Goal: Task Accomplishment & Management: Complete application form

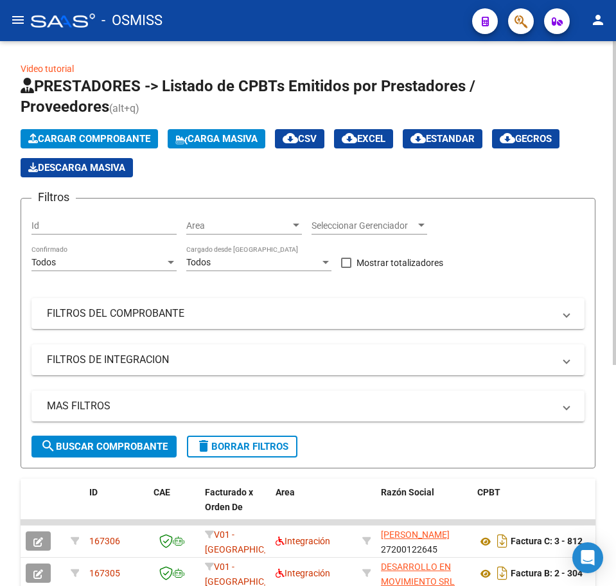
click at [93, 134] on span "Cargar Comprobante" at bounding box center [89, 139] width 122 height 12
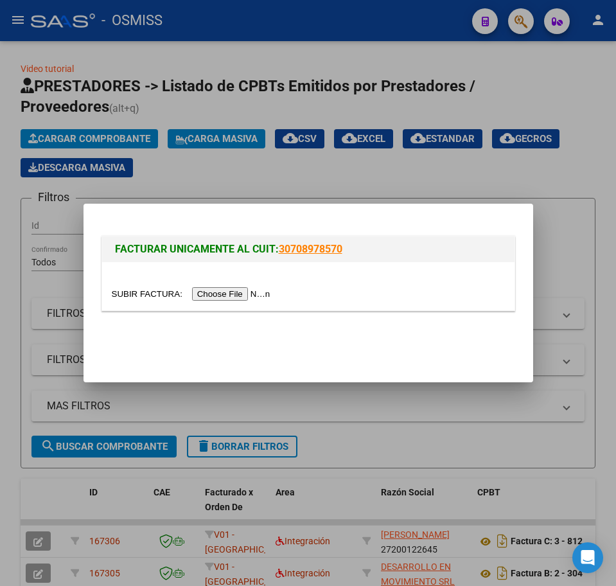
click at [207, 300] on input "file" at bounding box center [193, 293] width 163 height 13
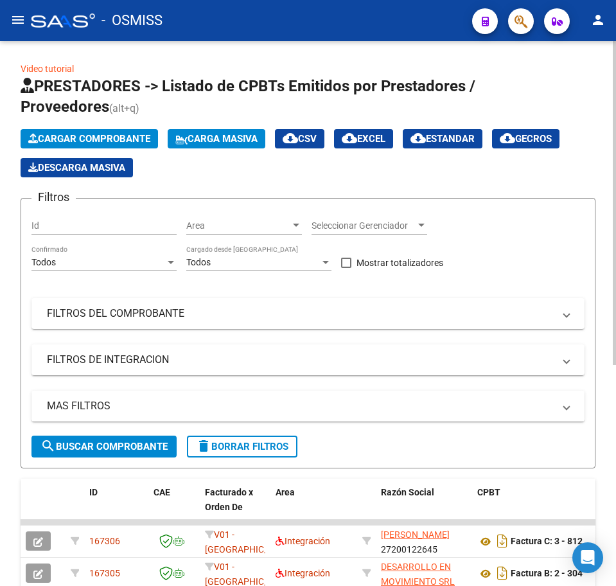
click at [135, 142] on span "Cargar Comprobante" at bounding box center [89, 139] width 122 height 12
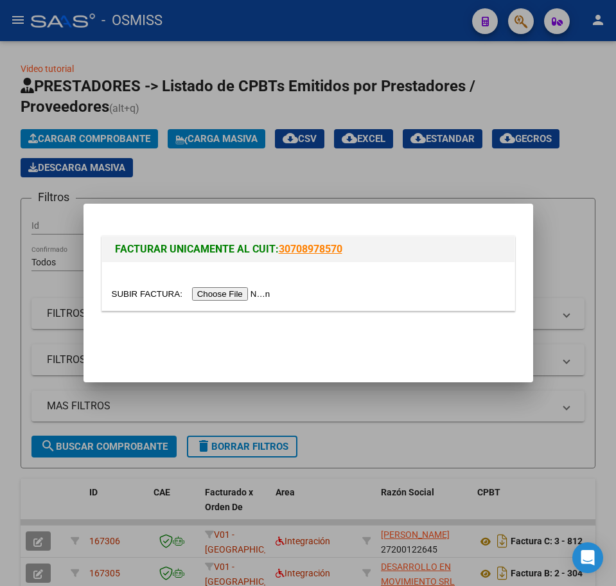
click at [247, 293] on input "file" at bounding box center [193, 293] width 163 height 13
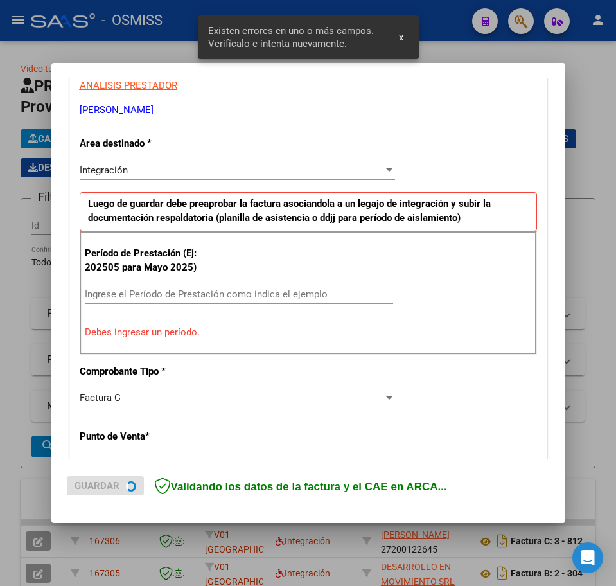
scroll to position [257, 0]
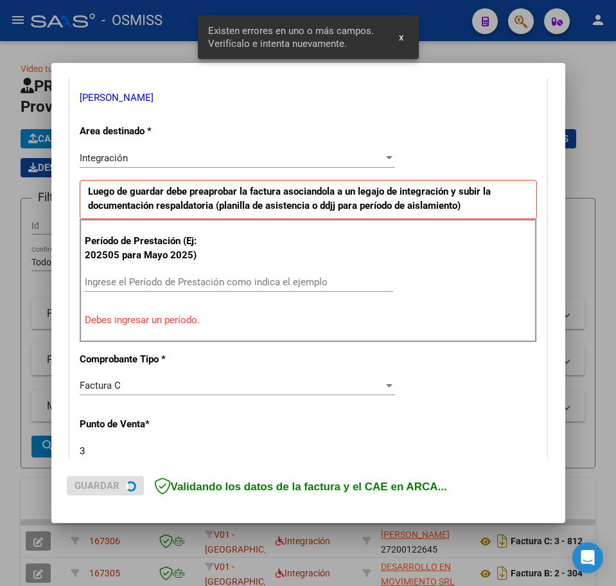
click at [159, 285] on input "Ingrese el Período de Prestación como indica el ejemplo" at bounding box center [239, 282] width 309 height 12
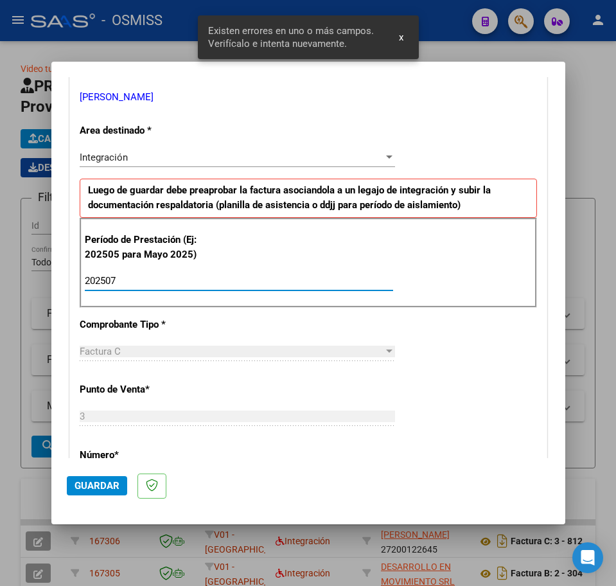
type input "202507"
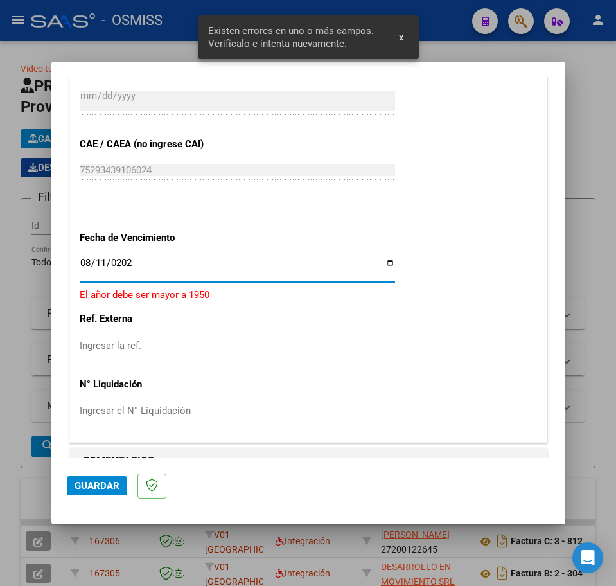
type input "[DATE]"
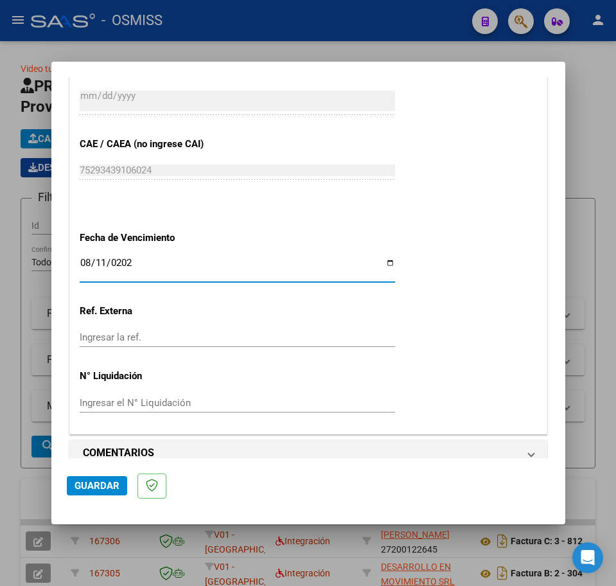
click at [94, 485] on span "Guardar" at bounding box center [97, 486] width 45 height 12
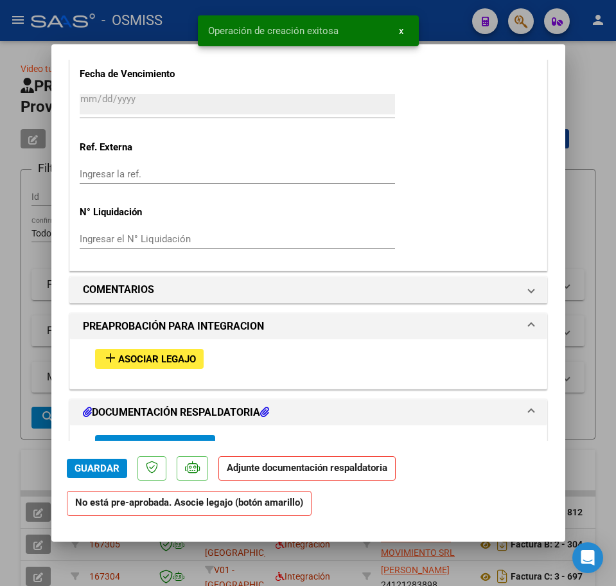
scroll to position [1125, 0]
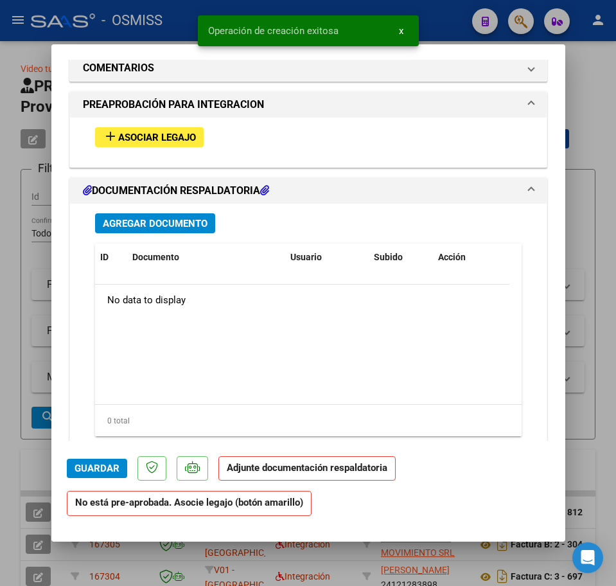
click at [127, 133] on span "Asociar Legajo" at bounding box center [157, 138] width 78 height 12
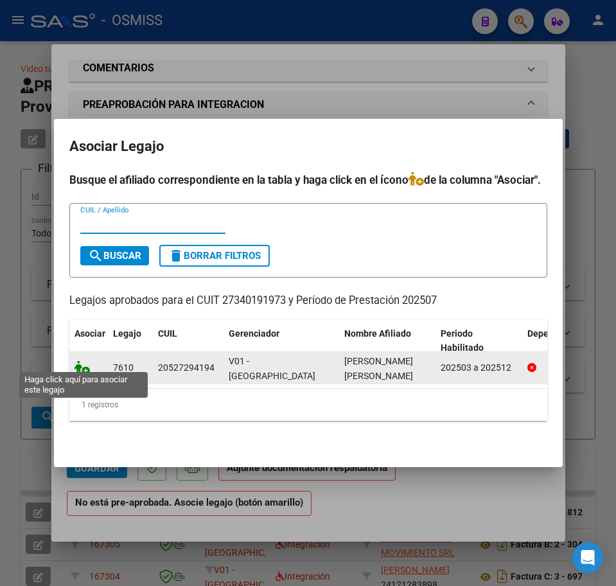
click at [82, 361] on icon at bounding box center [82, 368] width 15 height 14
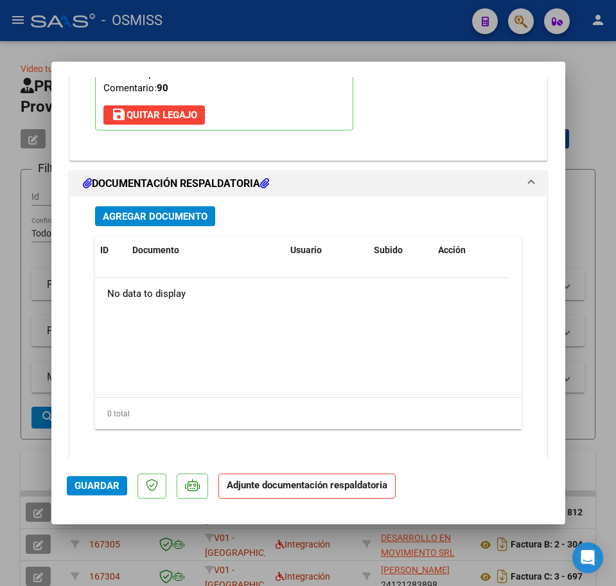
scroll to position [1381, 0]
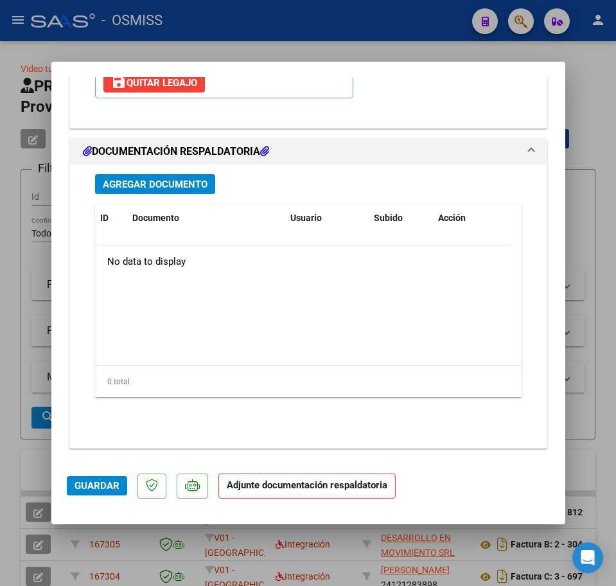
click at [136, 185] on span "Agregar Documento" at bounding box center [155, 185] width 105 height 12
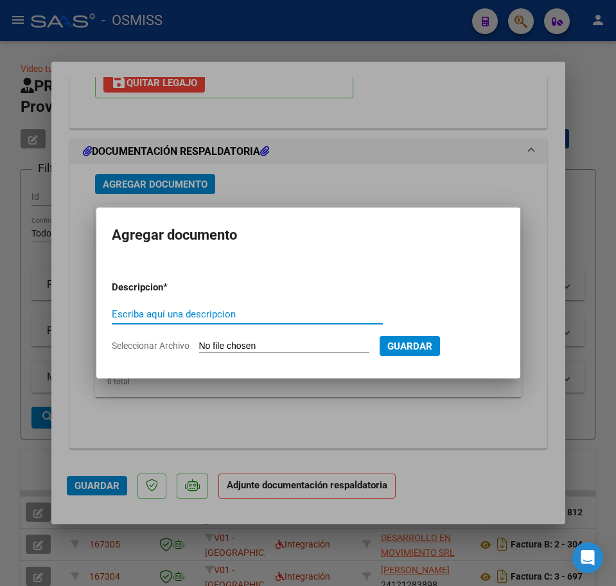
click at [192, 318] on input "Escriba aquí una descripcion" at bounding box center [247, 315] width 271 height 12
type input "p"
type input "PA"
click at [233, 348] on input "Seleccionar Archivo" at bounding box center [284, 347] width 170 height 12
type input "C:\fakepath\PL.pdf"
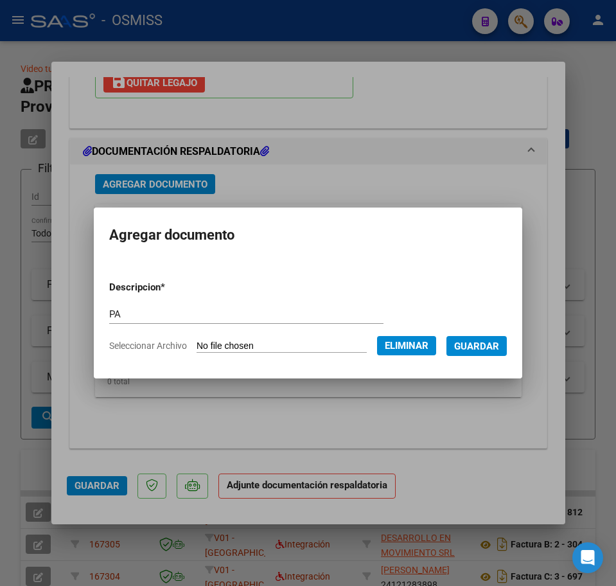
click at [470, 345] on span "Guardar" at bounding box center [476, 347] width 45 height 12
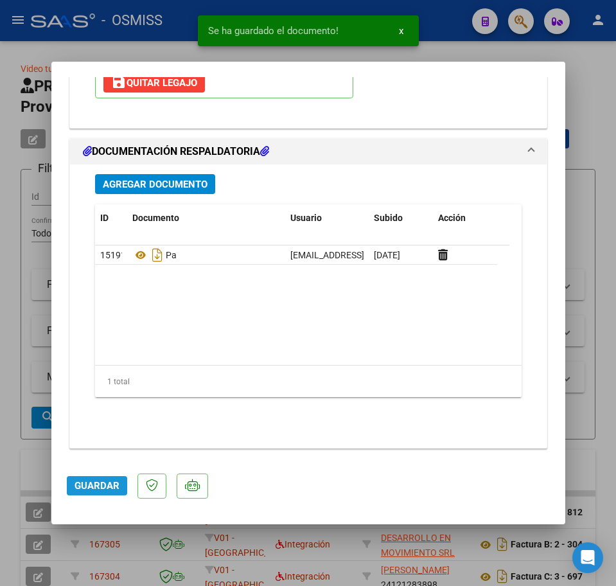
click at [106, 492] on span "Guardar" at bounding box center [97, 486] width 45 height 12
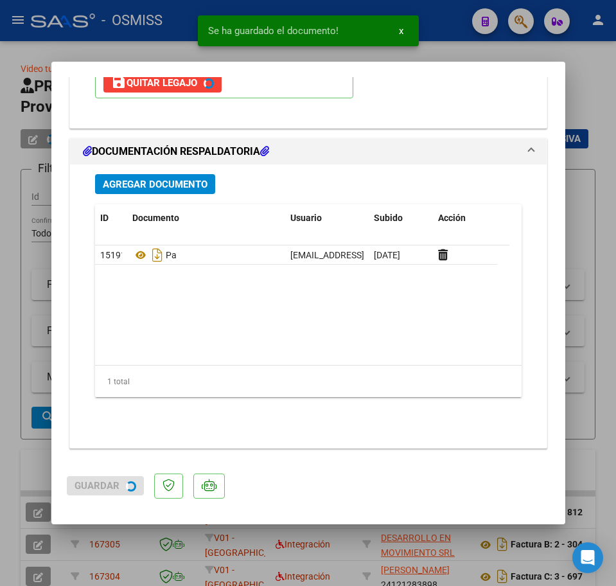
type input "$ 0,00"
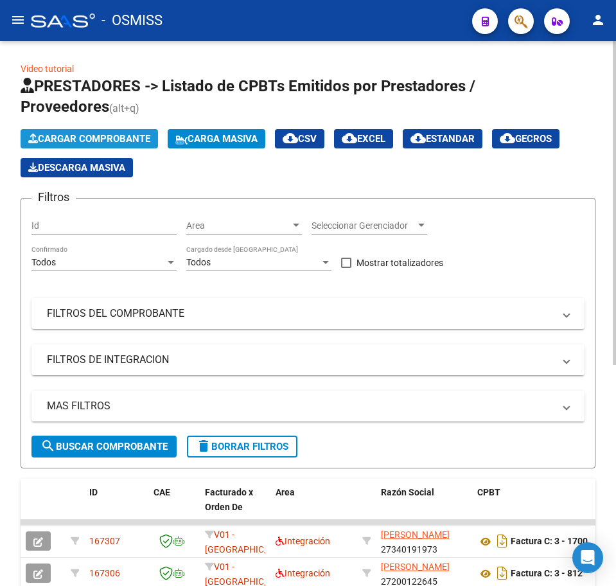
click at [67, 143] on span "Cargar Comprobante" at bounding box center [89, 139] width 122 height 12
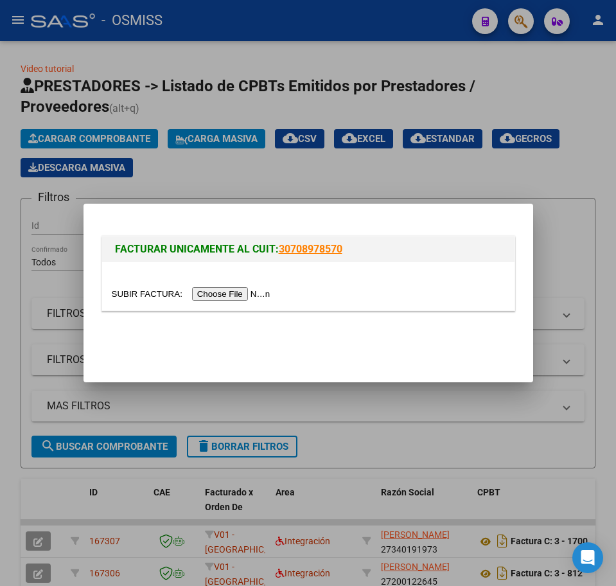
click at [211, 291] on input "file" at bounding box center [193, 293] width 163 height 13
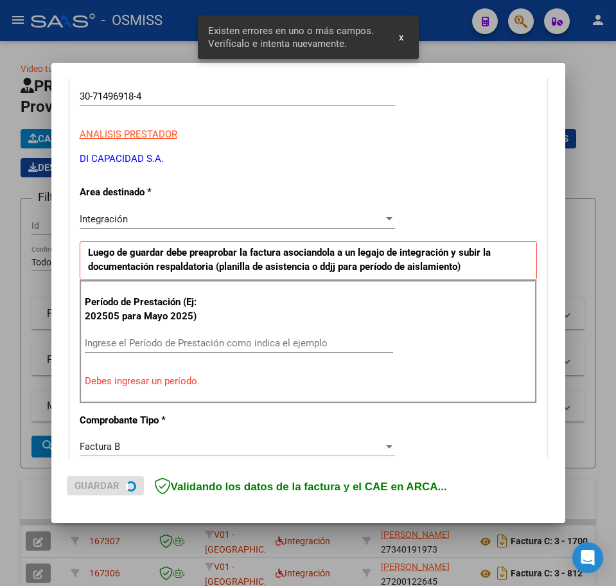
scroll to position [257, 0]
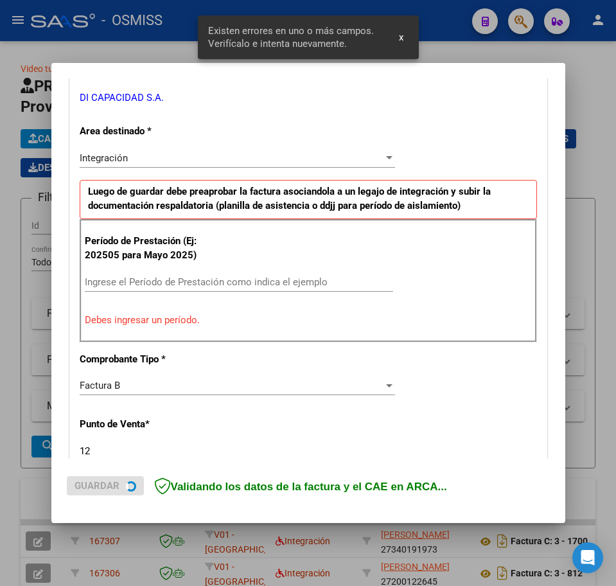
click at [139, 285] on input "Ingrese el Período de Prestación como indica el ejemplo" at bounding box center [239, 282] width 309 height 12
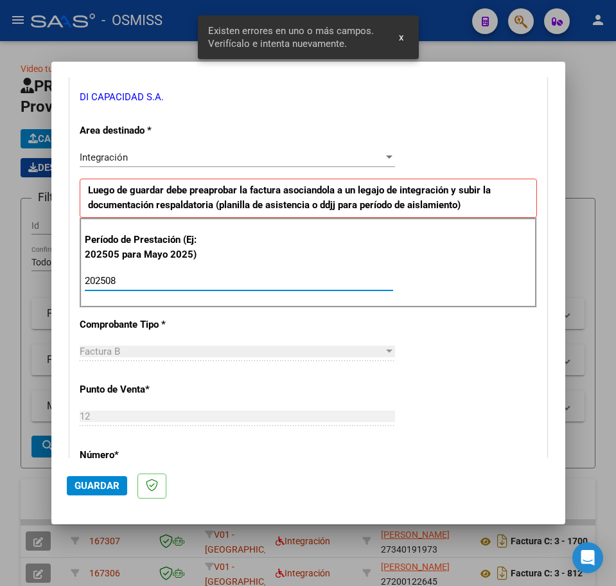
type input "202508"
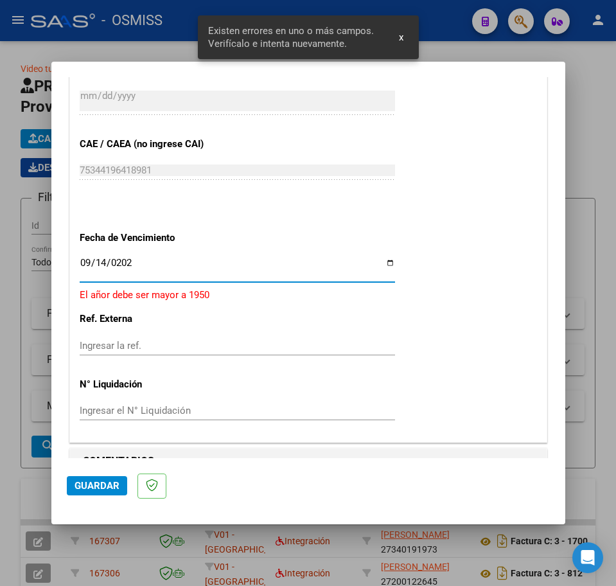
type input "[DATE]"
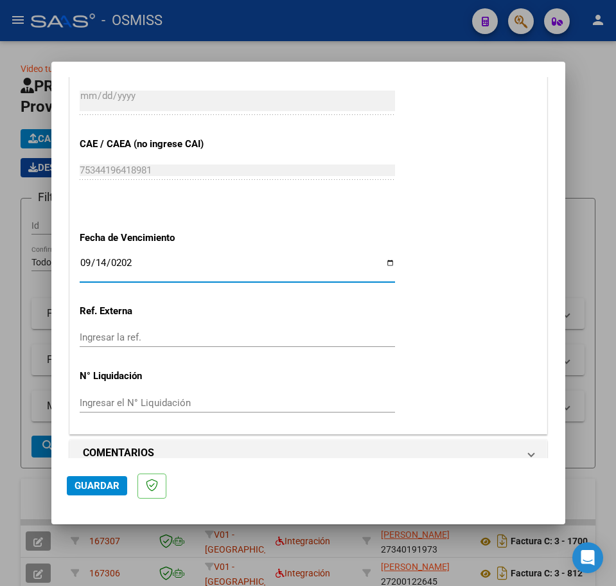
click at [105, 493] on button "Guardar" at bounding box center [97, 485] width 60 height 19
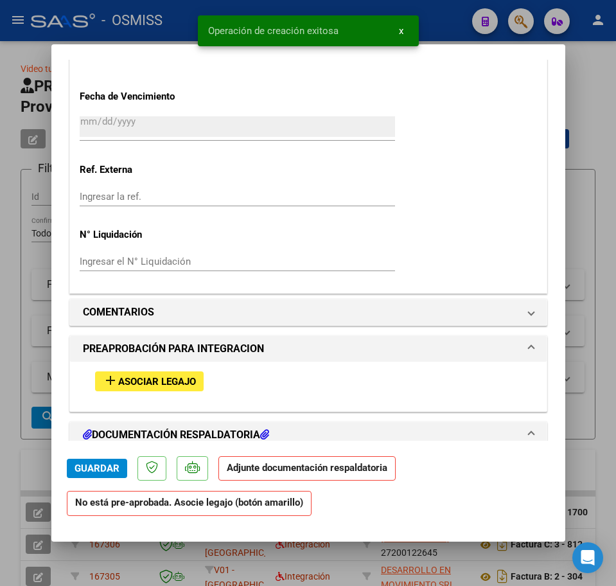
scroll to position [1045, 0]
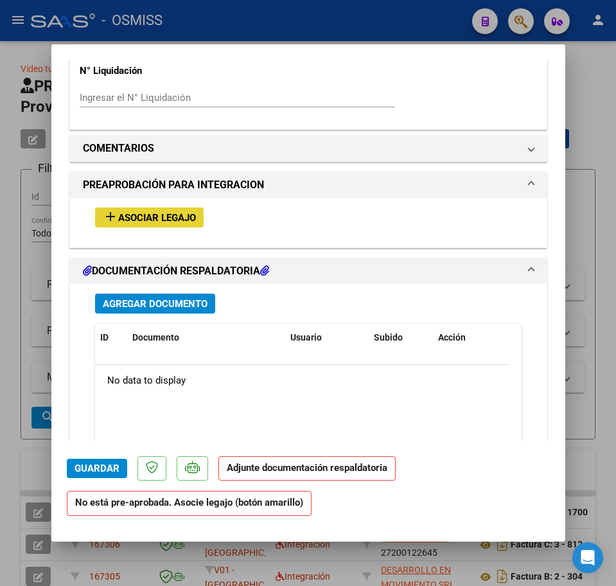
click at [123, 221] on span "Asociar Legajo" at bounding box center [157, 218] width 78 height 12
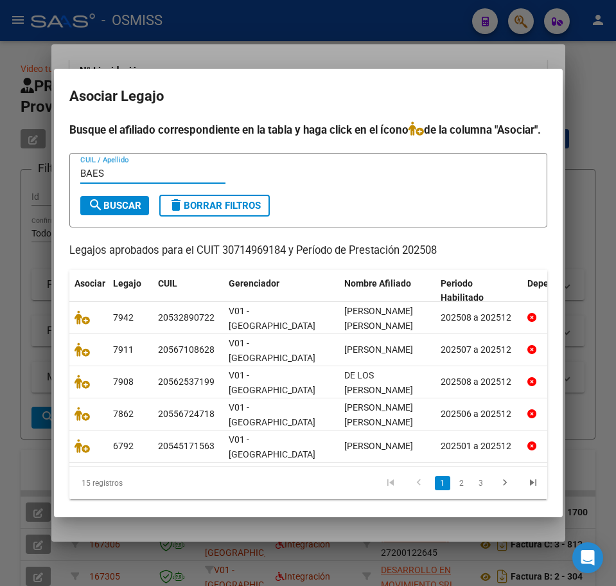
type input "BAES"
click at [129, 211] on span "search Buscar" at bounding box center [114, 206] width 53 height 12
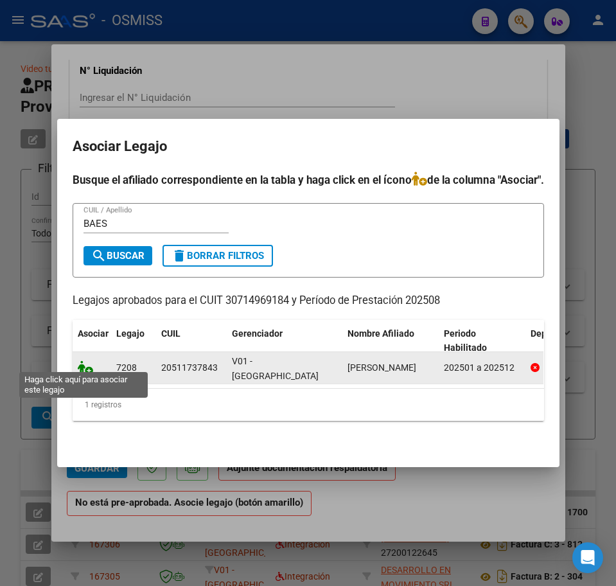
click at [78, 366] on icon at bounding box center [85, 368] width 15 height 14
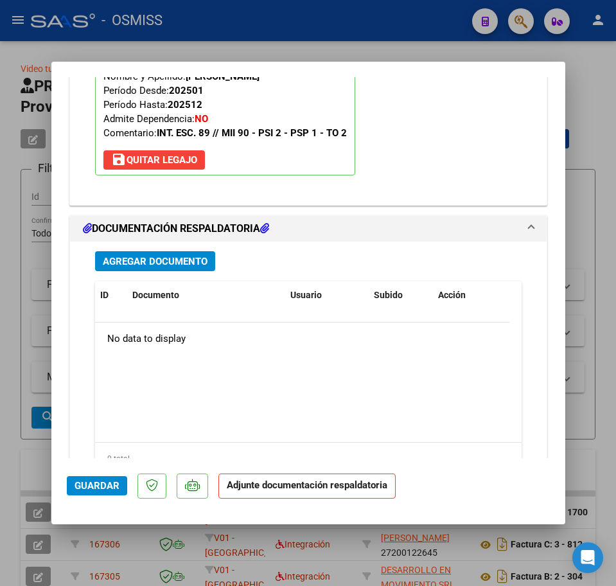
scroll to position [1320, 0]
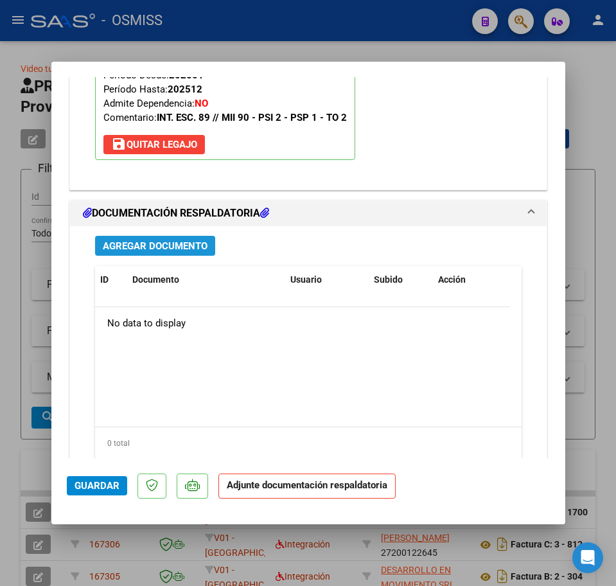
click at [130, 244] on span "Agregar Documento" at bounding box center [155, 246] width 105 height 12
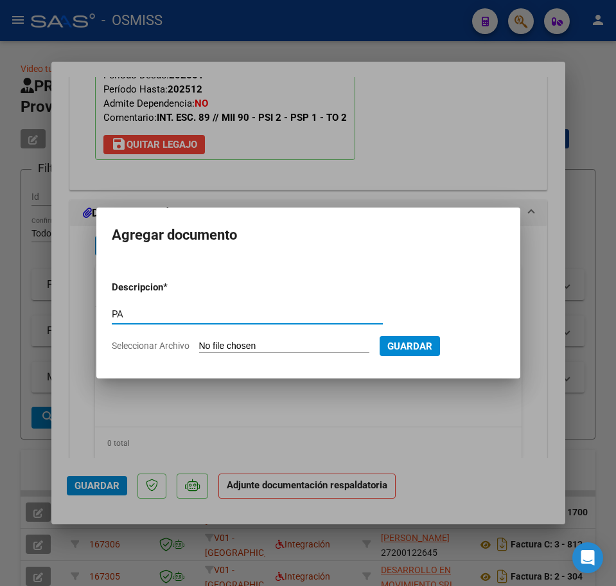
type input "PA"
click at [225, 342] on input "Seleccionar Archivo" at bounding box center [284, 347] width 170 height 12
type input "C:\fakepath\08 - 2025 [PERSON_NAME] - CR - VIA SANO - [GEOGRAPHIC_DATA]pdf"
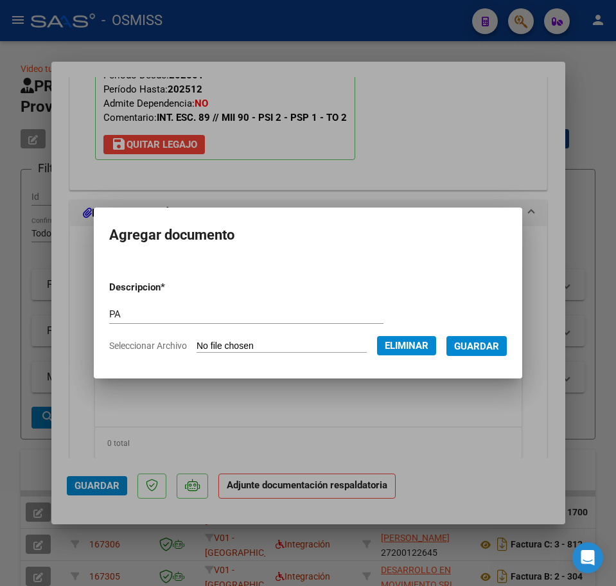
click at [478, 346] on span "Guardar" at bounding box center [476, 347] width 45 height 12
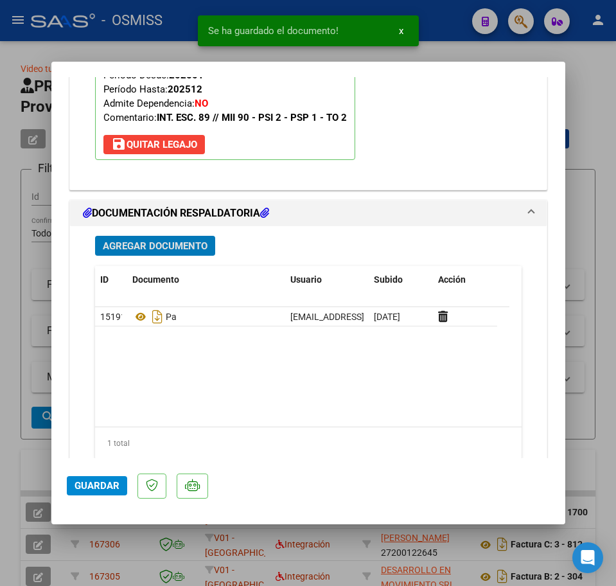
click at [99, 488] on span "Guardar" at bounding box center [97, 486] width 45 height 12
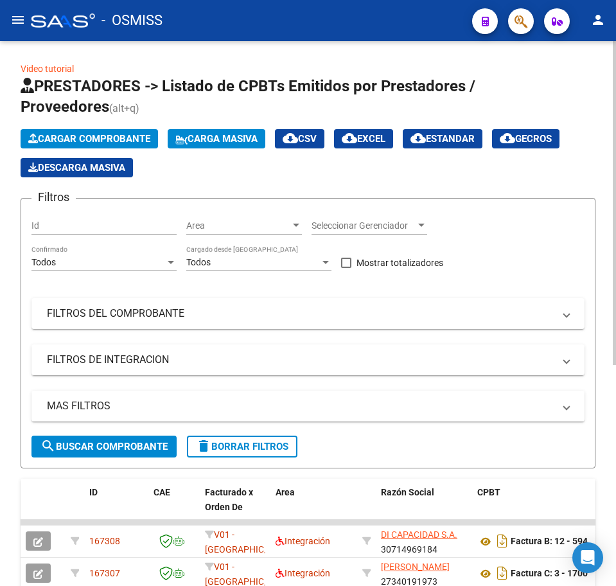
click at [93, 143] on span "Cargar Comprobante" at bounding box center [89, 139] width 122 height 12
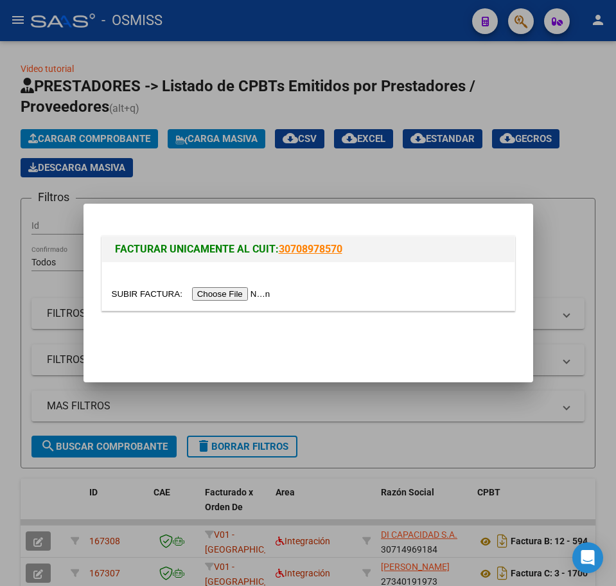
click at [206, 291] on input "file" at bounding box center [193, 293] width 163 height 13
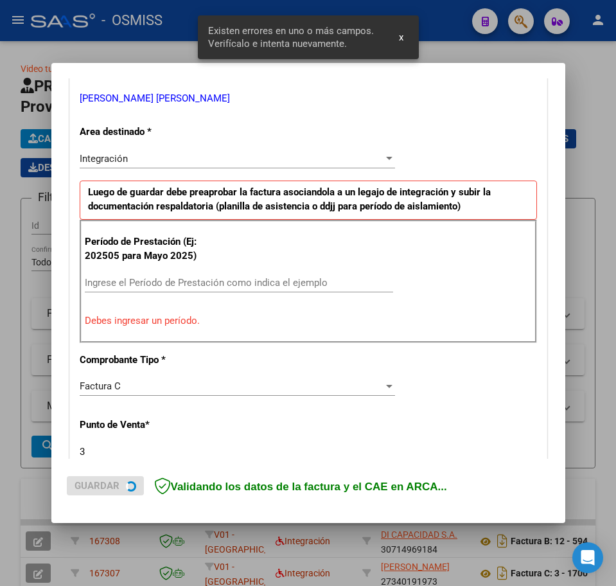
scroll to position [334, 0]
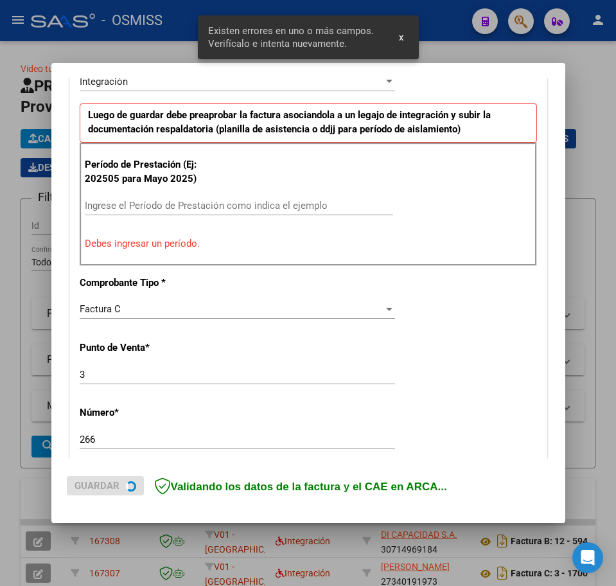
click at [117, 205] on input "Ingrese el Período de Prestación como indica el ejemplo" at bounding box center [239, 206] width 309 height 12
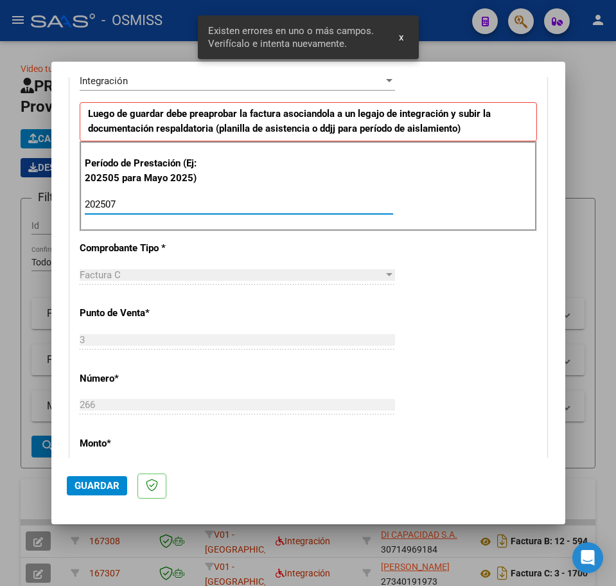
type input "202507"
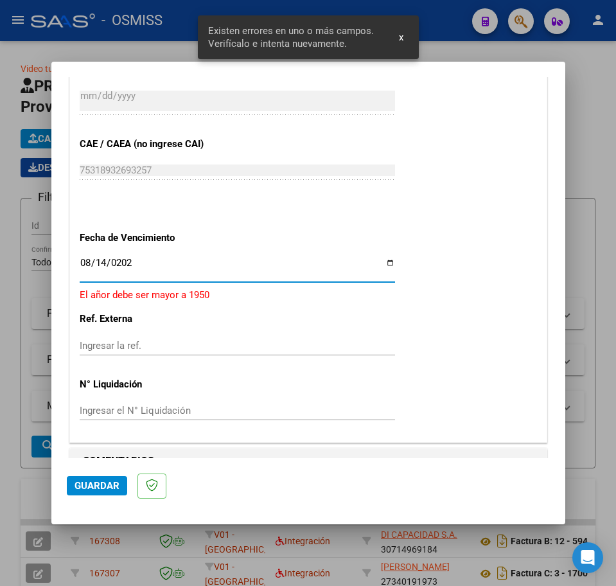
type input "[DATE]"
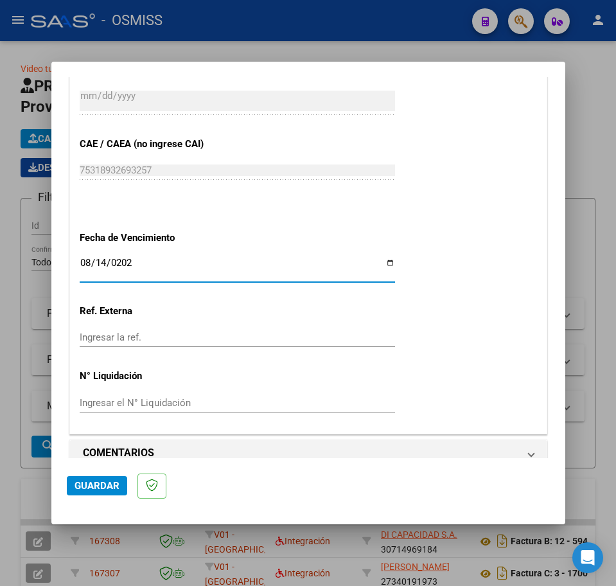
click at [97, 480] on button "Guardar" at bounding box center [97, 485] width 60 height 19
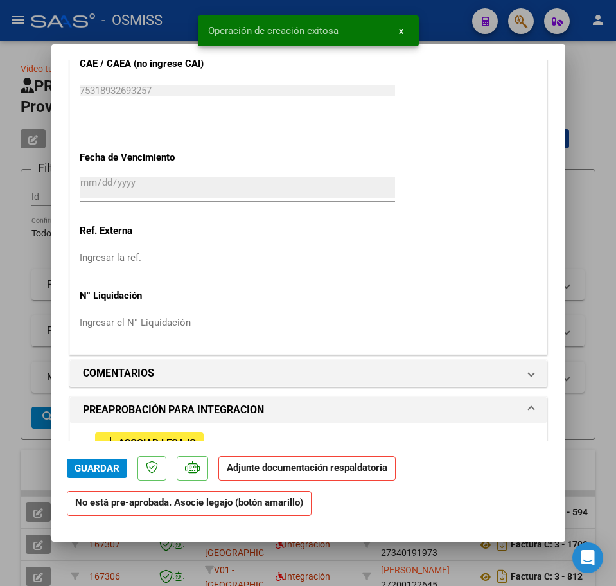
scroll to position [1045, 0]
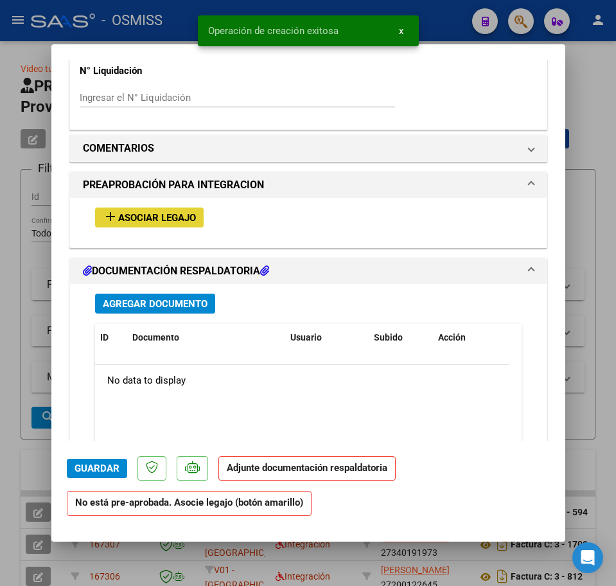
click at [156, 214] on span "Asociar Legajo" at bounding box center [157, 218] width 78 height 12
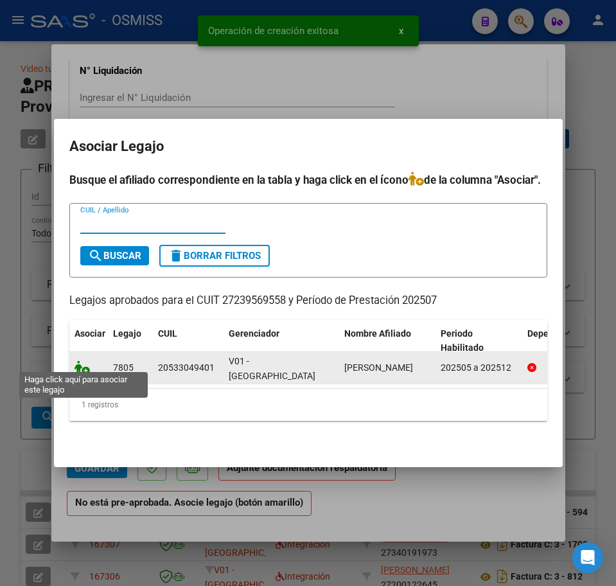
click at [78, 361] on icon at bounding box center [82, 368] width 15 height 14
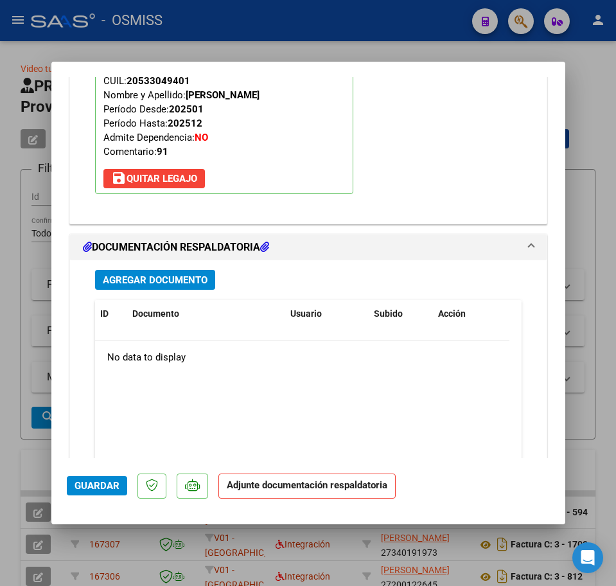
scroll to position [1320, 0]
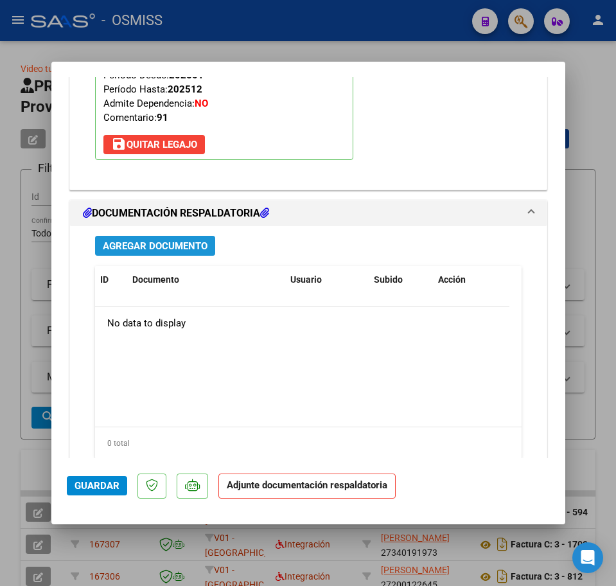
click at [167, 253] on button "Agregar Documento" at bounding box center [155, 246] width 120 height 20
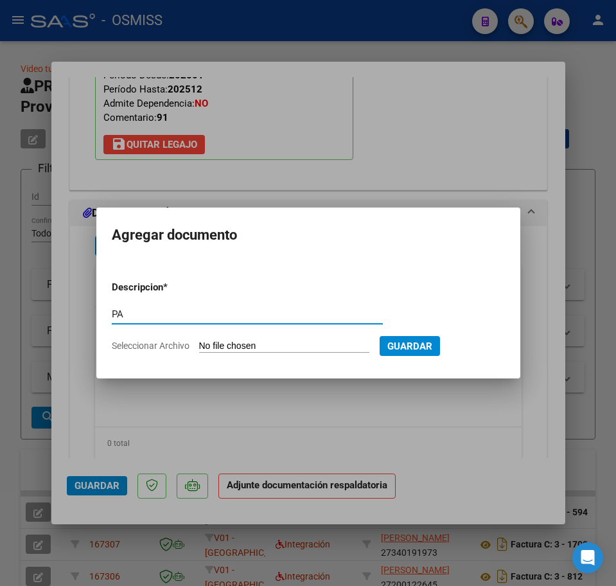
type input "PA"
click at [217, 349] on input "Seleccionar Archivo" at bounding box center [284, 347] width 170 height 12
type input "C:\fakepath\PL.pdf"
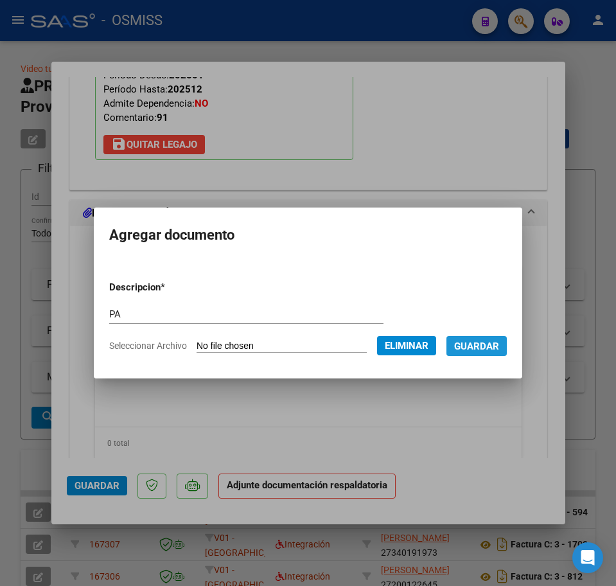
click at [485, 354] on button "Guardar" at bounding box center [477, 346] width 60 height 20
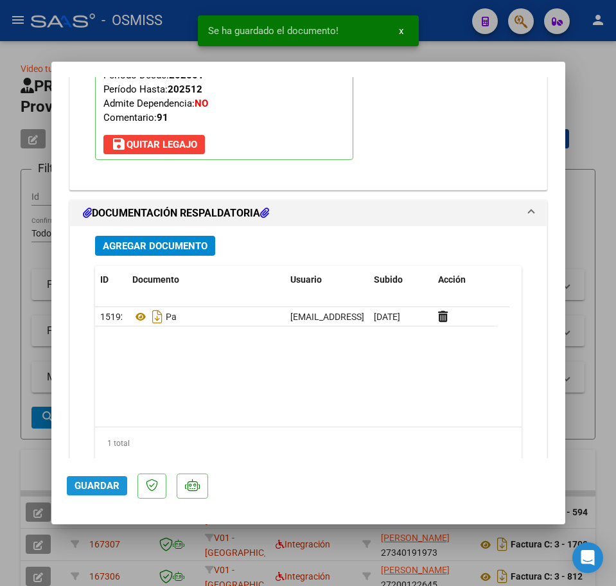
click at [98, 492] on span "Guardar" at bounding box center [97, 486] width 45 height 12
type input "$ 0,00"
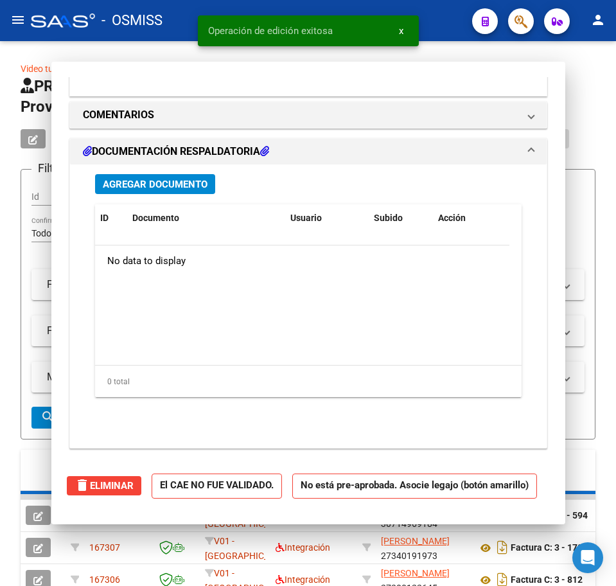
scroll to position [1165, 0]
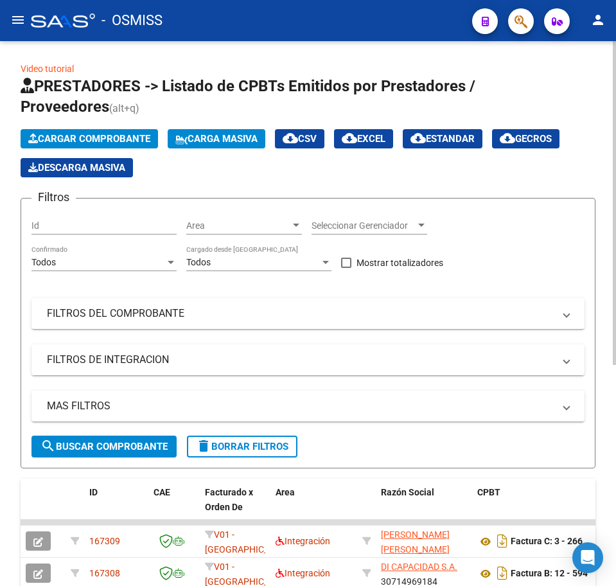
click at [139, 138] on span "Cargar Comprobante" at bounding box center [89, 139] width 122 height 12
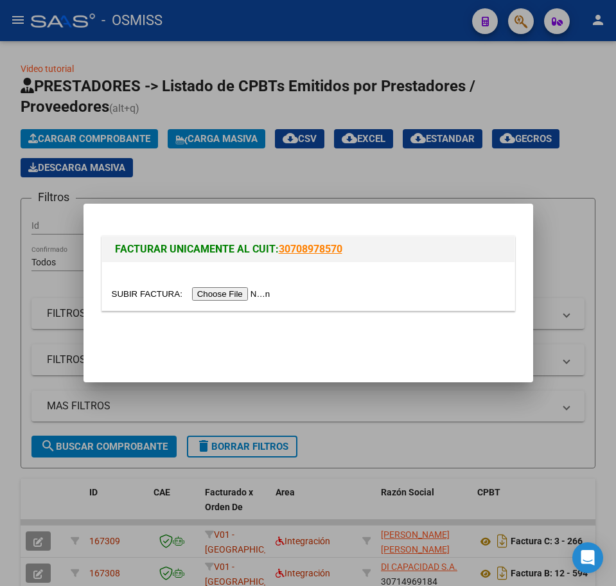
click at [211, 297] on input "file" at bounding box center [193, 293] width 163 height 13
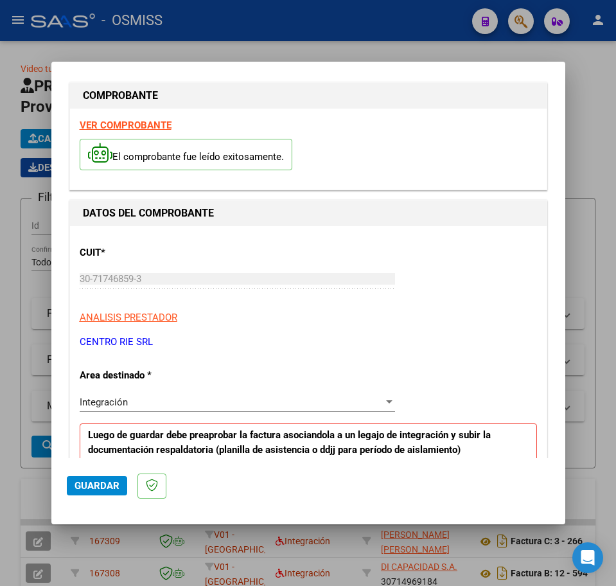
scroll to position [0, 0]
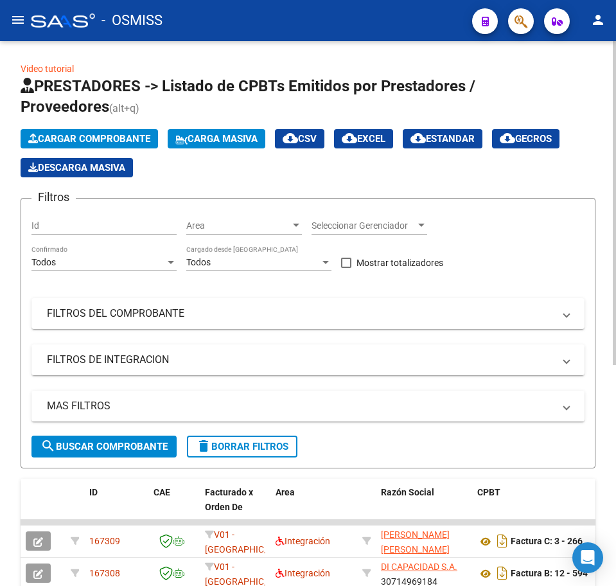
click at [35, 136] on icon "button" at bounding box center [33, 139] width 10 height 10
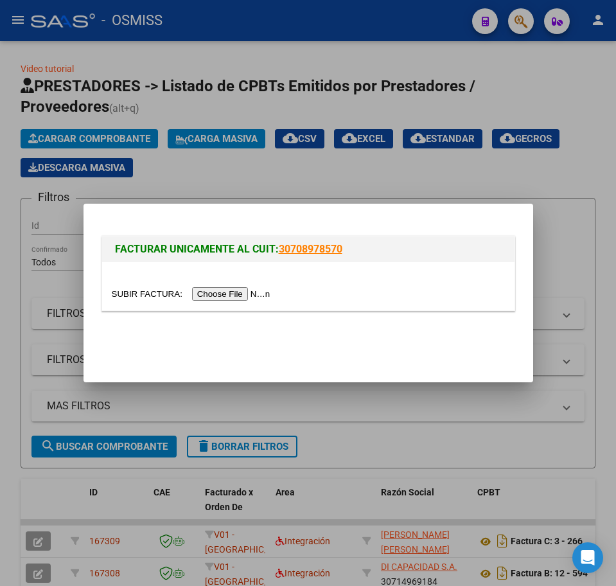
click at [218, 293] on input "file" at bounding box center [193, 293] width 163 height 13
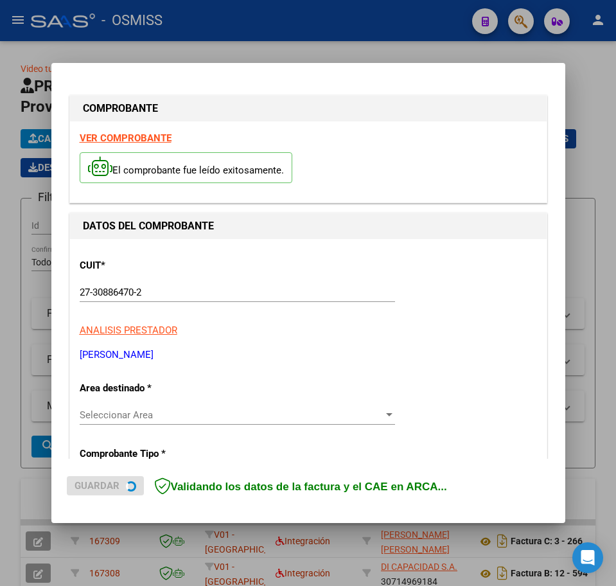
scroll to position [80, 0]
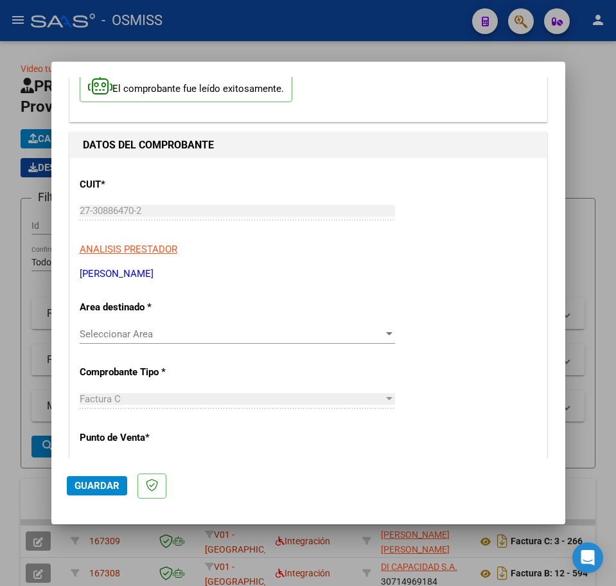
click at [161, 336] on span "Seleccionar Area" at bounding box center [232, 334] width 304 height 12
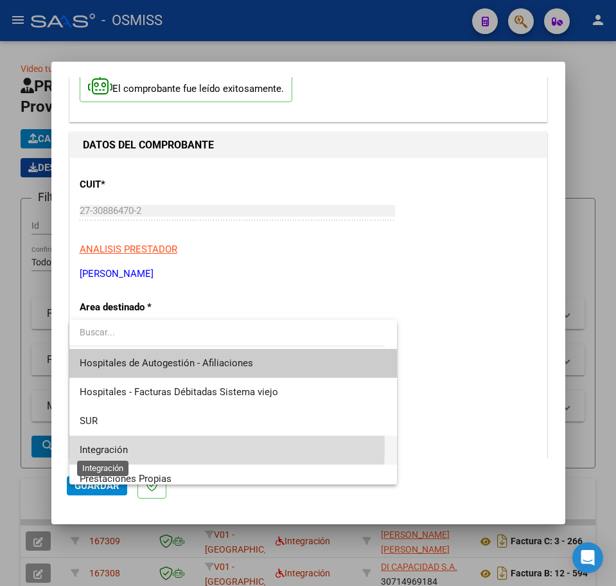
click at [109, 447] on span "Integración" at bounding box center [104, 450] width 48 height 12
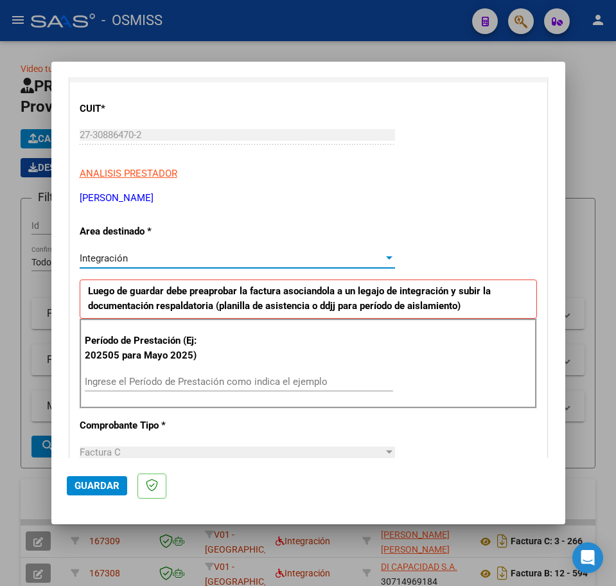
scroll to position [241, 0]
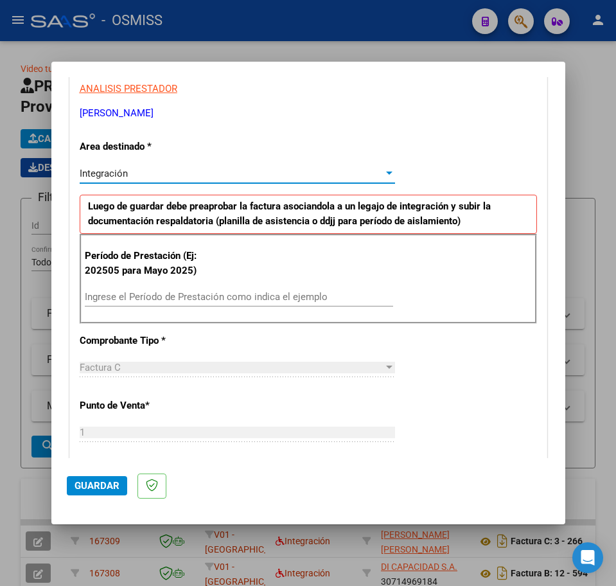
click at [132, 302] on input "Ingrese el Período de Prestación como indica el ejemplo" at bounding box center [239, 297] width 309 height 12
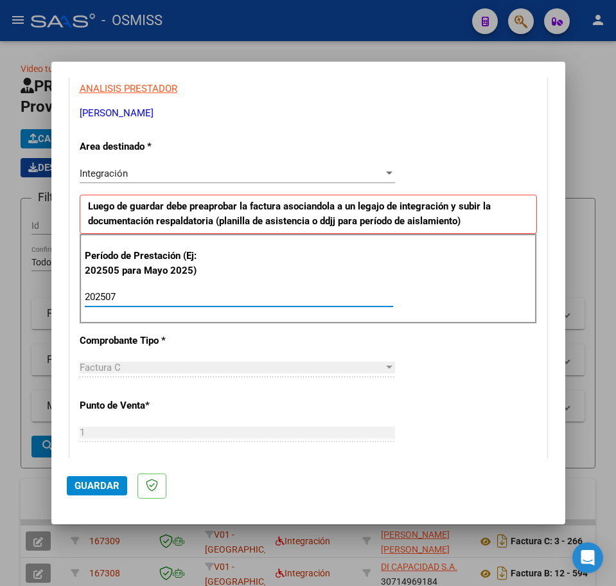
type input "202507"
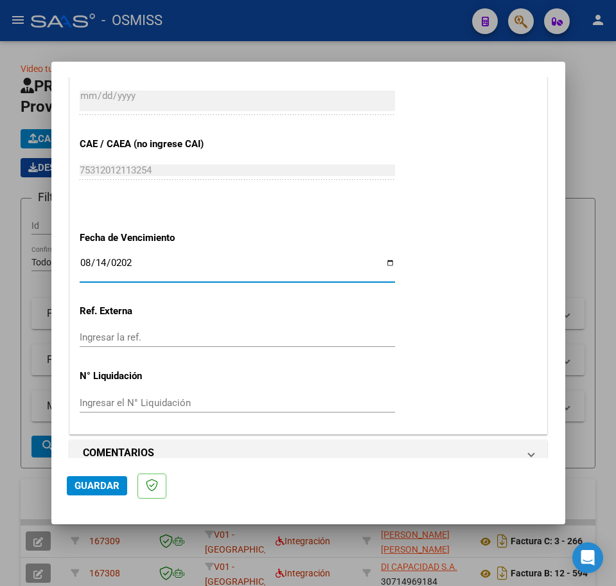
type input "[DATE]"
click at [78, 485] on span "Guardar" at bounding box center [97, 486] width 45 height 12
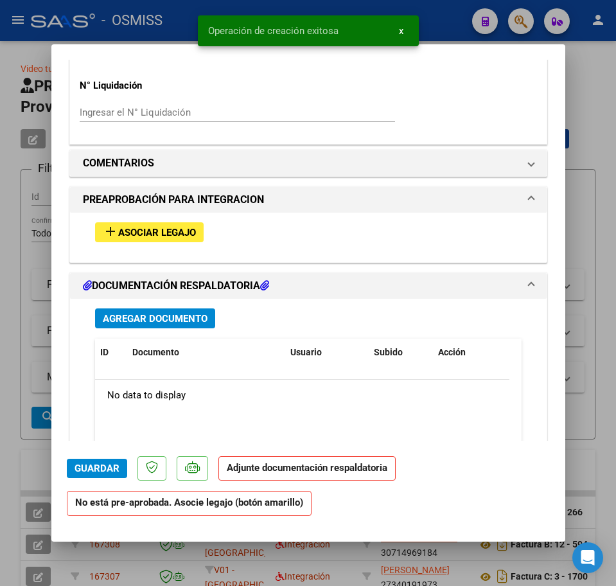
scroll to position [1045, 0]
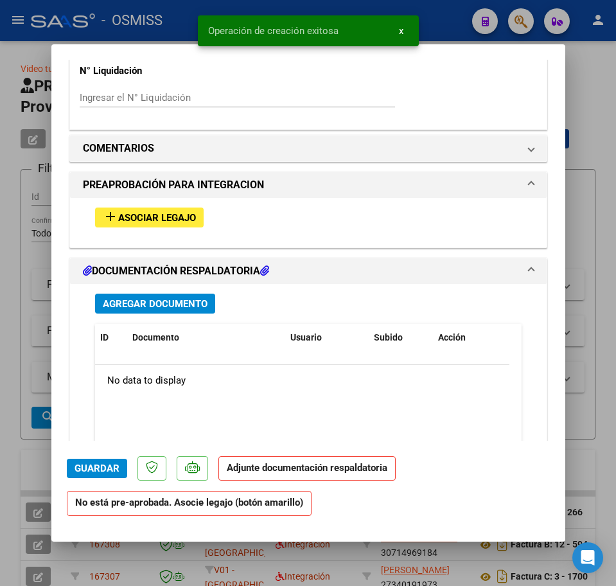
click at [192, 222] on span "Asociar Legajo" at bounding box center [157, 218] width 78 height 12
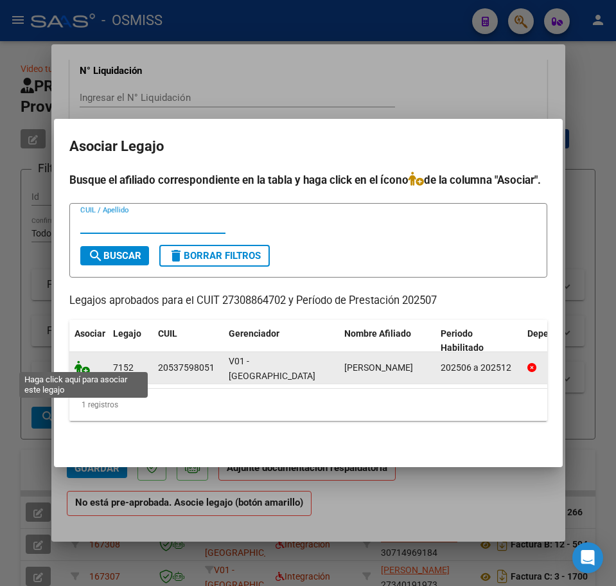
click at [81, 364] on icon at bounding box center [82, 368] width 15 height 14
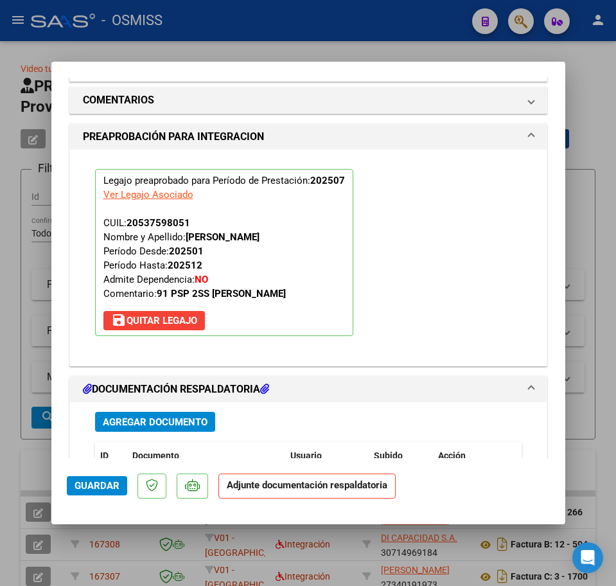
scroll to position [1320, 0]
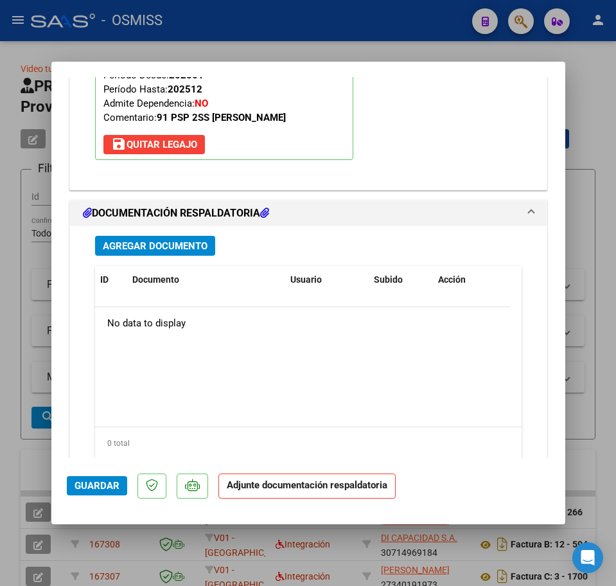
click at [130, 253] on button "Agregar Documento" at bounding box center [155, 246] width 120 height 20
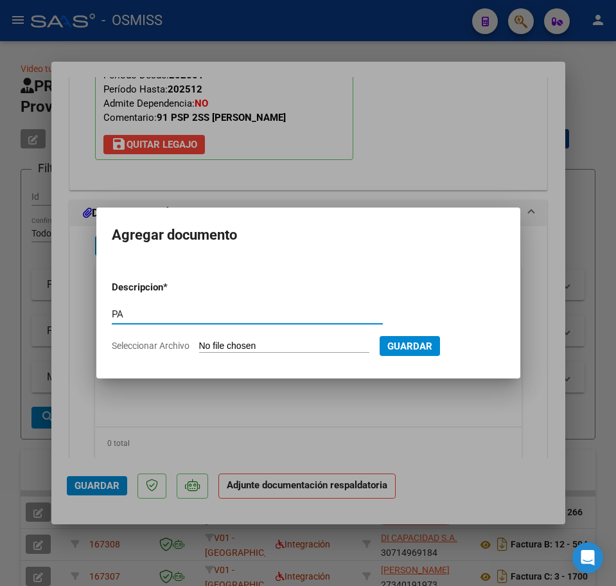
type input "PA"
click at [237, 341] on input "Seleccionar Archivo" at bounding box center [284, 347] width 170 height 12
type input "C:\fakepath\PL.jpeg"
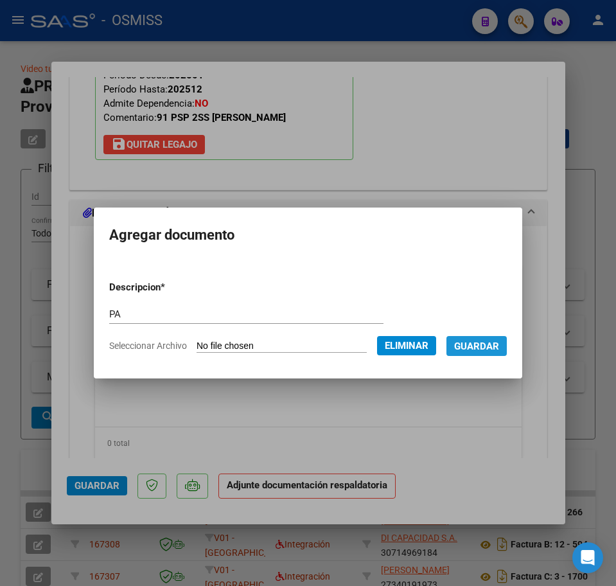
click at [497, 350] on span "Guardar" at bounding box center [476, 347] width 45 height 12
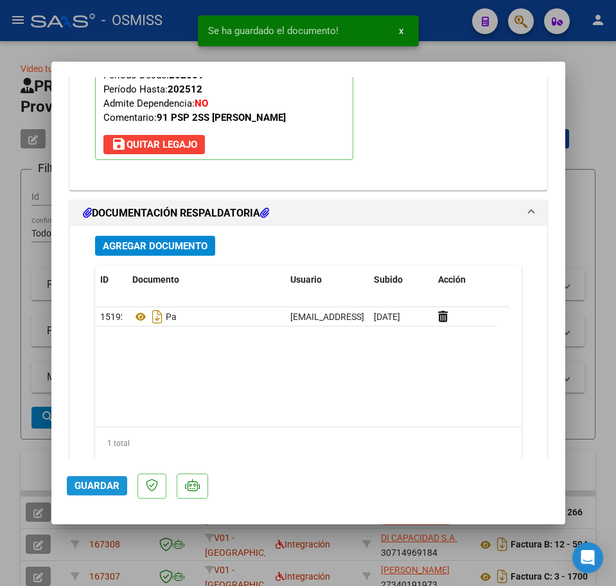
click at [114, 490] on span "Guardar" at bounding box center [97, 486] width 45 height 12
type input "$ 0,00"
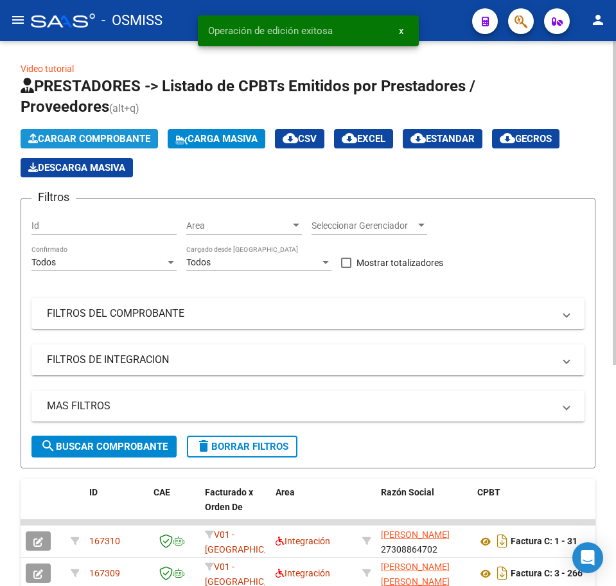
click at [100, 134] on span "Cargar Comprobante" at bounding box center [89, 139] width 122 height 12
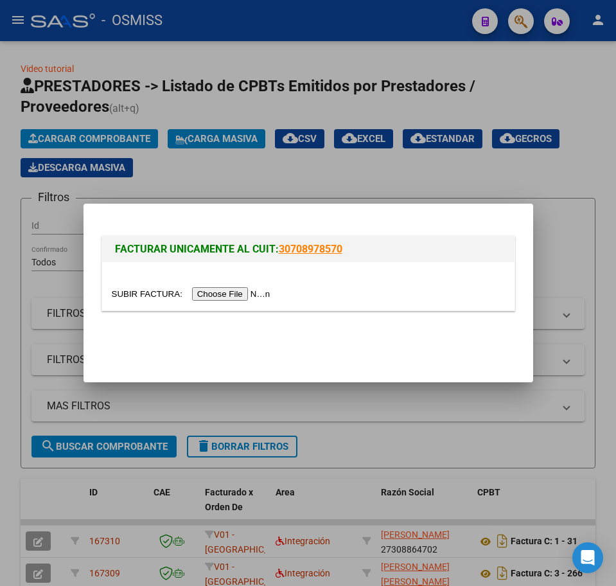
click at [228, 293] on input "file" at bounding box center [193, 293] width 163 height 13
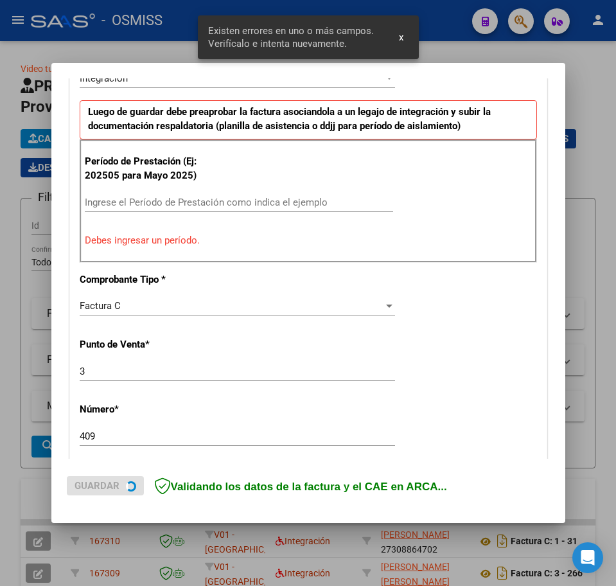
scroll to position [337, 0]
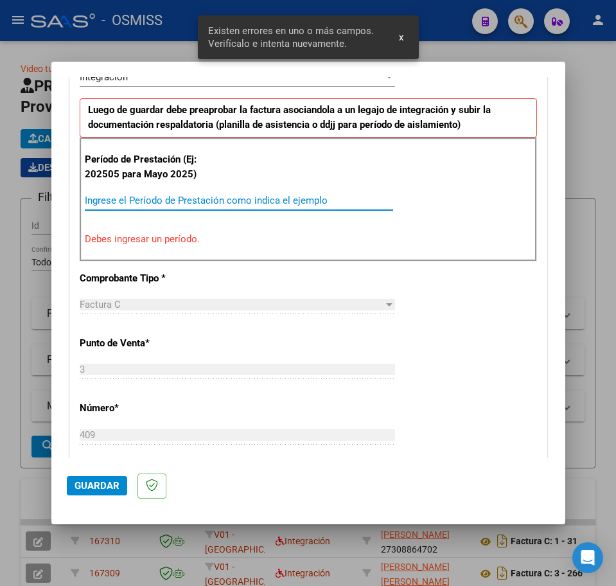
click at [128, 200] on input "Ingrese el Período de Prestación como indica el ejemplo" at bounding box center [239, 201] width 309 height 12
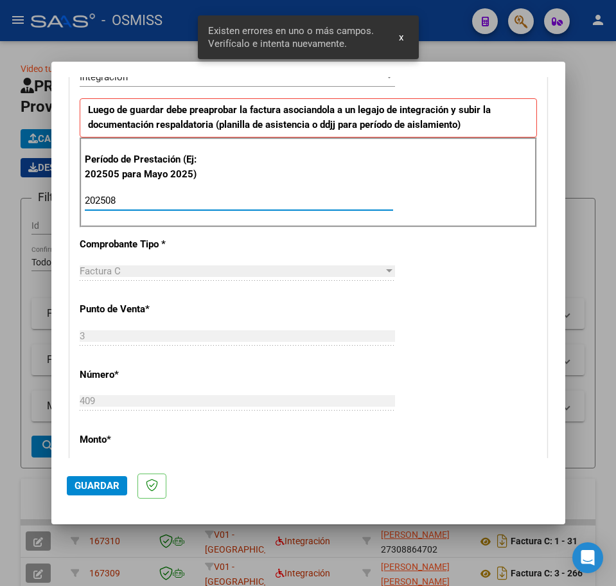
type input "202508"
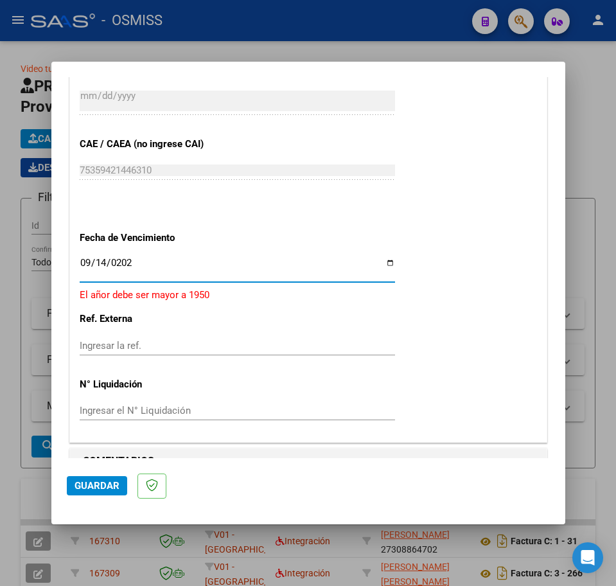
type input "[DATE]"
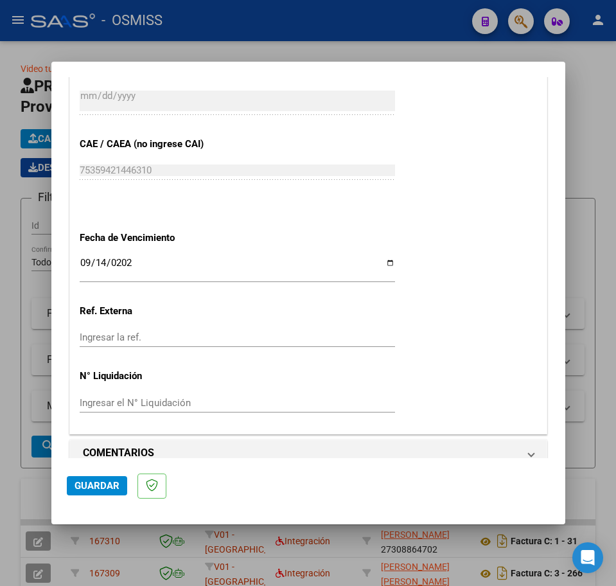
scroll to position [789, 0]
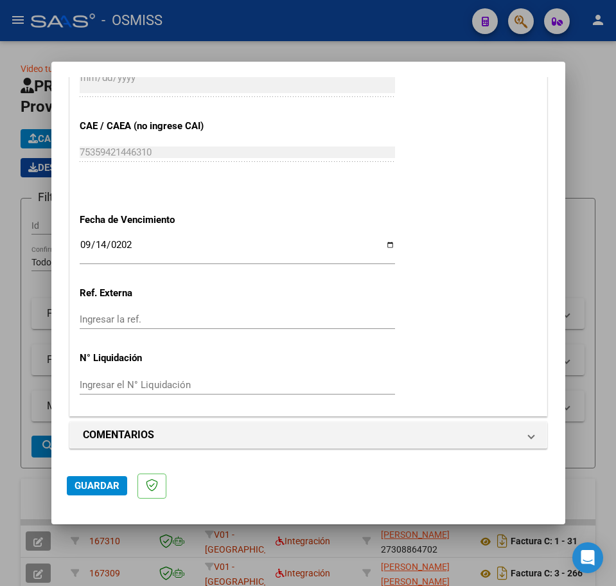
click at [108, 488] on span "Guardar" at bounding box center [97, 486] width 45 height 12
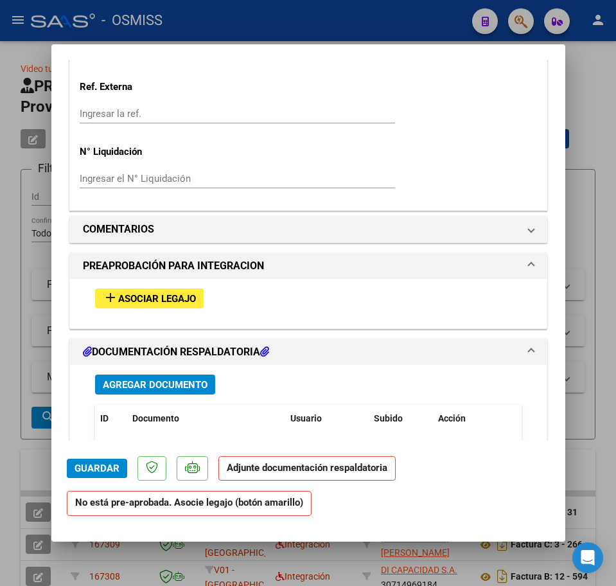
scroll to position [964, 0]
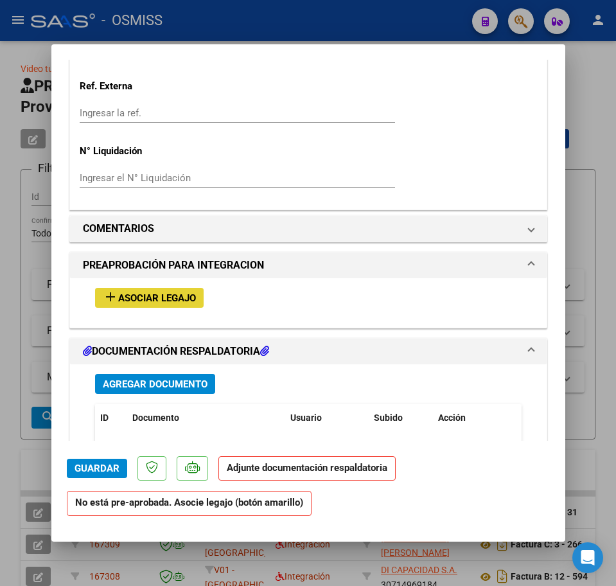
click at [168, 303] on span "Asociar Legajo" at bounding box center [157, 298] width 78 height 12
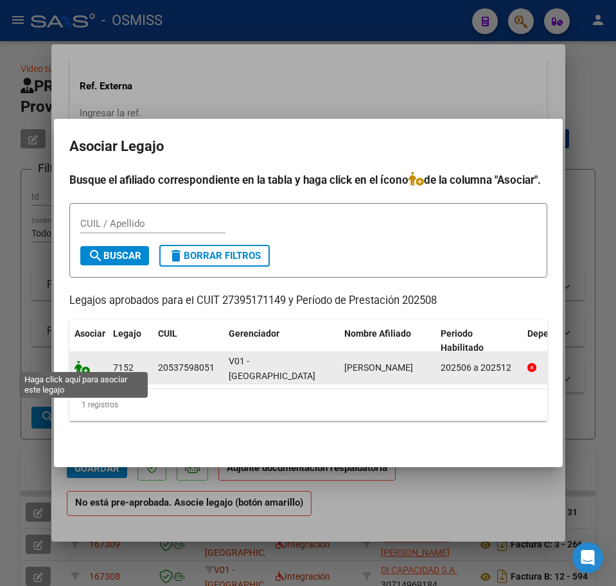
click at [82, 367] on icon at bounding box center [82, 368] width 15 height 14
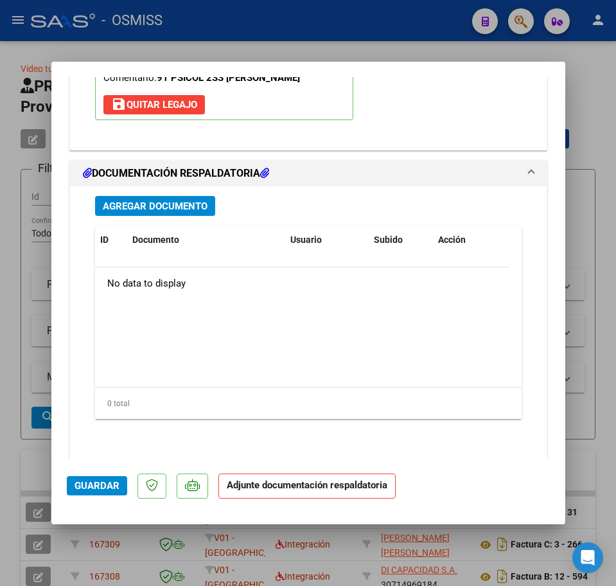
scroll to position [1381, 0]
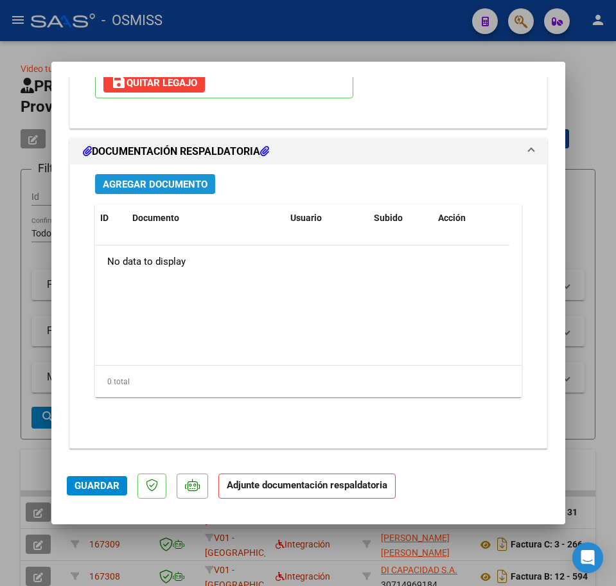
click at [185, 190] on span "Agregar Documento" at bounding box center [155, 185] width 105 height 12
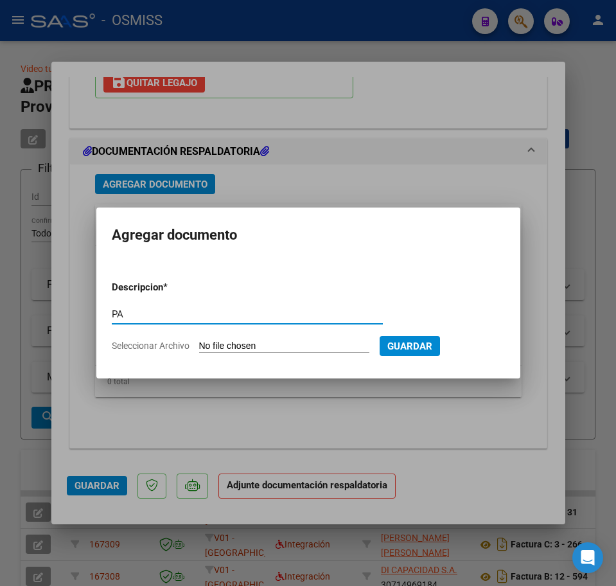
type input "PA"
click at [270, 348] on input "Seleccionar Archivo" at bounding box center [284, 347] width 170 height 12
type input "C:\fakepath\Planilla [PERSON_NAME] Darían [PERSON_NAME][DATE] - [PERSON_NAME][G…"
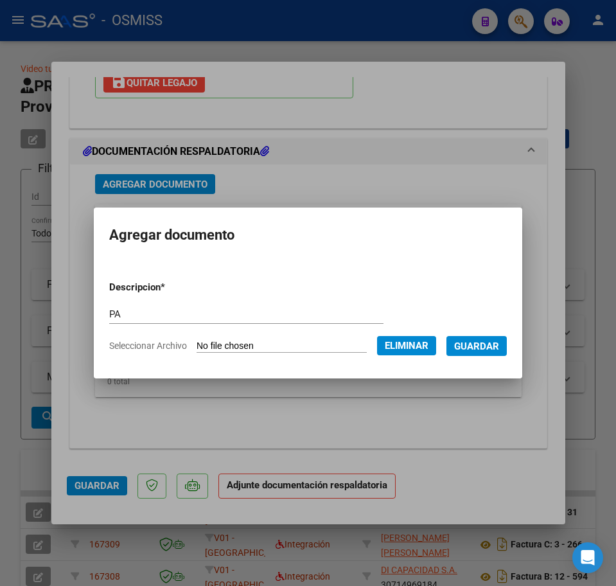
click at [492, 349] on span "Guardar" at bounding box center [476, 347] width 45 height 12
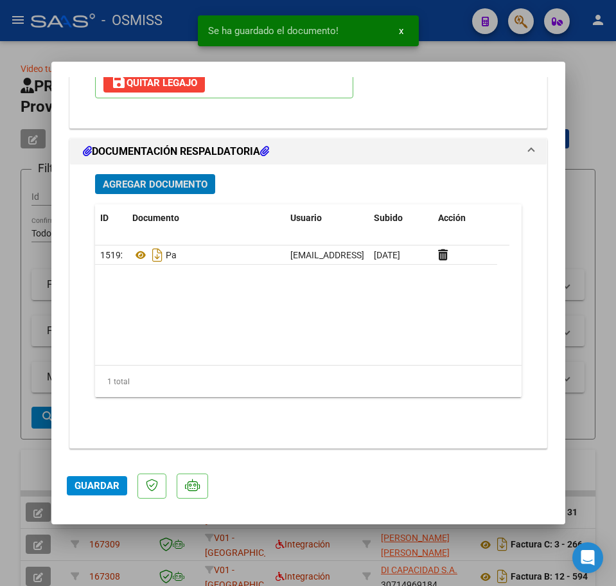
click at [106, 481] on span "Guardar" at bounding box center [97, 486] width 45 height 12
type input "$ 0,00"
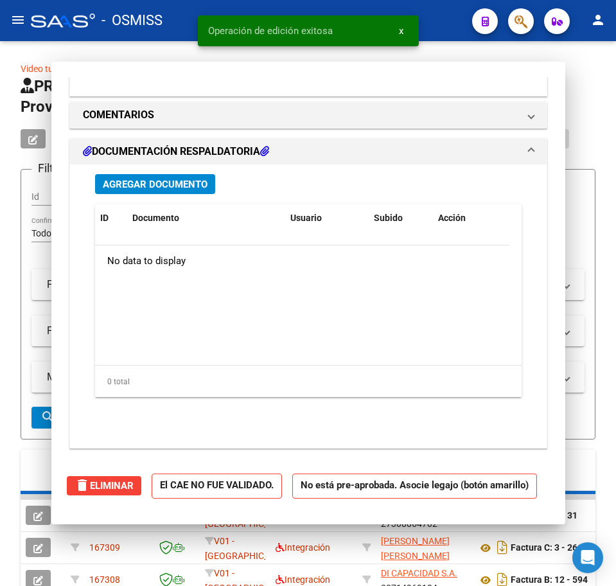
scroll to position [1227, 0]
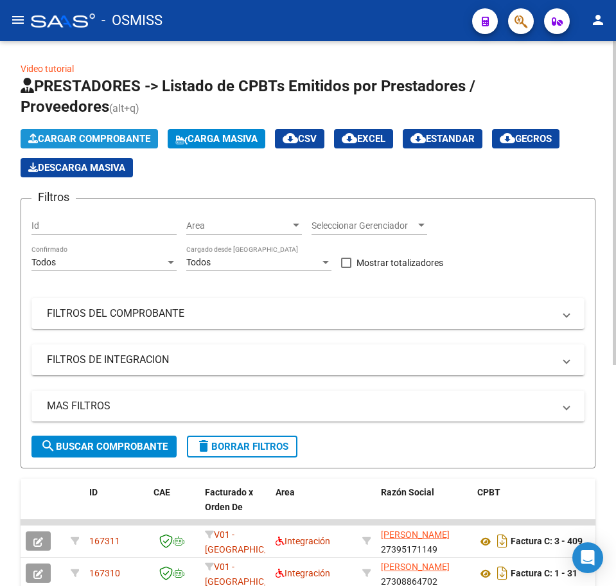
click at [130, 134] on span "Cargar Comprobante" at bounding box center [89, 139] width 122 height 12
click at [107, 137] on span "Cargar Comprobante" at bounding box center [89, 139] width 122 height 12
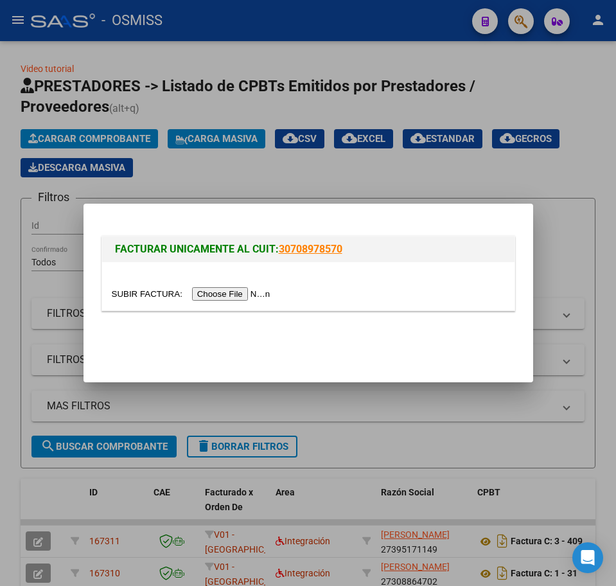
click at [204, 291] on input "file" at bounding box center [193, 293] width 163 height 13
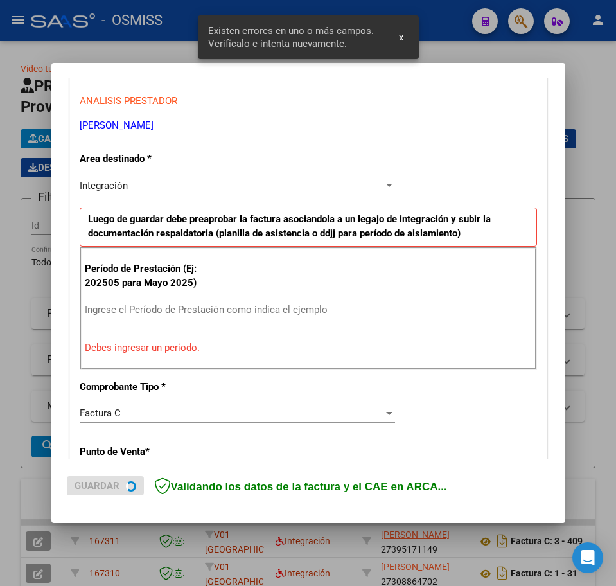
scroll to position [233, 0]
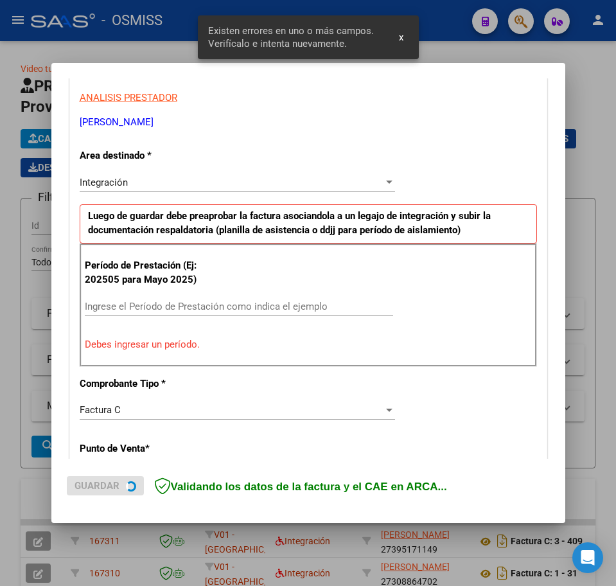
click at [155, 312] on input "Ingrese el Período de Prestación como indica el ejemplo" at bounding box center [239, 307] width 309 height 12
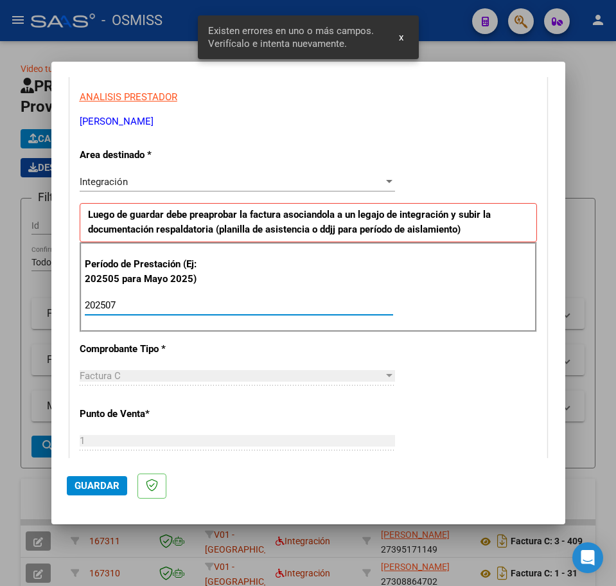
type input "202507"
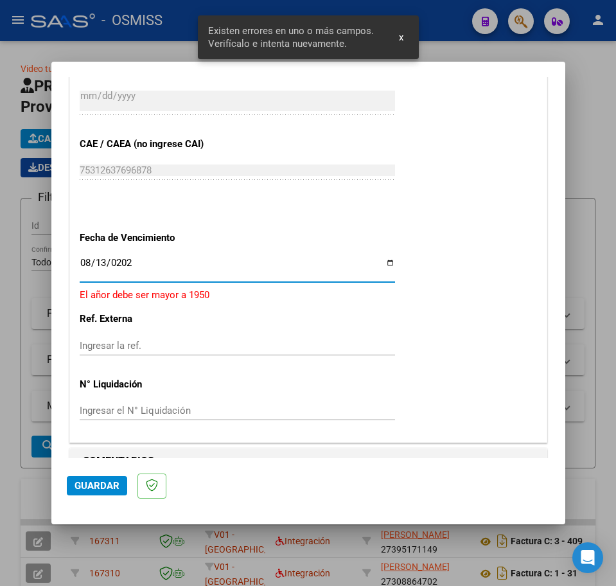
type input "[DATE]"
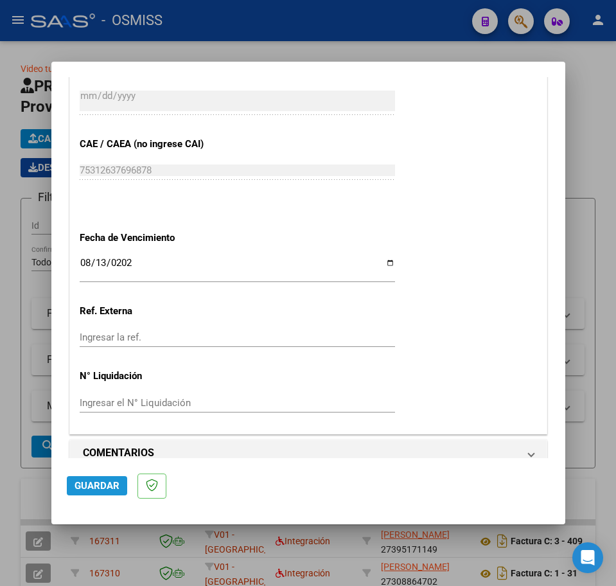
click at [105, 490] on span "Guardar" at bounding box center [97, 486] width 45 height 12
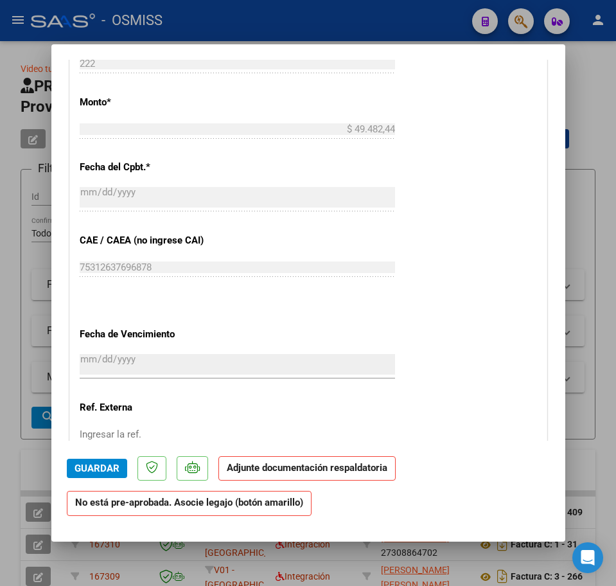
scroll to position [884, 0]
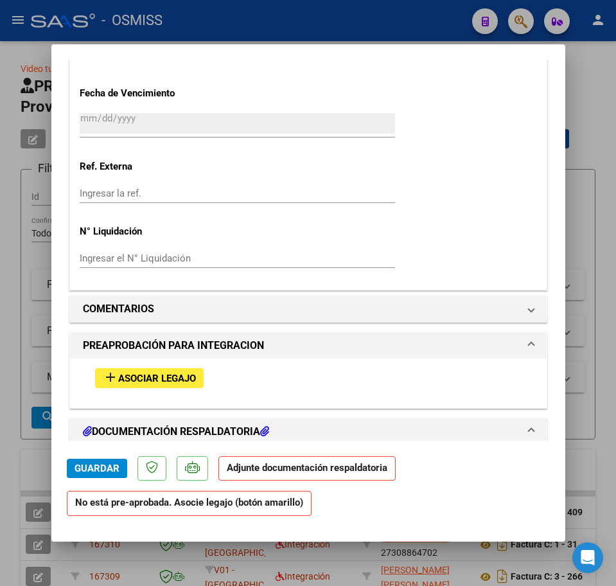
click at [140, 376] on span "Asociar Legajo" at bounding box center [157, 379] width 78 height 12
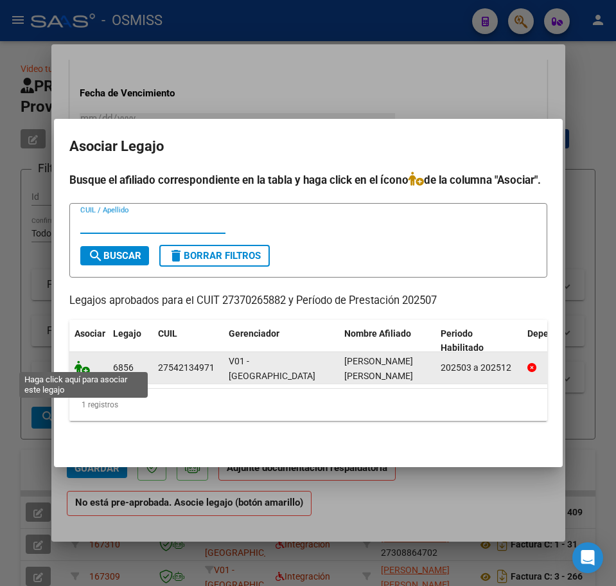
click at [79, 361] on icon at bounding box center [82, 368] width 15 height 14
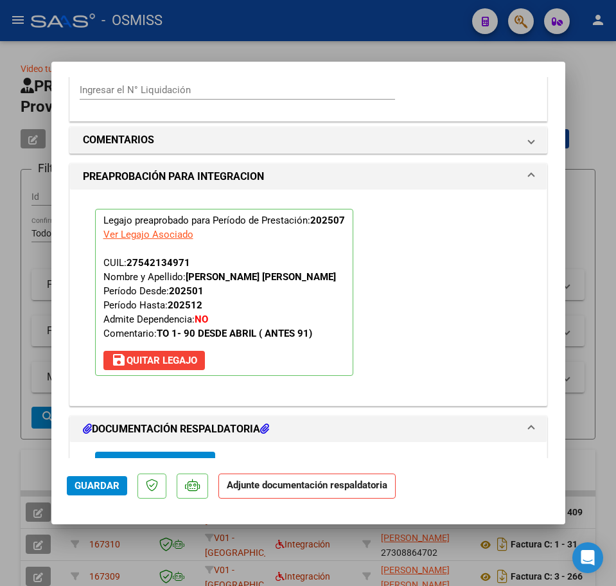
scroll to position [1159, 0]
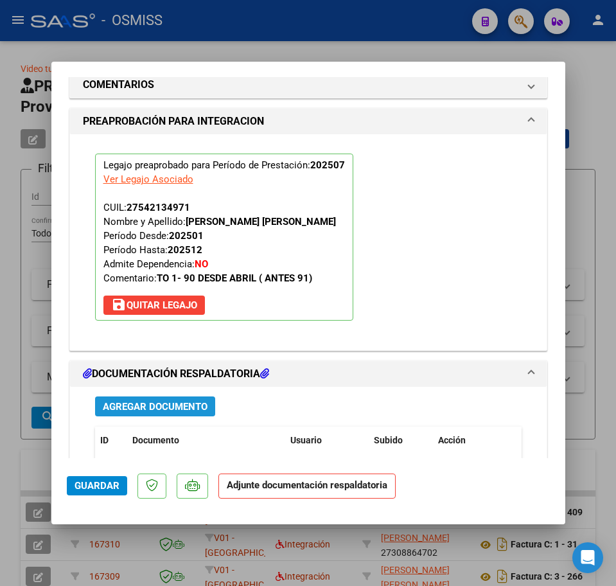
click at [158, 406] on span "Agregar Documento" at bounding box center [155, 407] width 105 height 12
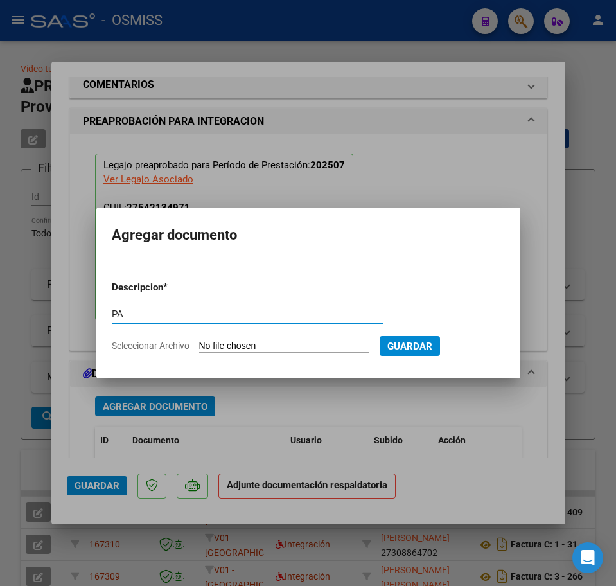
type input "PA"
click at [298, 342] on input "Seleccionar Archivo" at bounding box center [284, 347] width 170 height 12
type input "C:\fakepath\[PERSON_NAME].pdf"
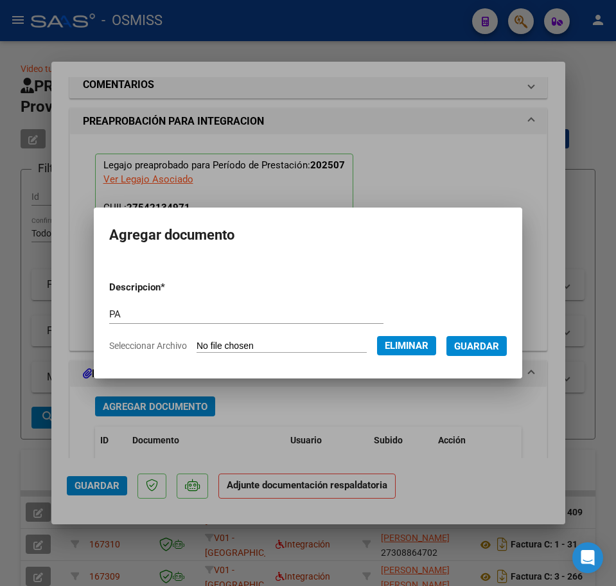
click at [476, 346] on span "Guardar" at bounding box center [476, 347] width 45 height 12
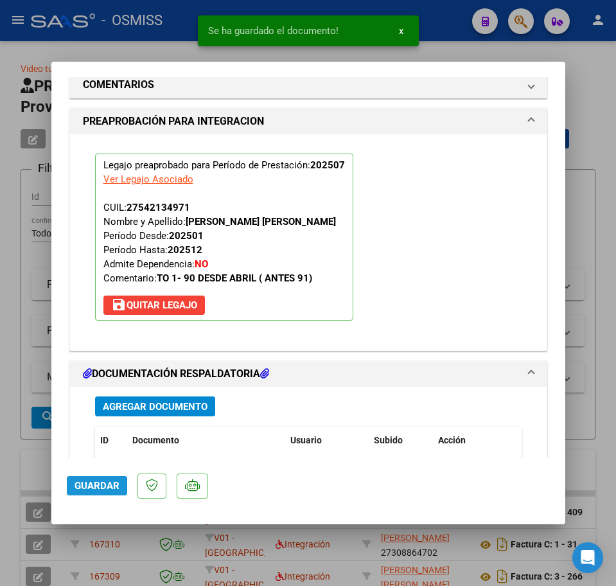
click at [93, 489] on span "Guardar" at bounding box center [97, 486] width 45 height 12
type input "$ 0,00"
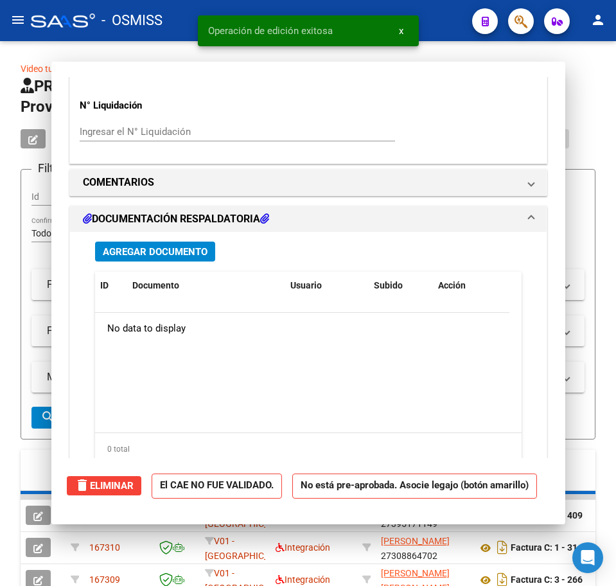
scroll to position [1227, 0]
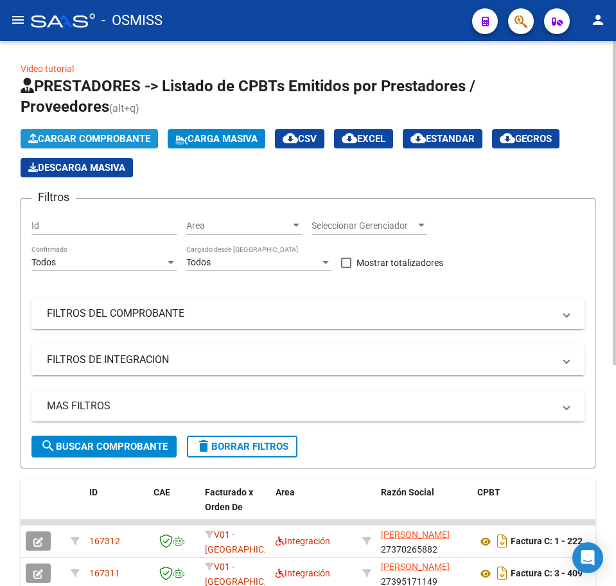
click at [100, 139] on span "Cargar Comprobante" at bounding box center [89, 139] width 122 height 12
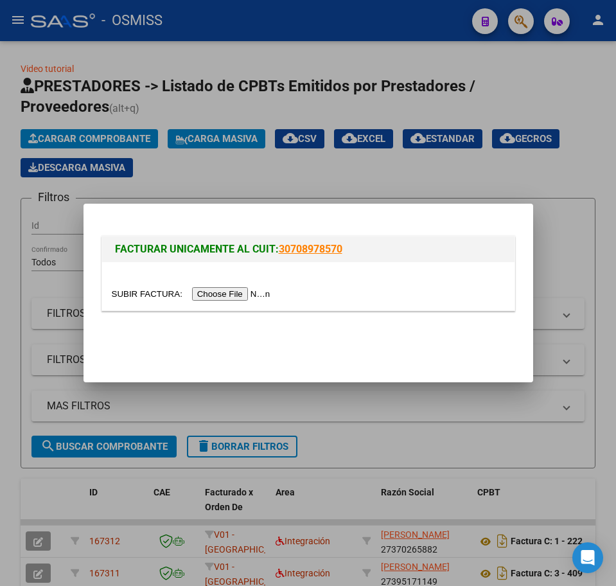
click at [230, 297] on input "file" at bounding box center [193, 293] width 163 height 13
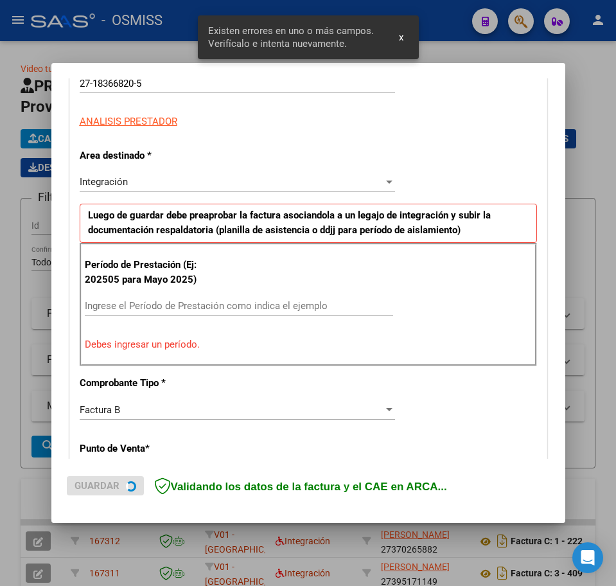
scroll to position [233, 0]
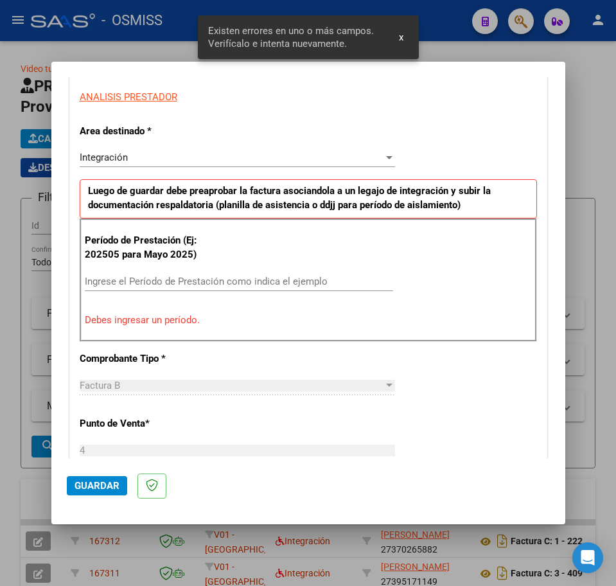
click at [150, 287] on input "Ingrese el Período de Prestación como indica el ejemplo" at bounding box center [239, 282] width 309 height 12
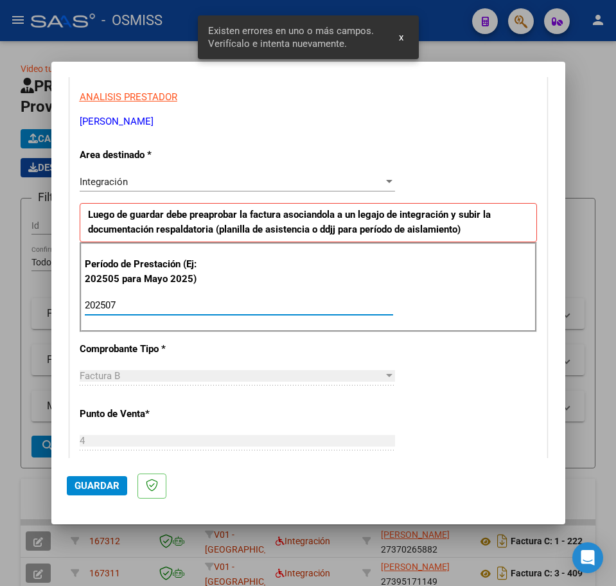
type input "202507"
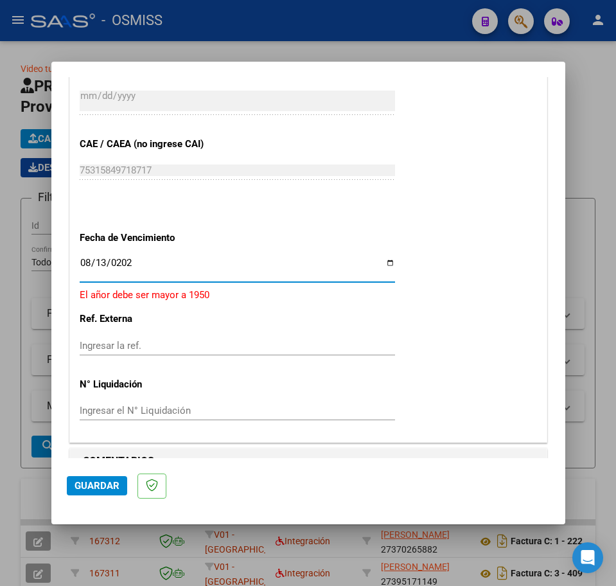
type input "[DATE]"
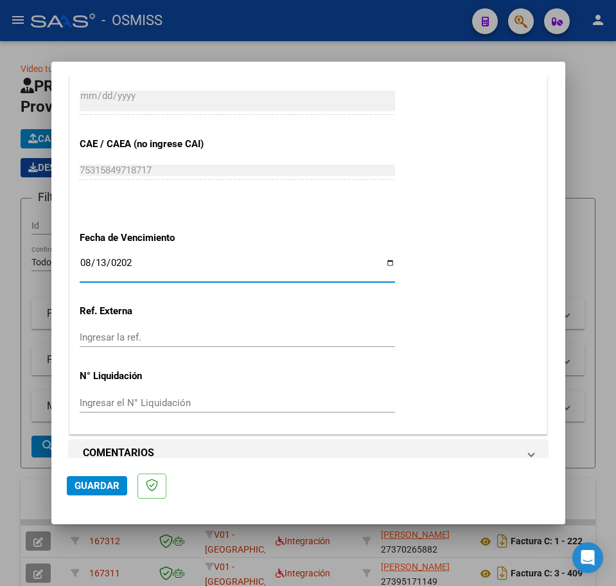
click at [112, 487] on span "Guardar" at bounding box center [97, 486] width 45 height 12
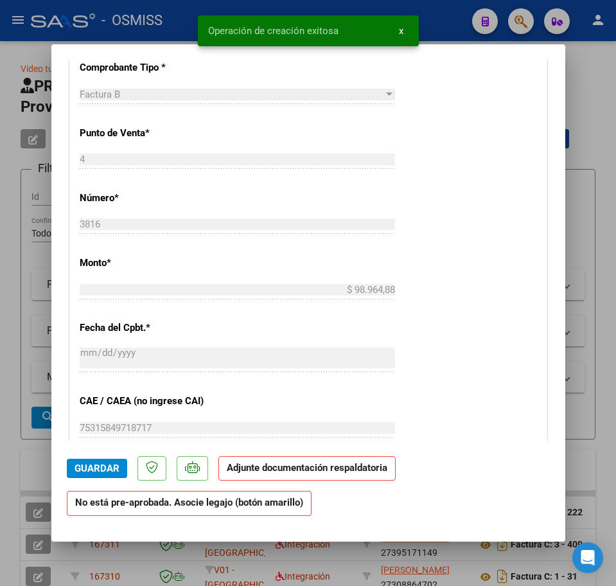
scroll to position [964, 0]
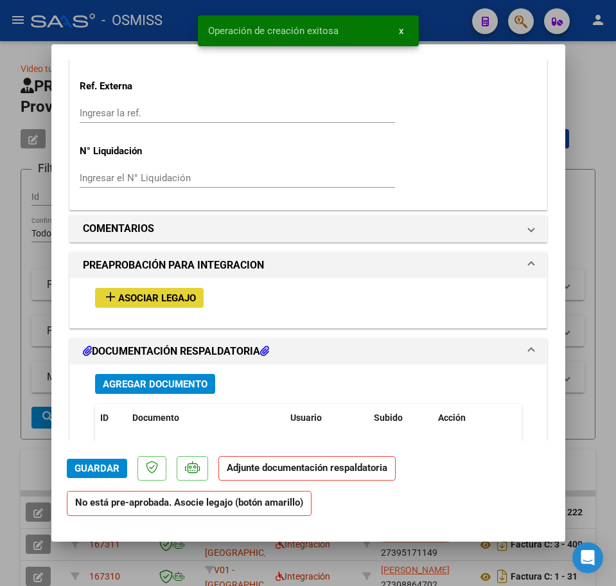
click at [128, 295] on span "Asociar Legajo" at bounding box center [157, 298] width 78 height 12
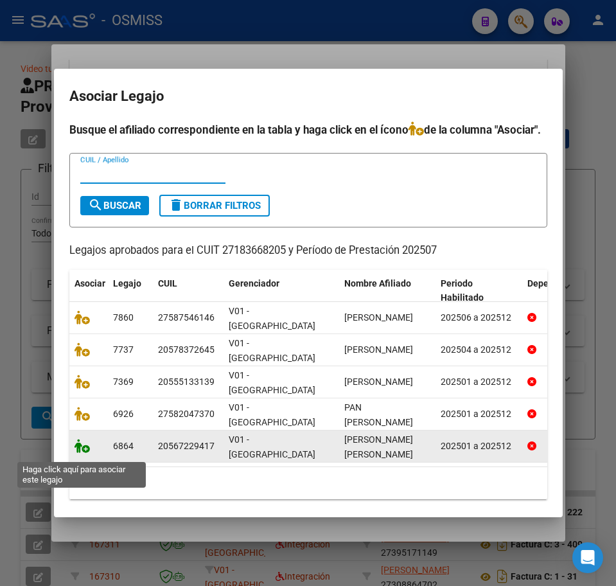
click at [82, 453] on icon at bounding box center [82, 446] width 15 height 14
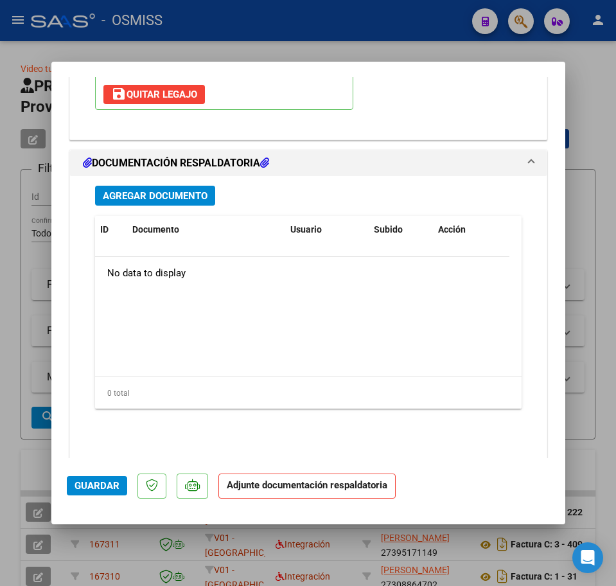
scroll to position [1381, 0]
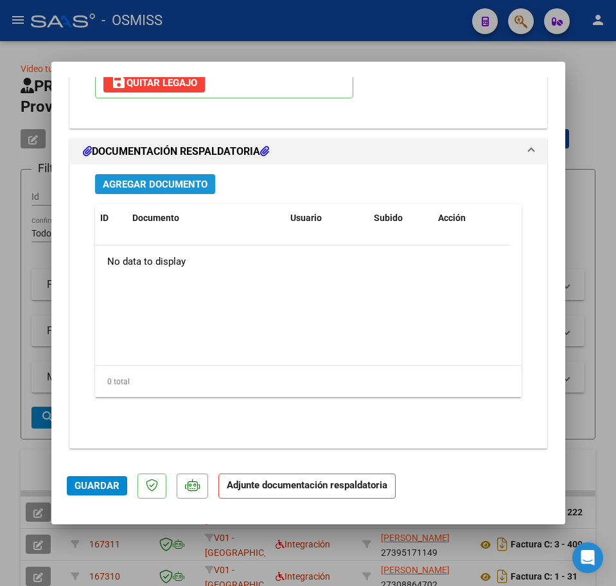
click at [146, 183] on span "Agregar Documento" at bounding box center [155, 185] width 105 height 12
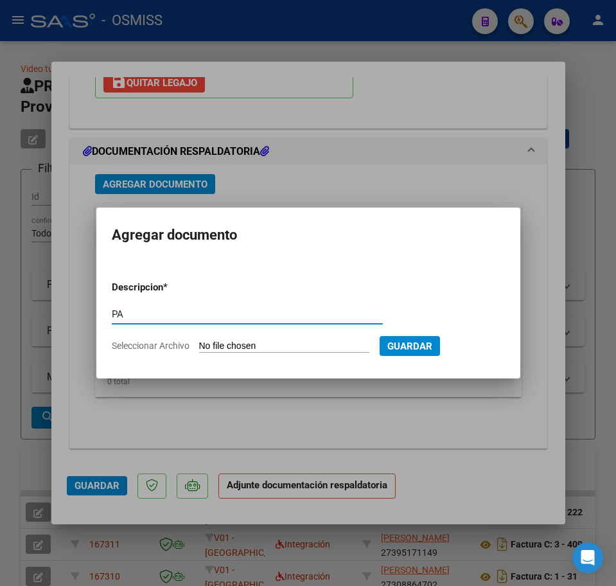
type input "PA"
click at [230, 343] on input "Seleccionar Archivo" at bounding box center [284, 347] width 170 height 12
type input "C:\fakepath\PL.pdf"
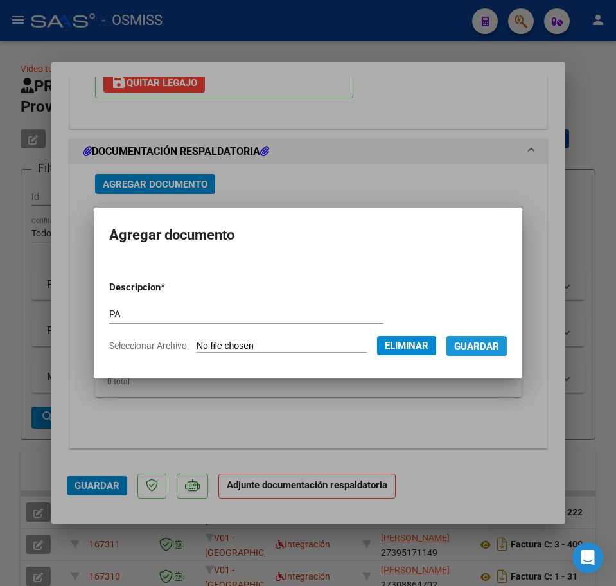
click at [498, 349] on span "Guardar" at bounding box center [476, 347] width 45 height 12
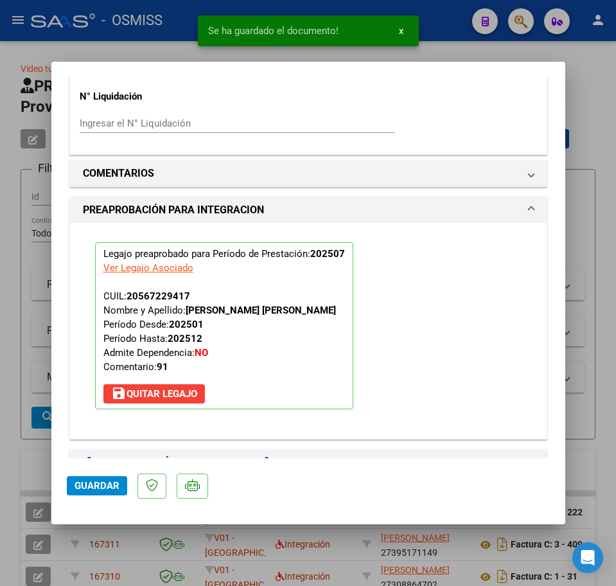
scroll to position [1060, 0]
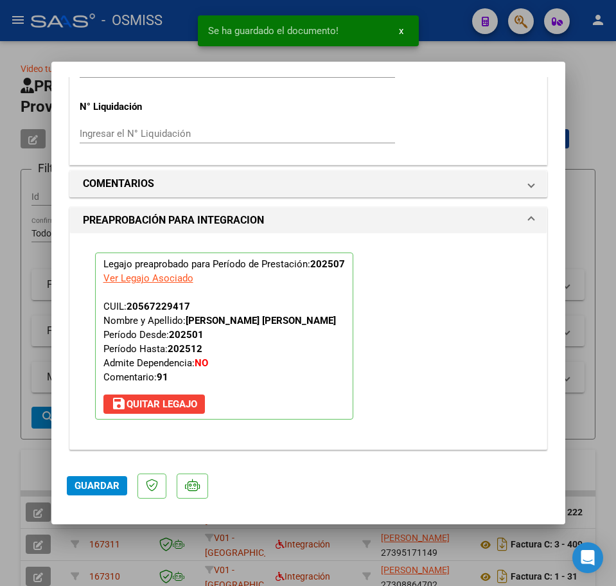
click at [98, 483] on span "Guardar" at bounding box center [97, 486] width 45 height 12
type input "$ 0,00"
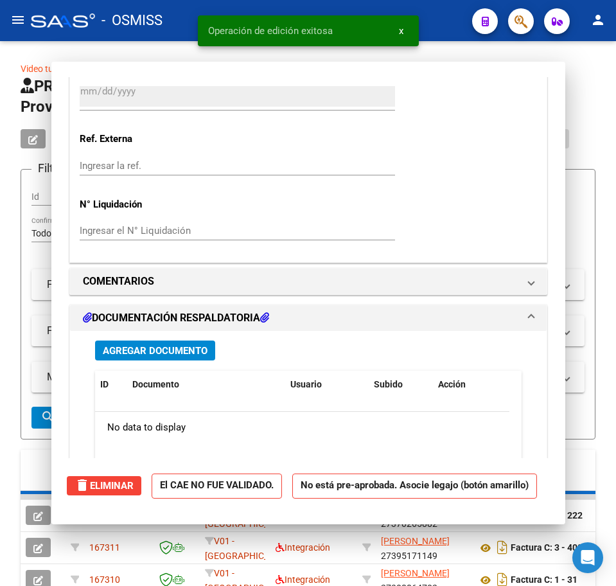
scroll to position [1157, 0]
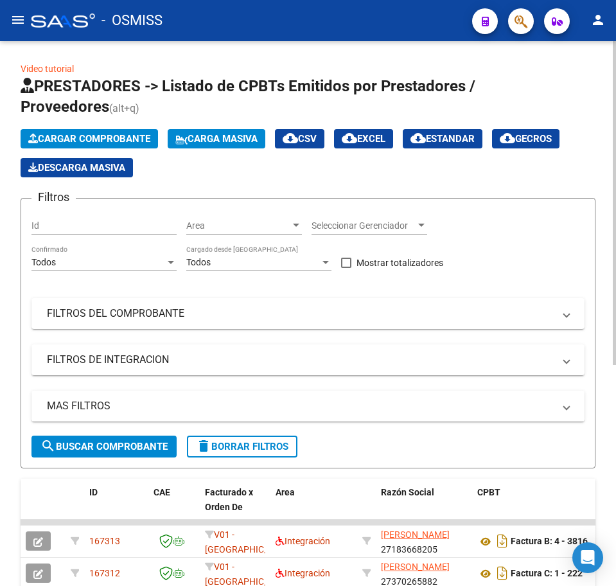
click at [82, 141] on span "Cargar Comprobante" at bounding box center [89, 139] width 122 height 12
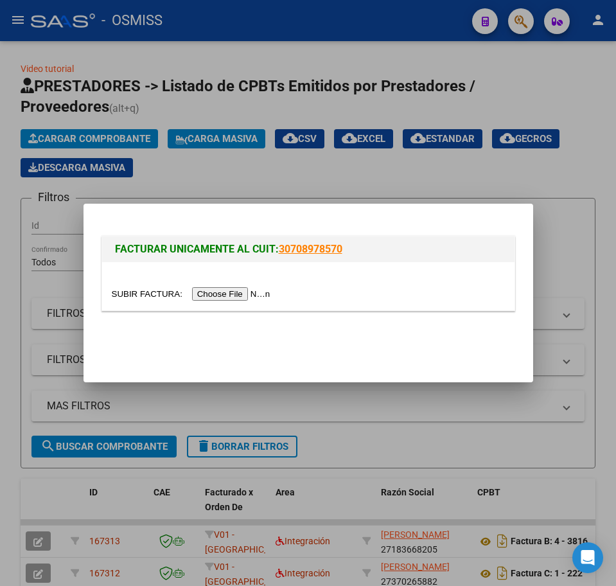
click at [204, 292] on input "file" at bounding box center [193, 293] width 163 height 13
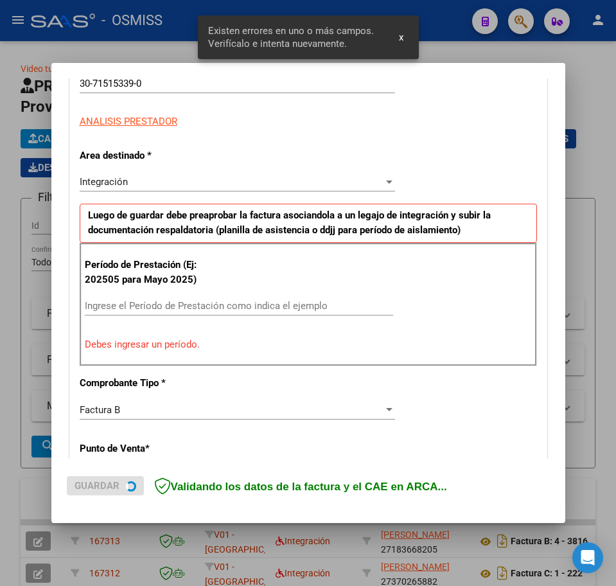
scroll to position [233, 0]
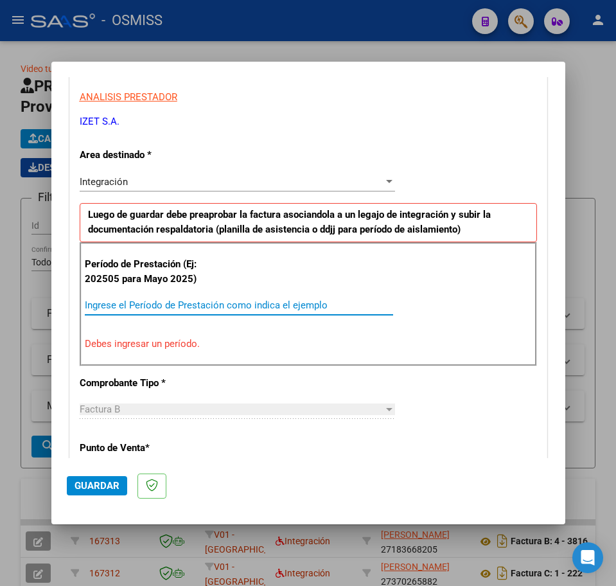
click at [208, 306] on input "Ingrese el Período de Prestación como indica el ejemplo" at bounding box center [239, 306] width 309 height 12
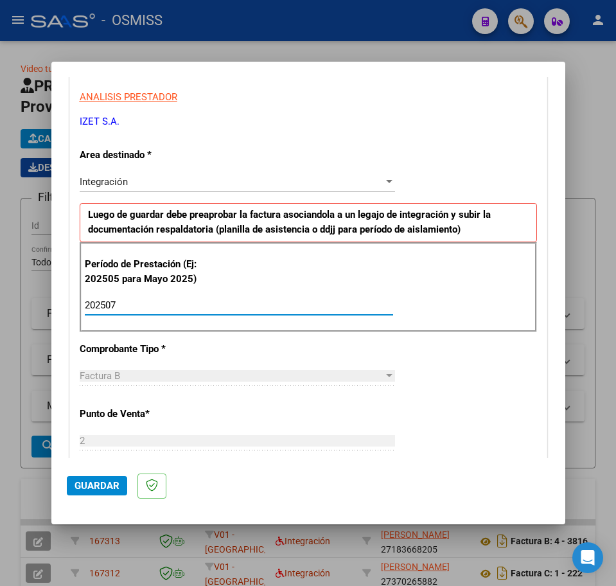
type input "202507"
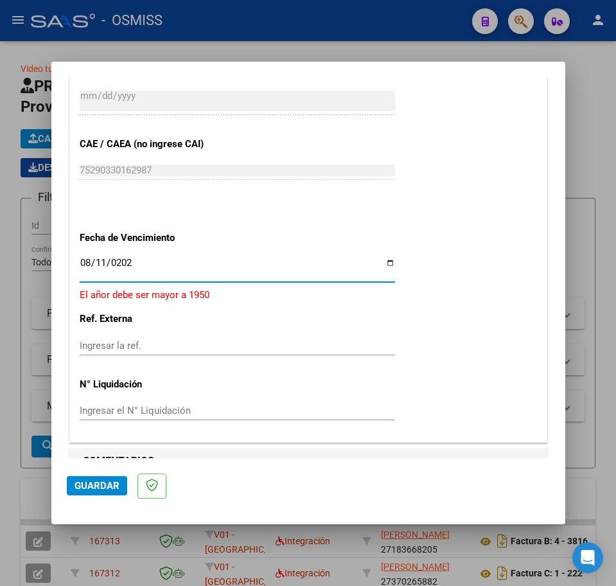
type input "[DATE]"
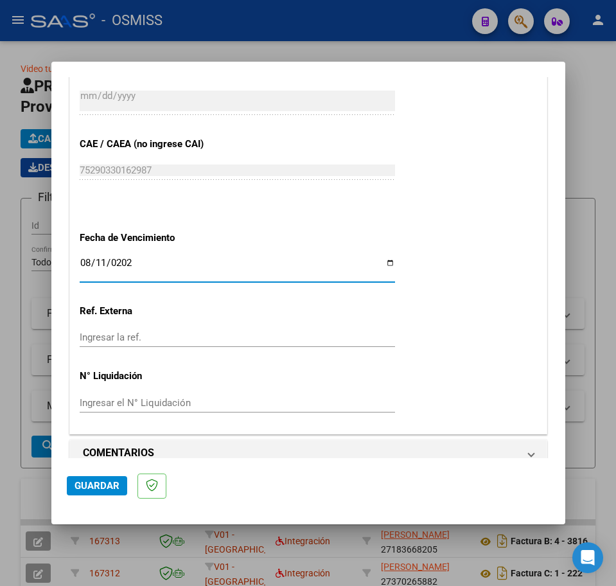
click at [87, 485] on span "Guardar" at bounding box center [97, 486] width 45 height 12
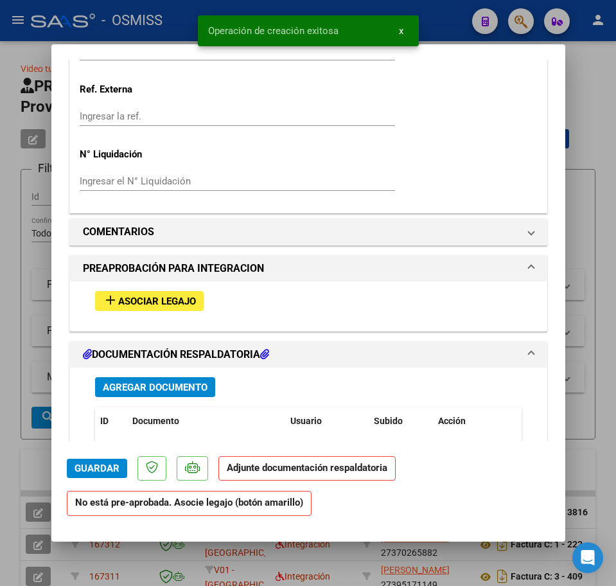
scroll to position [964, 0]
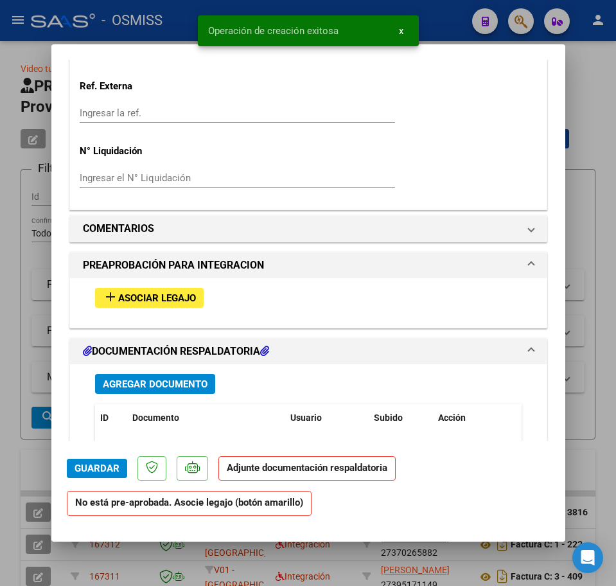
click at [150, 292] on span "Asociar Legajo" at bounding box center [157, 298] width 78 height 12
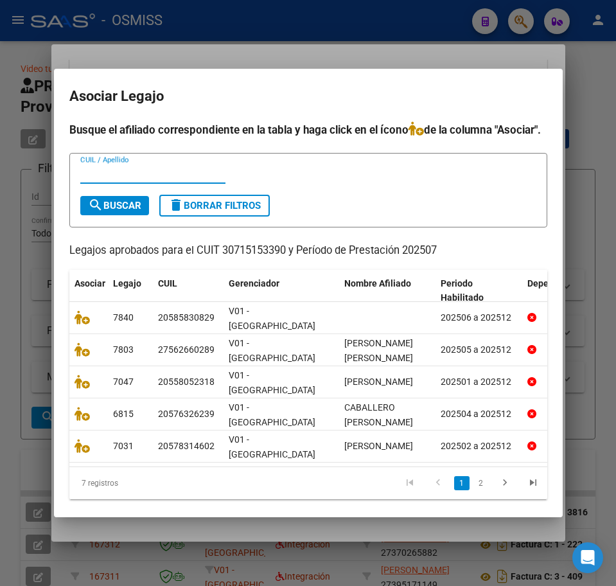
click at [95, 179] on input "CUIL / Apellido" at bounding box center [152, 174] width 145 height 12
type input "[PERSON_NAME][DATE]"
click at [109, 215] on button "search Buscar" at bounding box center [114, 205] width 69 height 19
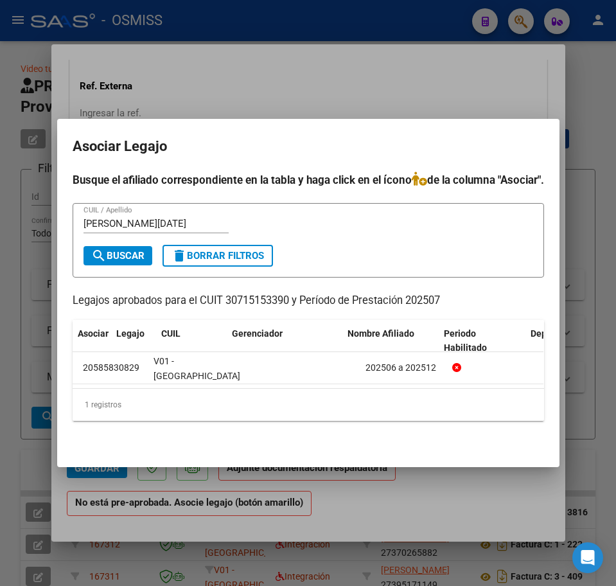
scroll to position [0, 0]
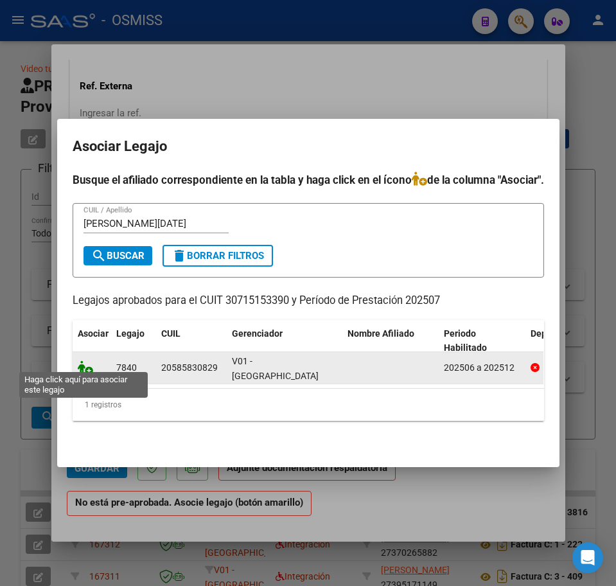
click at [86, 362] on icon at bounding box center [85, 368] width 15 height 14
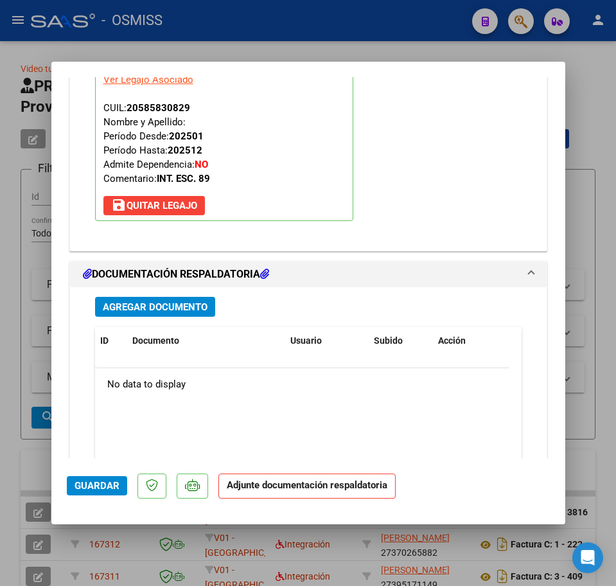
scroll to position [1381, 0]
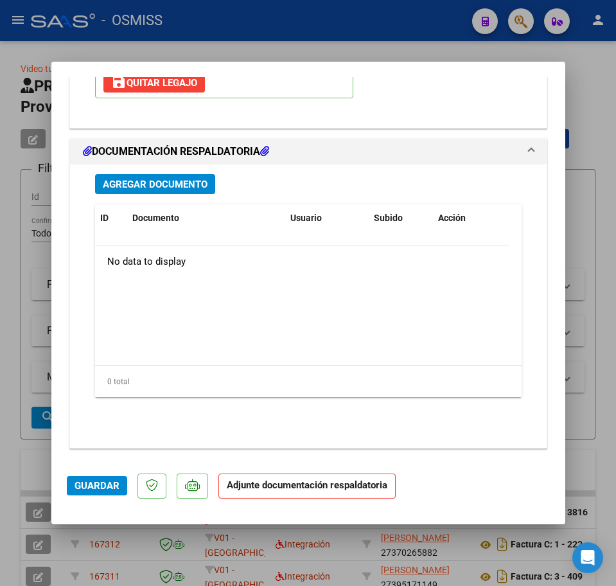
click at [164, 190] on button "Agregar Documento" at bounding box center [155, 184] width 120 height 20
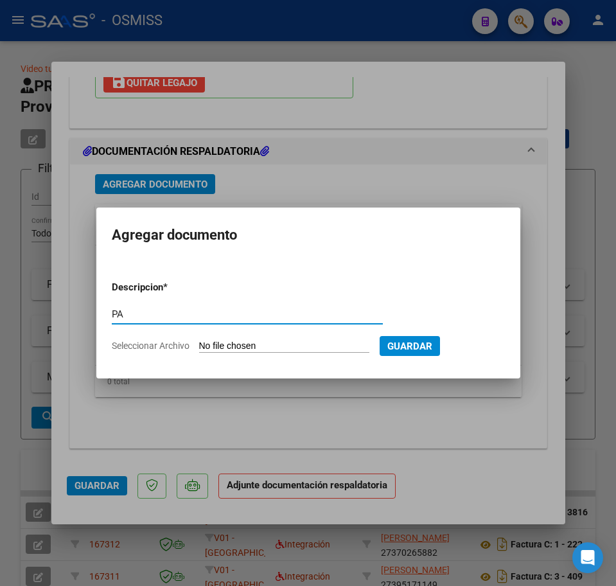
type input "PA"
click at [274, 346] on input "Seleccionar Archivo" at bounding box center [284, 347] width 170 height 12
type input "C:\fakepath\PLANILLAJULIODELUCIA - [PERSON_NAME] S.A..pdf"
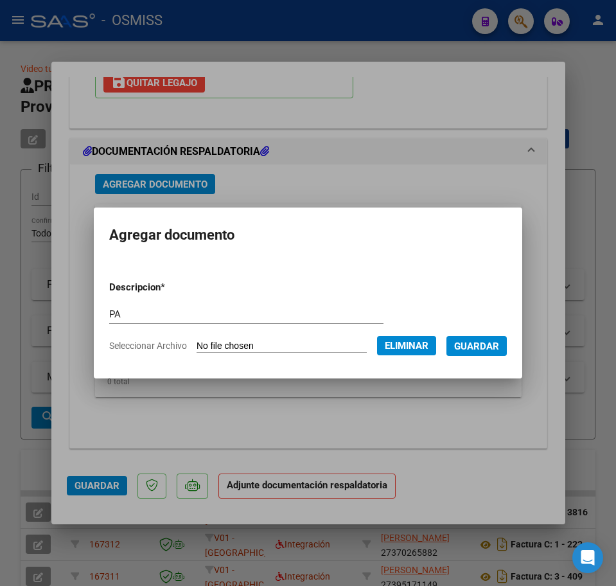
click at [486, 343] on span "Guardar" at bounding box center [476, 347] width 45 height 12
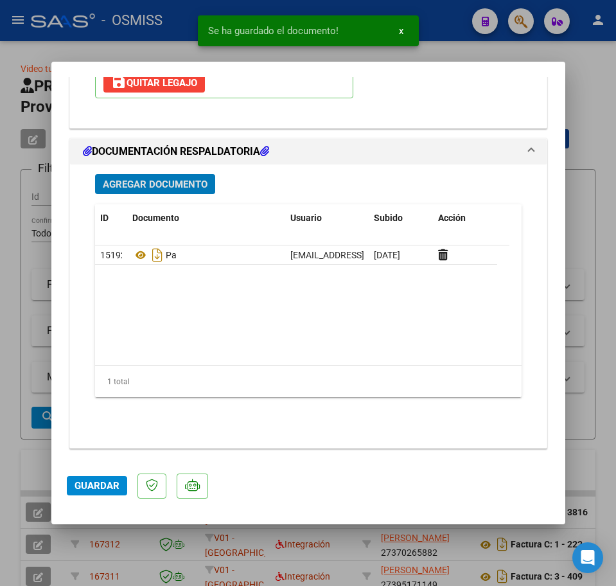
click at [94, 482] on span "Guardar" at bounding box center [97, 486] width 45 height 12
type input "$ 0,00"
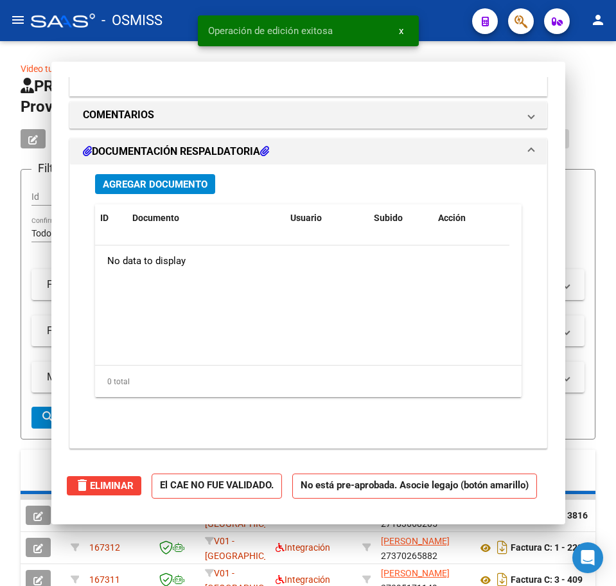
scroll to position [1227, 0]
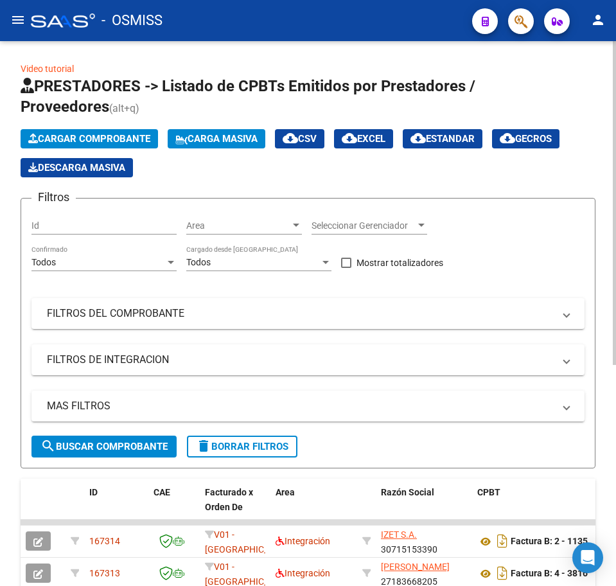
click at [81, 134] on span "Cargar Comprobante" at bounding box center [89, 139] width 122 height 12
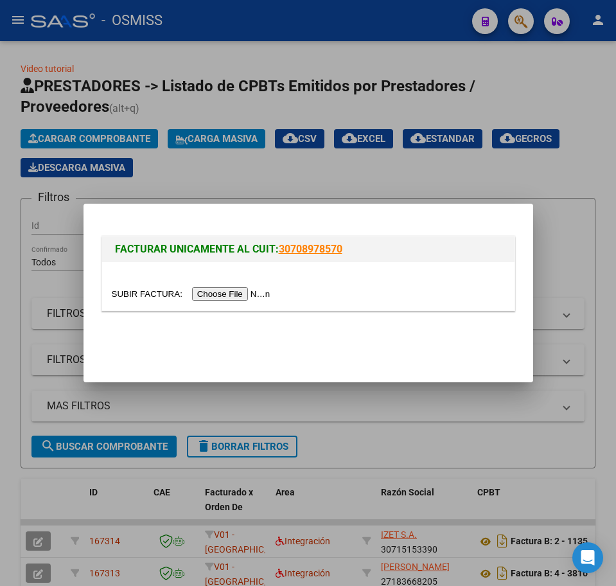
click at [231, 292] on input "file" at bounding box center [193, 293] width 163 height 13
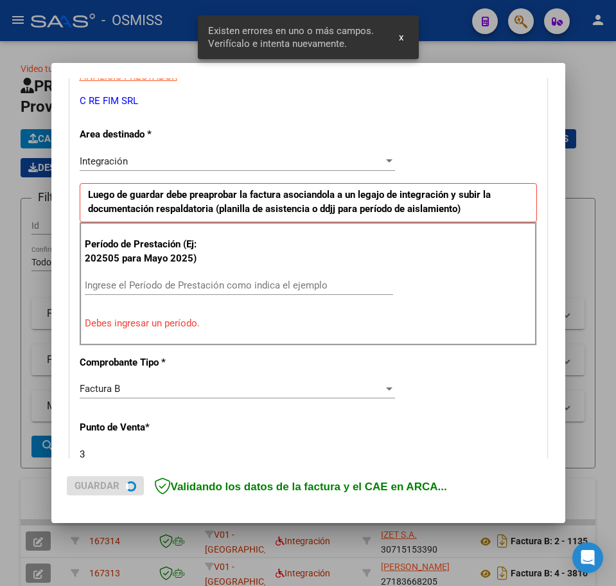
scroll to position [257, 0]
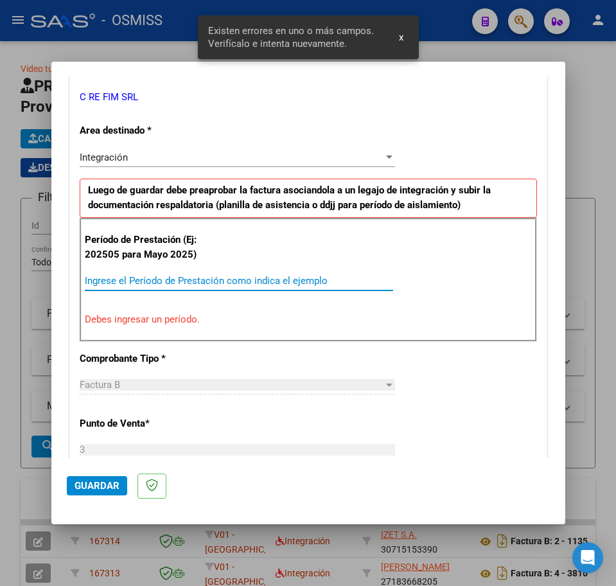
click at [138, 285] on input "Ingrese el Período de Prestación como indica el ejemplo" at bounding box center [239, 281] width 309 height 12
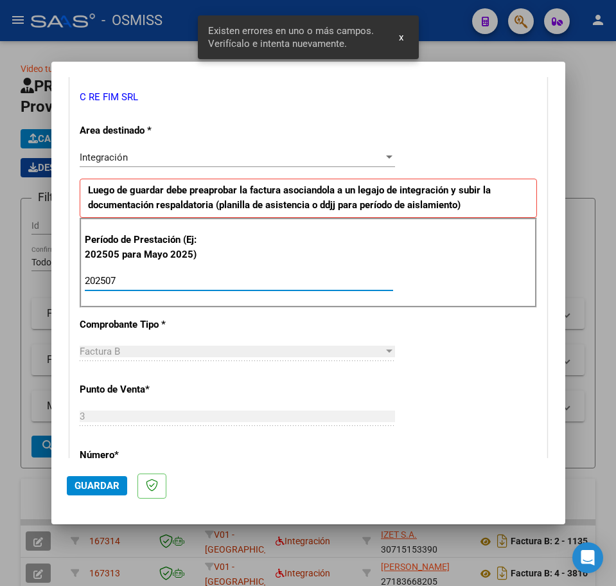
type input "202507"
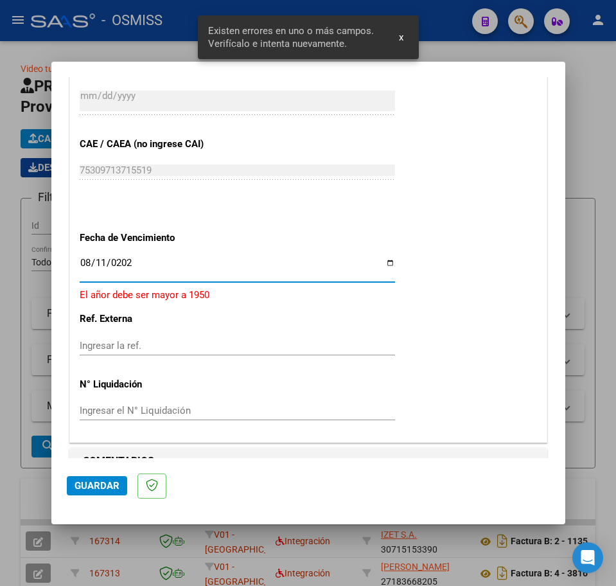
type input "[DATE]"
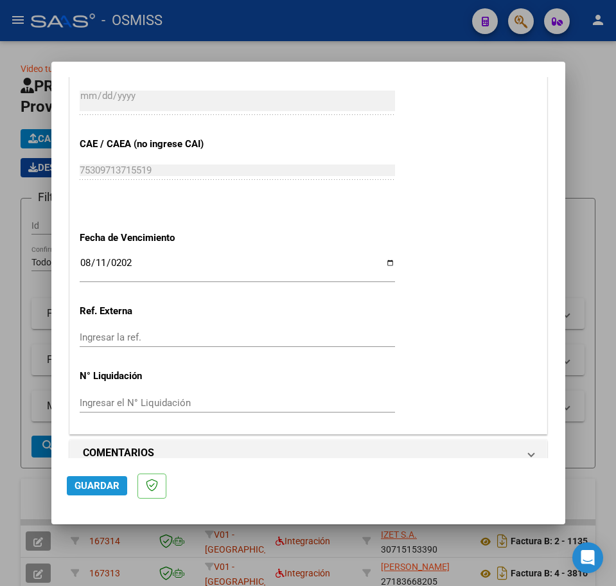
click at [78, 481] on span "Guardar" at bounding box center [97, 486] width 45 height 12
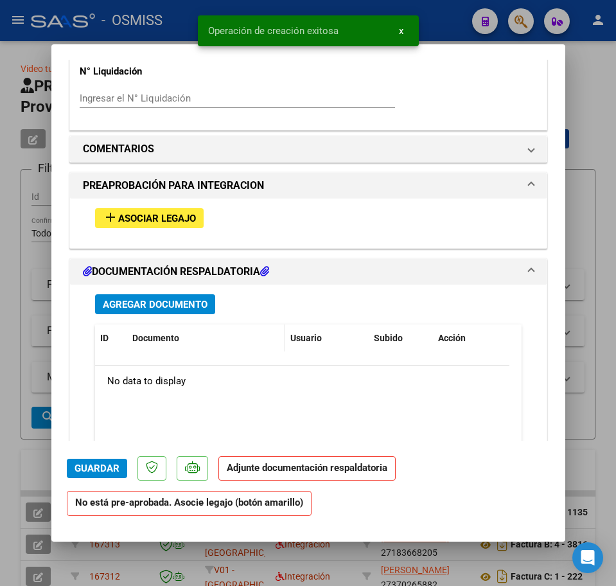
scroll to position [1045, 0]
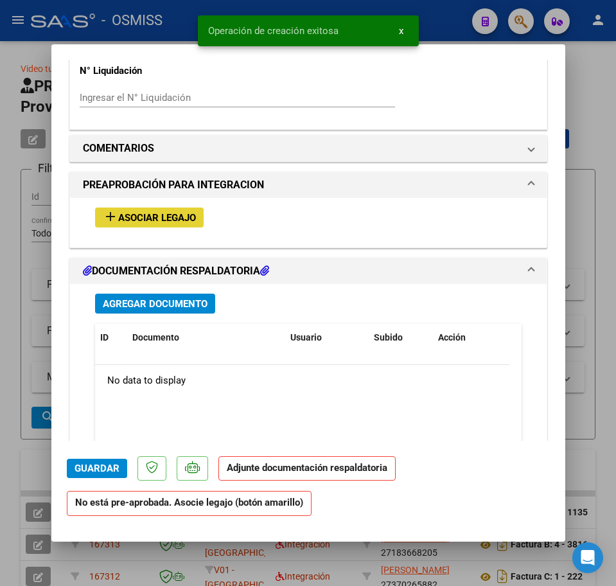
click at [141, 222] on span "Asociar Legajo" at bounding box center [157, 218] width 78 height 12
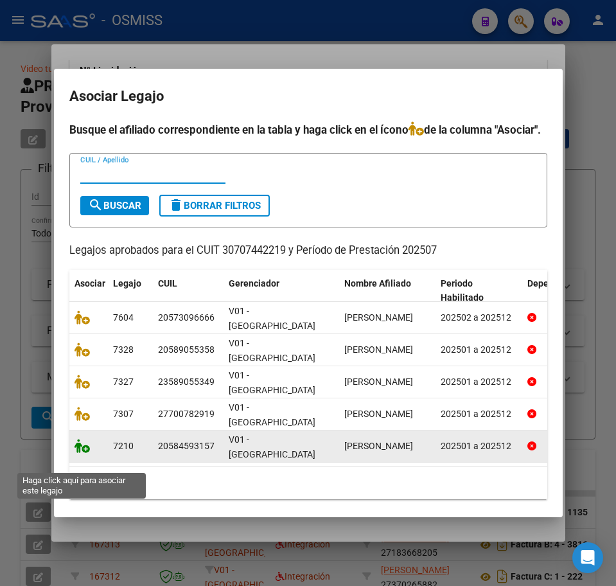
click at [77, 453] on icon at bounding box center [82, 446] width 15 height 14
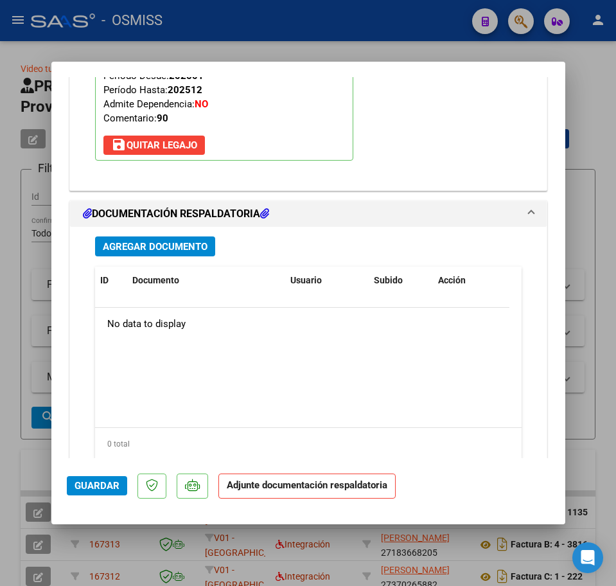
scroll to position [1320, 0]
click at [155, 251] on span "Agregar Documento" at bounding box center [155, 246] width 105 height 12
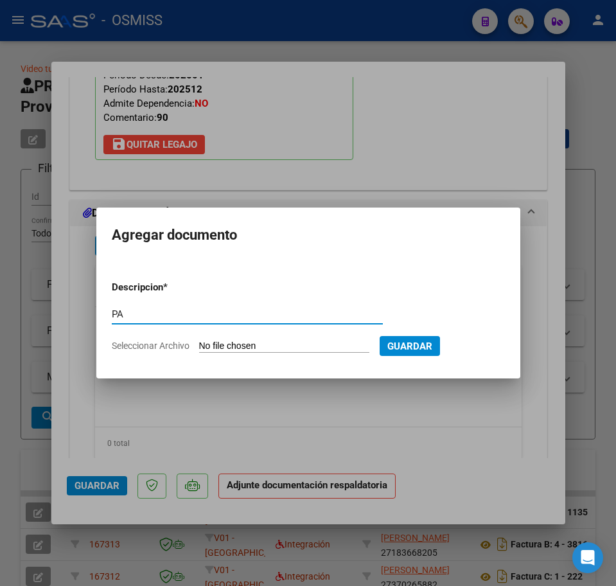
type input "PA"
click at [231, 345] on input "Seleccionar Archivo" at bounding box center [284, 347] width 170 height 12
type input "C:\fakepath\pl nueva.pdf"
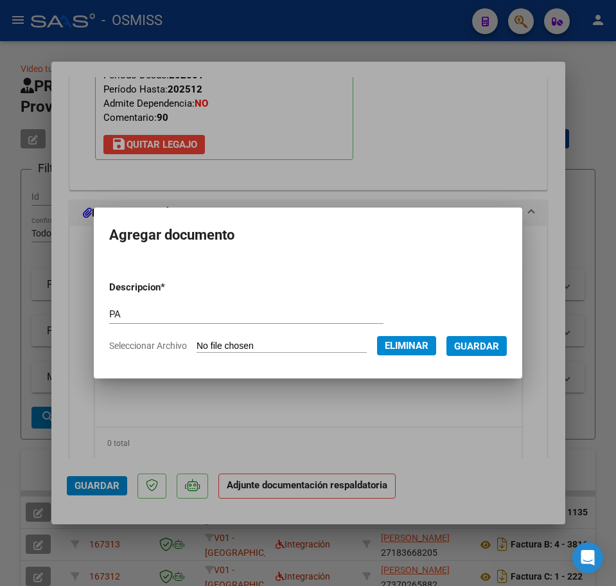
click at [492, 350] on span "Guardar" at bounding box center [476, 347] width 45 height 12
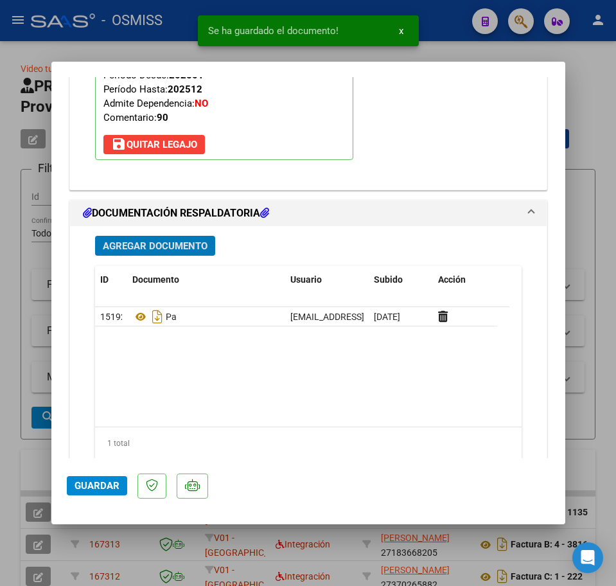
click at [112, 492] on span "Guardar" at bounding box center [97, 486] width 45 height 12
type input "$ 0,00"
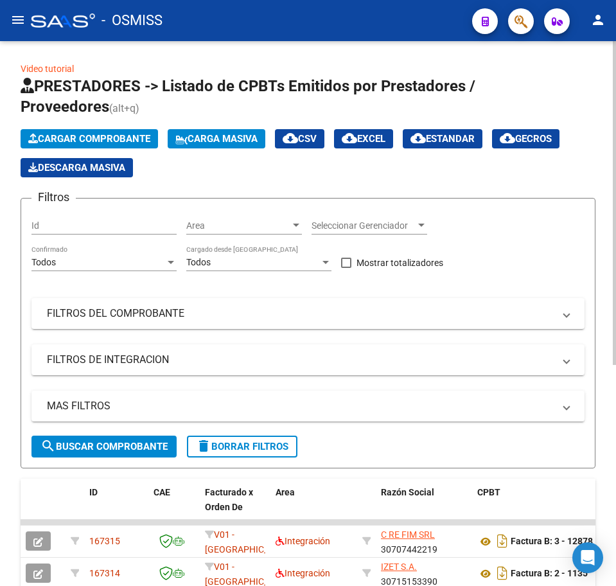
click at [60, 137] on span "Cargar Comprobante" at bounding box center [89, 139] width 122 height 12
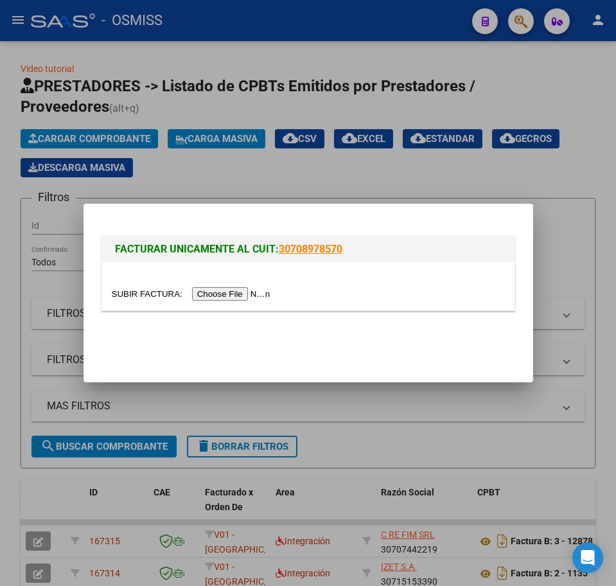
click at [213, 298] on input "file" at bounding box center [193, 293] width 163 height 13
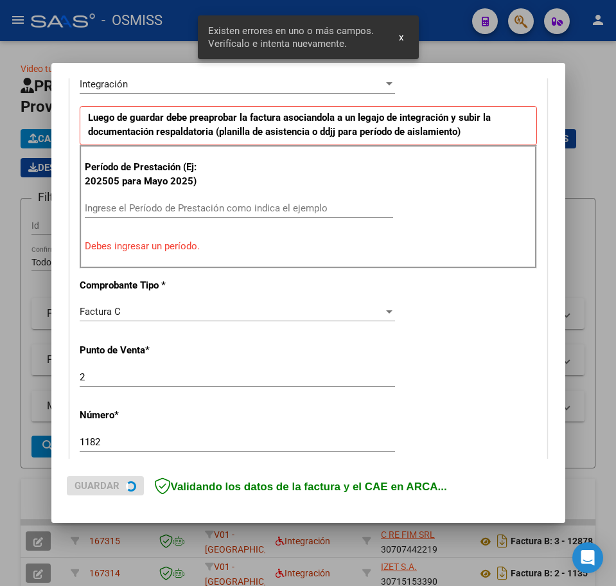
scroll to position [332, 0]
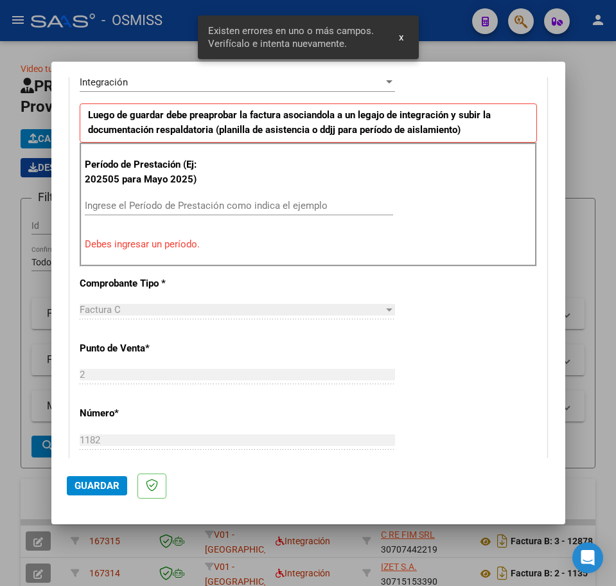
click at [118, 206] on input "Ingrese el Período de Prestación como indica el ejemplo" at bounding box center [239, 206] width 309 height 12
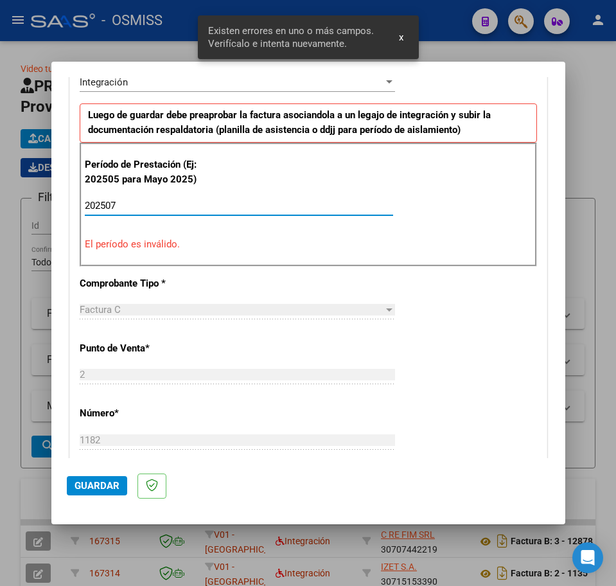
type input "202507"
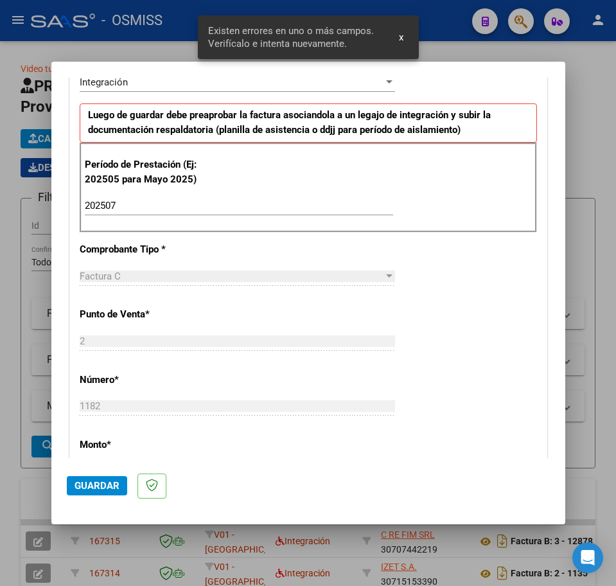
scroll to position [771, 0]
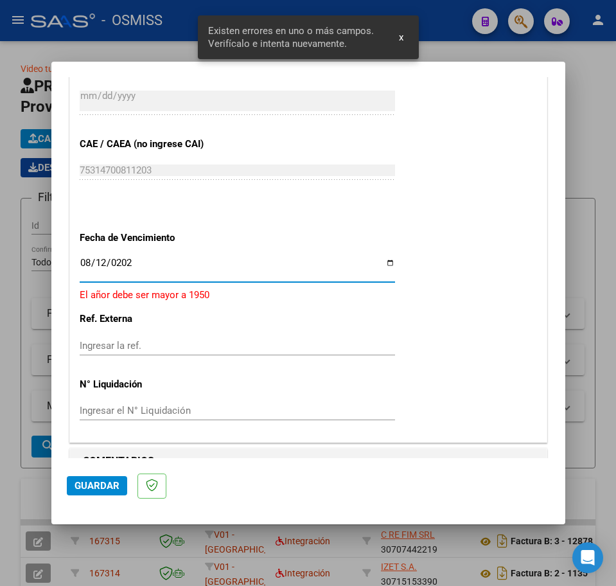
type input "[DATE]"
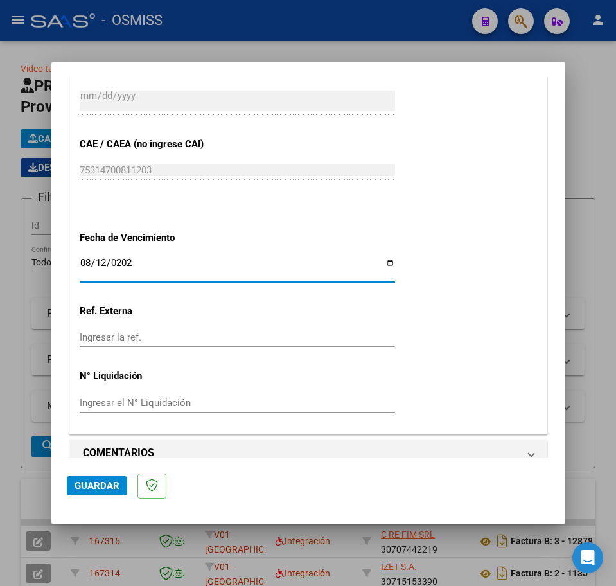
scroll to position [789, 0]
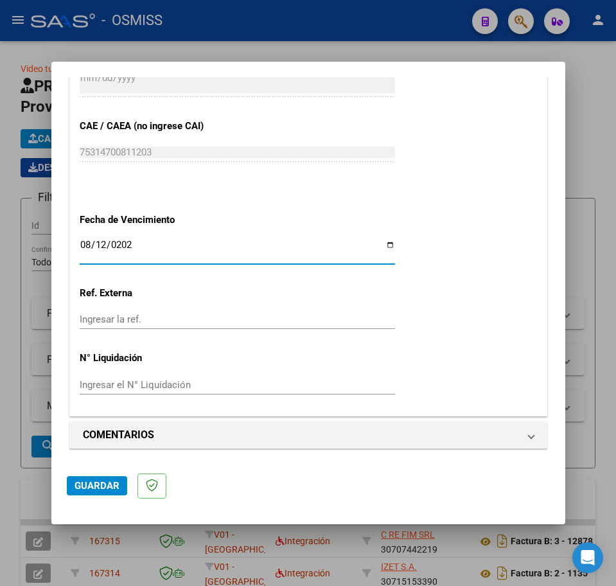
click at [93, 487] on span "Guardar" at bounding box center [97, 486] width 45 height 12
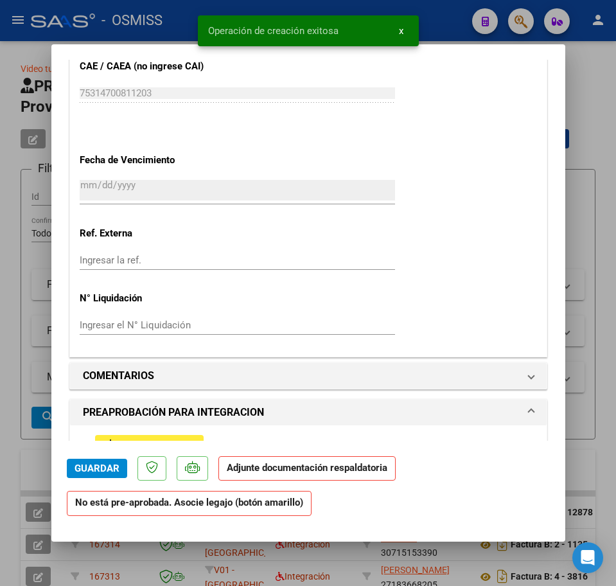
scroll to position [964, 0]
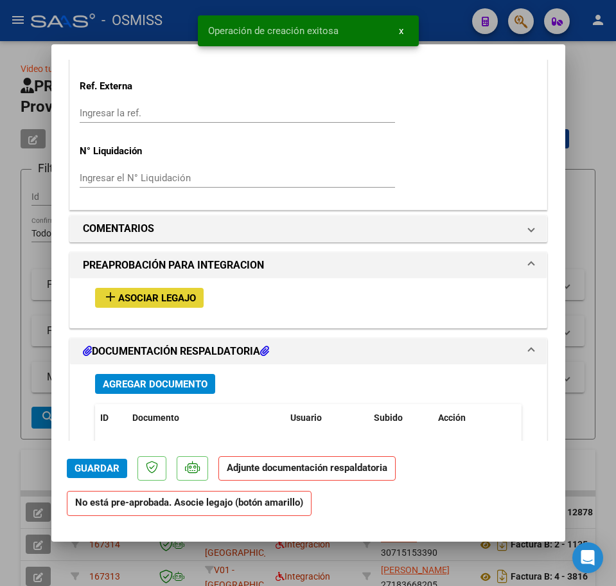
click at [148, 301] on span "Asociar Legajo" at bounding box center [157, 298] width 78 height 12
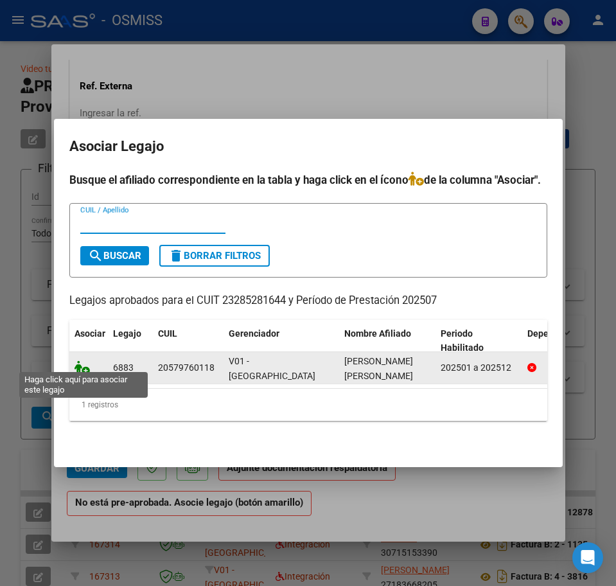
click at [82, 364] on icon at bounding box center [82, 368] width 15 height 14
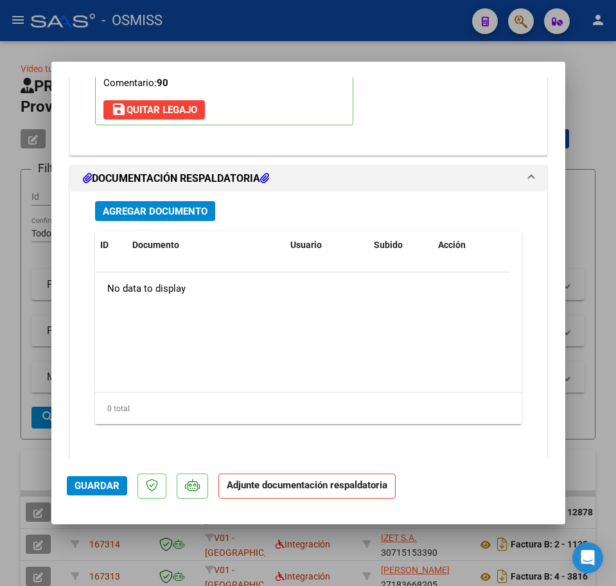
scroll to position [1381, 0]
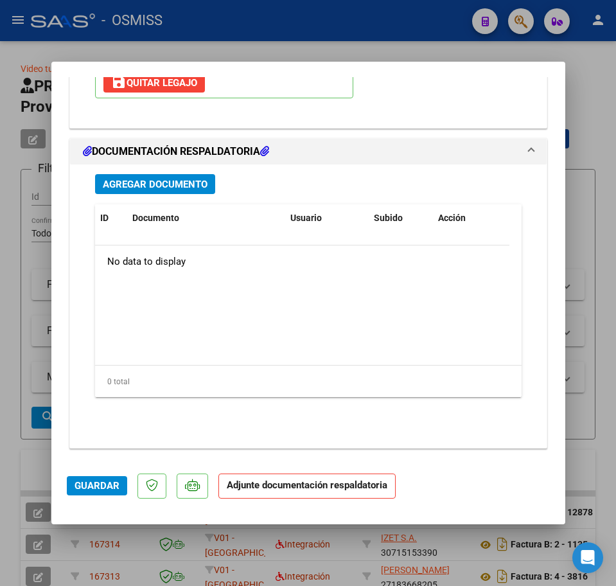
click at [143, 187] on span "Agregar Documento" at bounding box center [155, 185] width 105 height 12
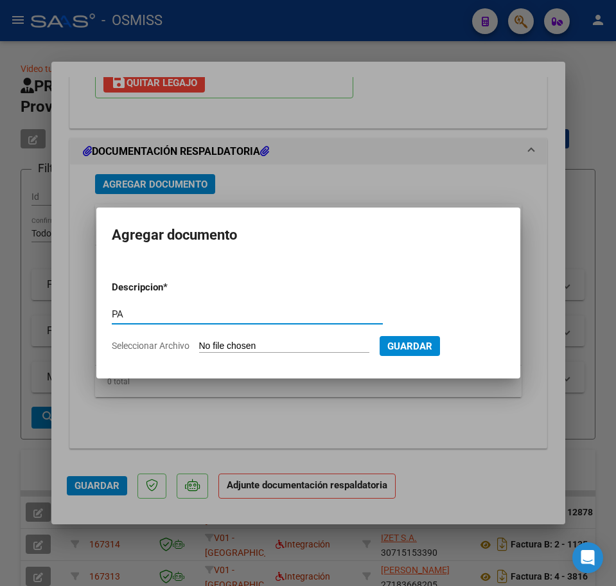
type input "PA"
click at [232, 348] on input "Seleccionar Archivo" at bounding box center [284, 347] width 170 height 12
type input "C:\fakepath\PL.pdf"
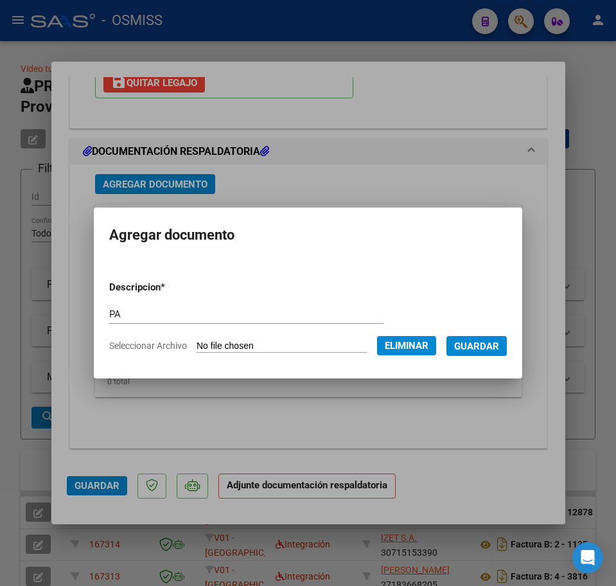
click at [496, 347] on span "Guardar" at bounding box center [476, 347] width 45 height 12
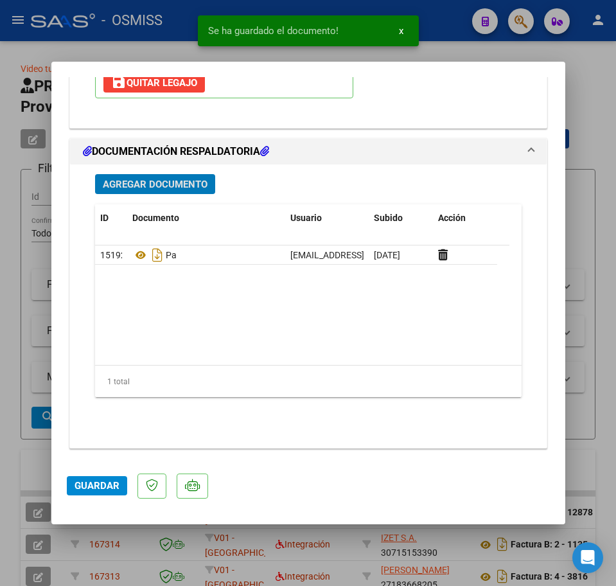
click at [108, 485] on span "Guardar" at bounding box center [97, 486] width 45 height 12
type input "$ 0,00"
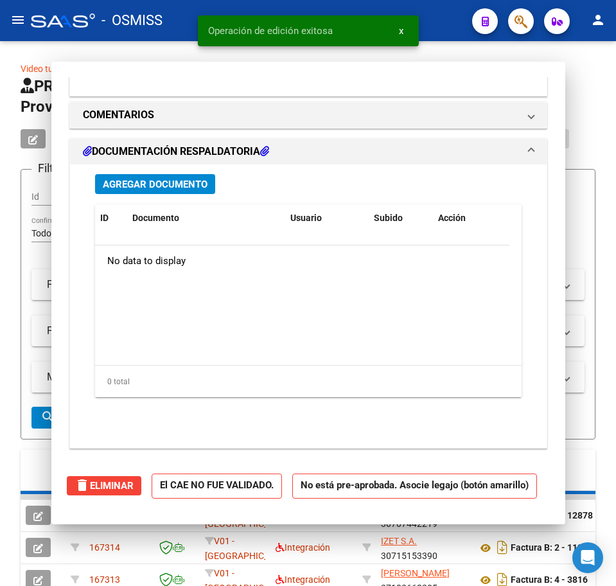
scroll to position [1227, 0]
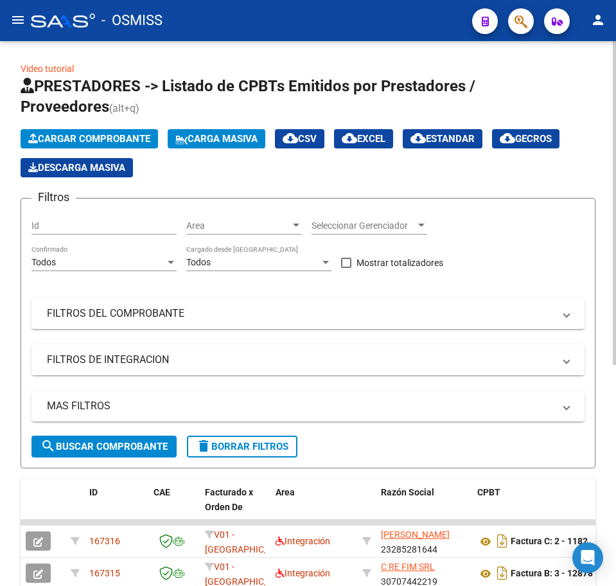
click at [71, 133] on span "Cargar Comprobante" at bounding box center [89, 139] width 122 height 12
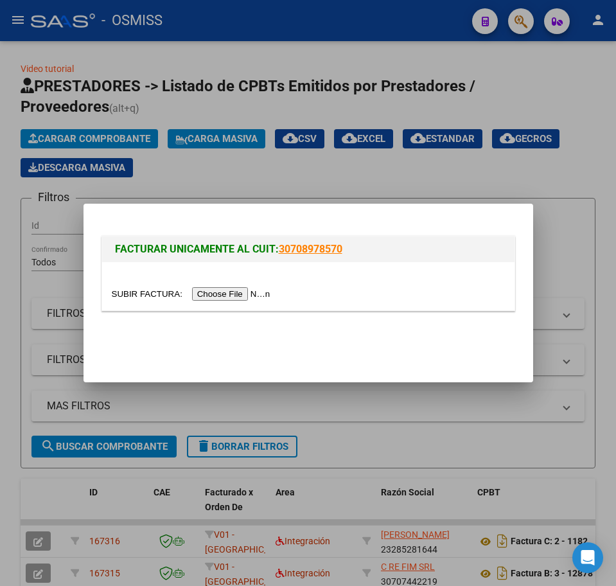
click at [240, 293] on input "file" at bounding box center [193, 293] width 163 height 13
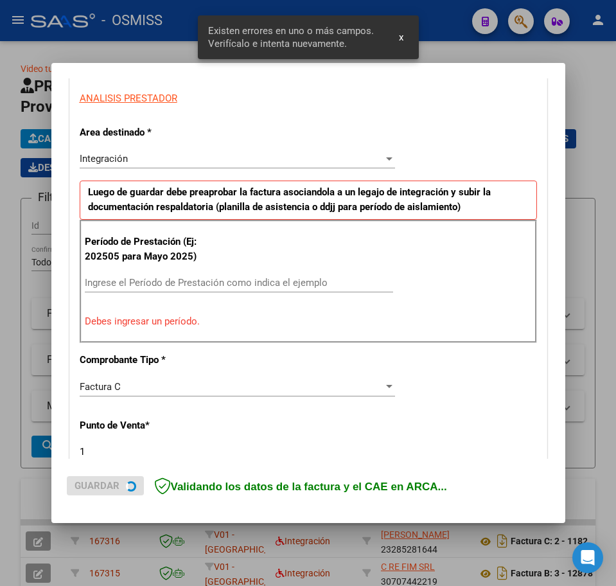
scroll to position [233, 0]
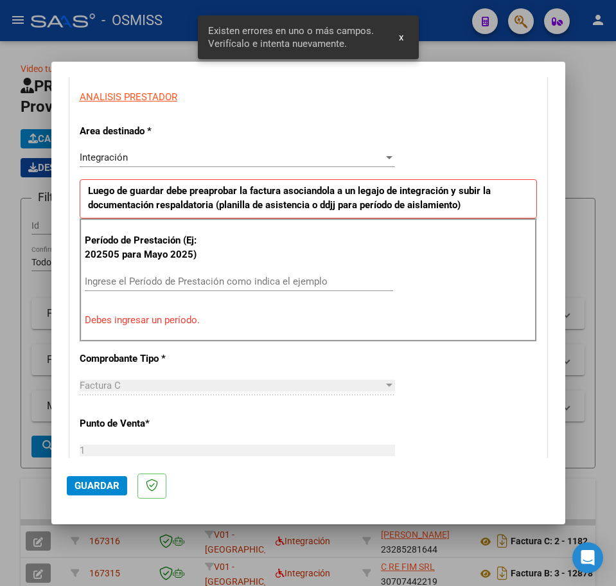
click at [147, 282] on input "Ingrese el Período de Prestación como indica el ejemplo" at bounding box center [239, 282] width 309 height 12
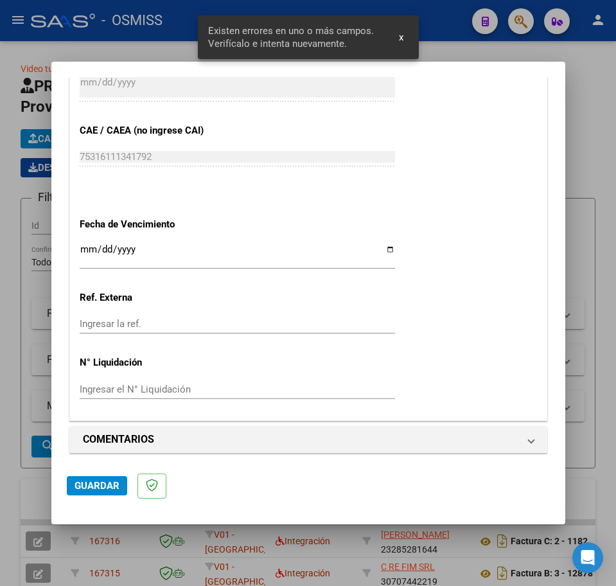
scroll to position [789, 0]
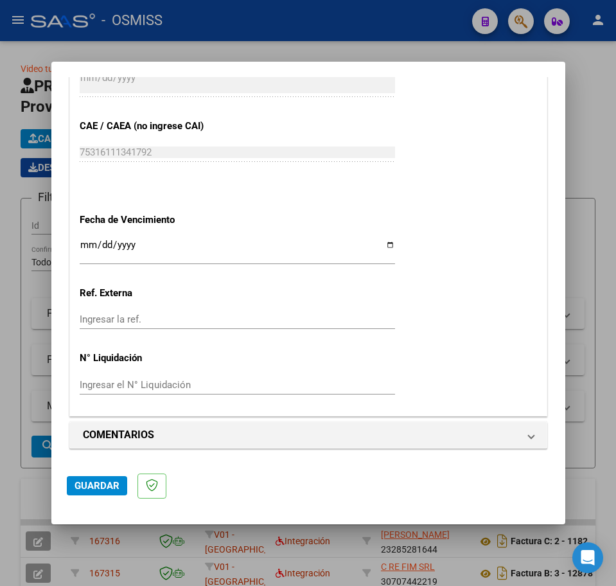
type input "202507"
click at [84, 245] on input "Ingresar la fecha" at bounding box center [238, 250] width 316 height 21
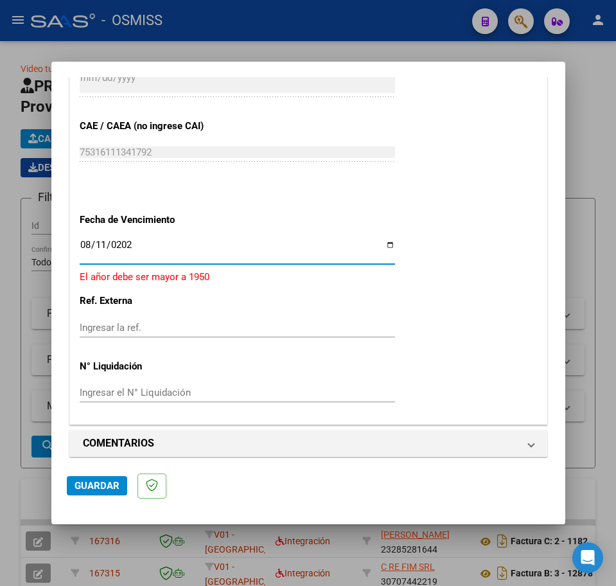
type input "[DATE]"
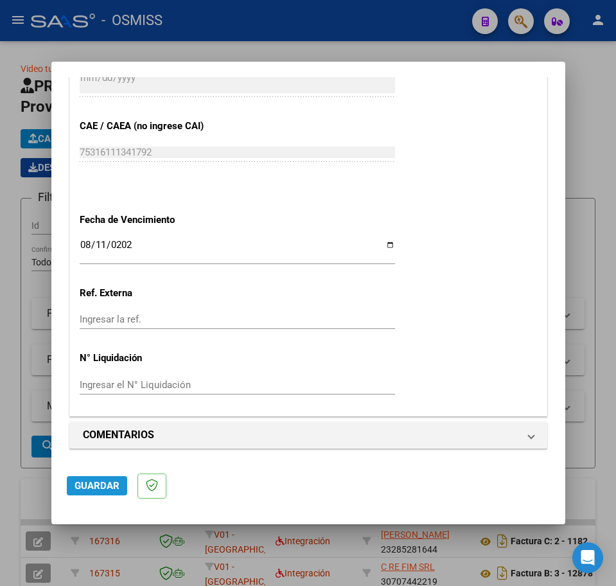
click at [96, 480] on button "Guardar" at bounding box center [97, 485] width 60 height 19
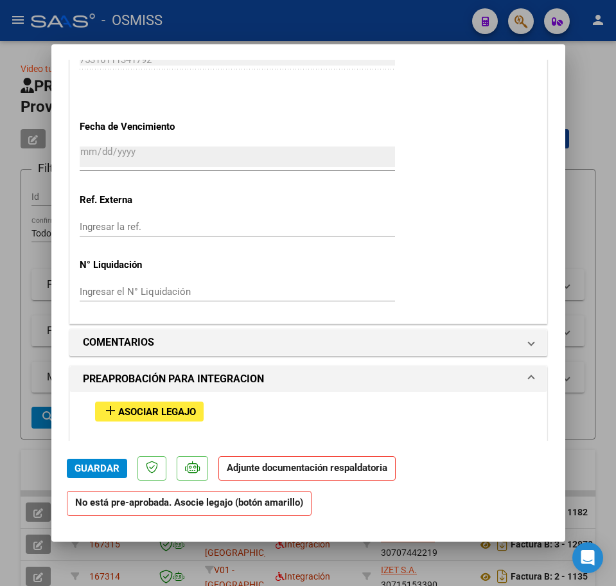
scroll to position [964, 0]
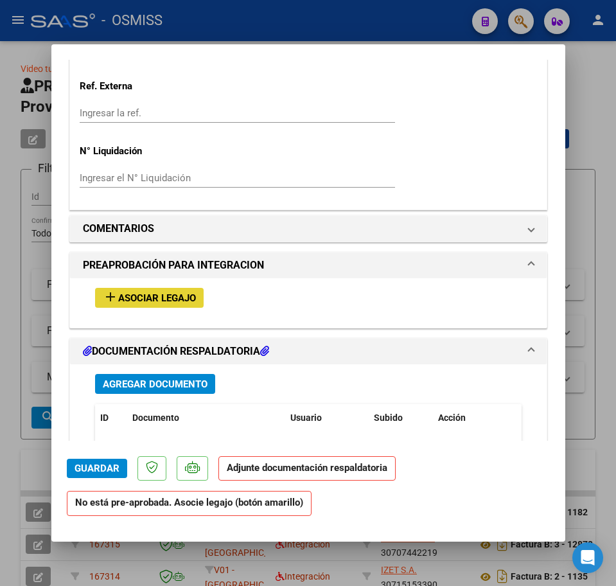
click at [164, 297] on span "Asociar Legajo" at bounding box center [157, 298] width 78 height 12
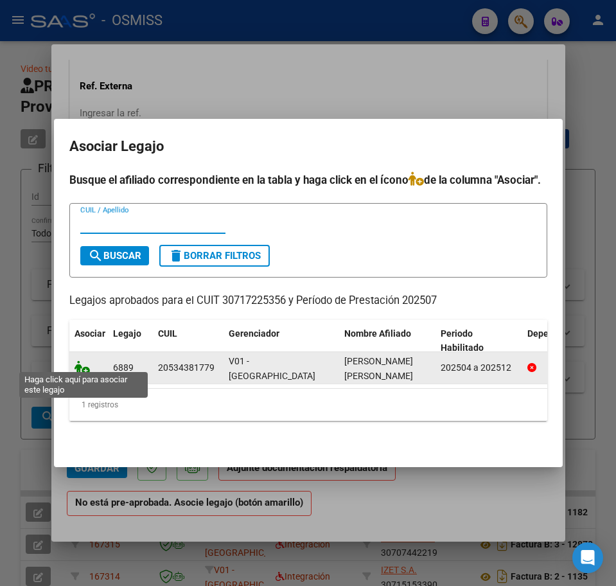
click at [79, 363] on icon at bounding box center [82, 368] width 15 height 14
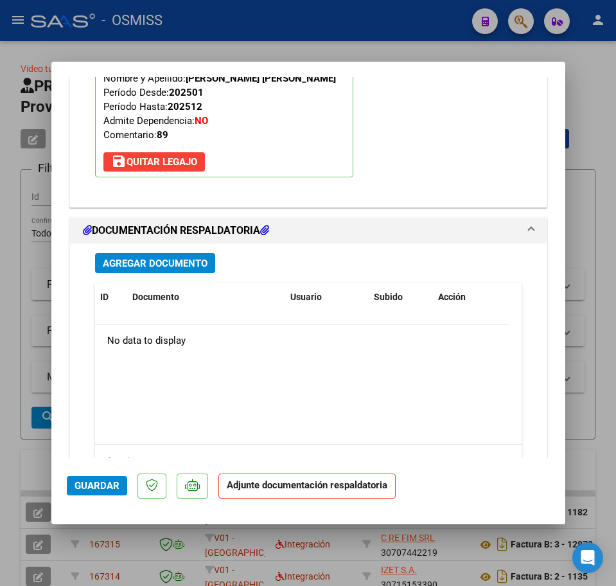
scroll to position [1381, 0]
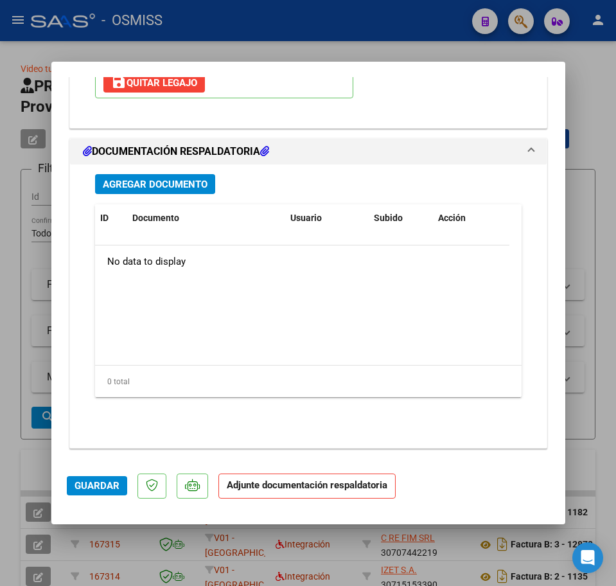
click at [123, 191] on button "Agregar Documento" at bounding box center [155, 184] width 120 height 20
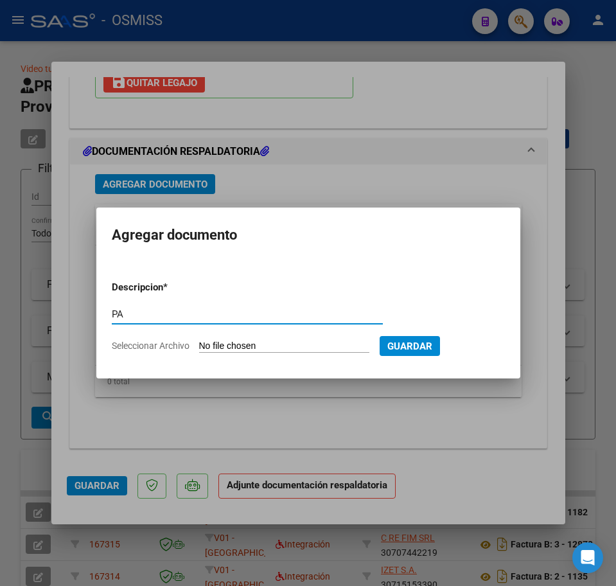
type input "PA"
click at [228, 348] on input "Seleccionar Archivo" at bounding box center [284, 347] width 170 height 12
type input "C:\fakepath\PL.pdf"
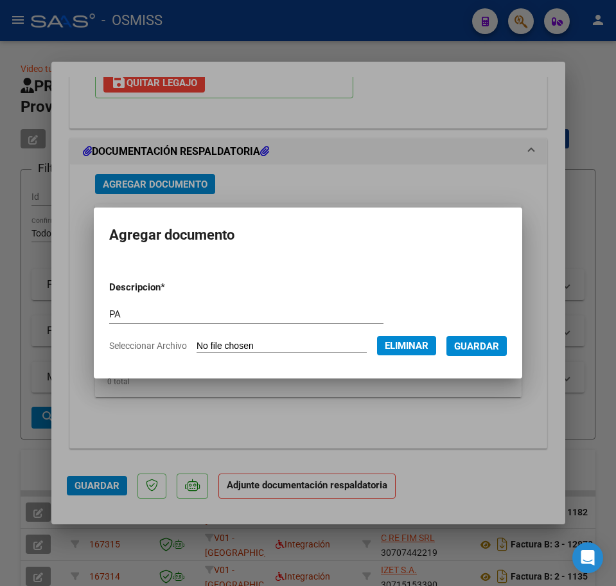
click at [485, 343] on span "Guardar" at bounding box center [476, 347] width 45 height 12
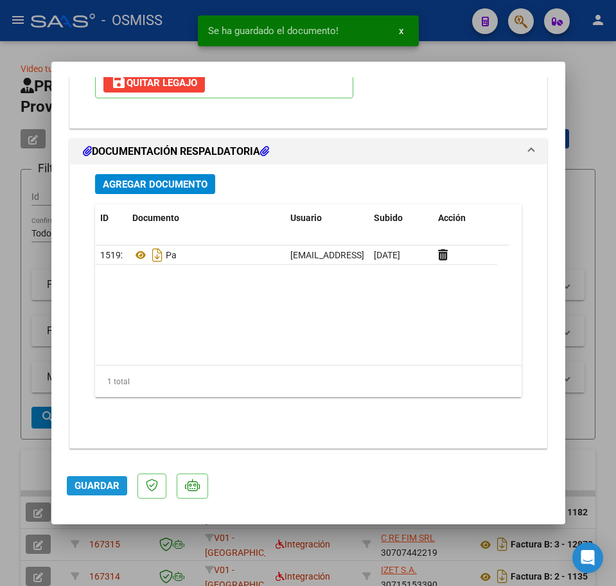
click at [94, 489] on span "Guardar" at bounding box center [97, 486] width 45 height 12
type input "$ 0,00"
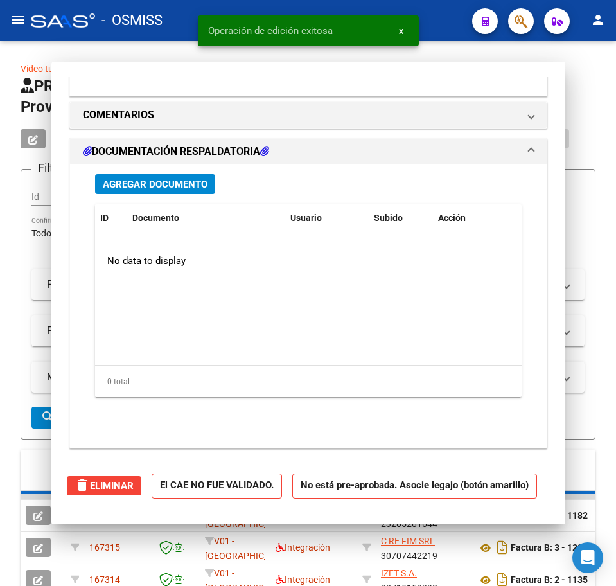
scroll to position [1227, 0]
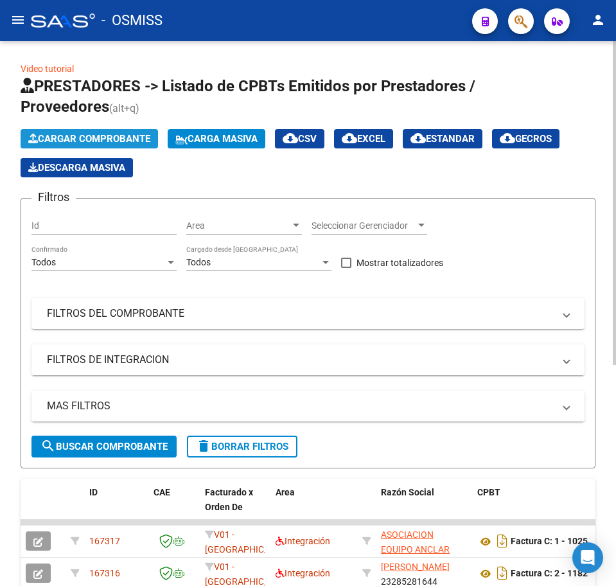
click at [84, 140] on span "Cargar Comprobante" at bounding box center [89, 139] width 122 height 12
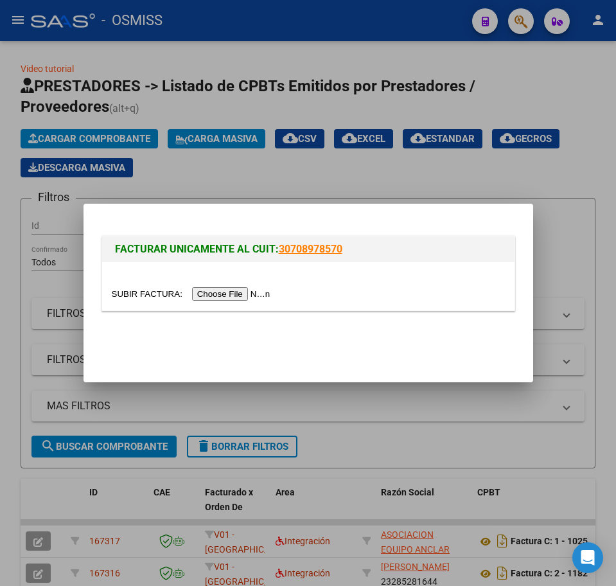
click at [238, 291] on input "file" at bounding box center [193, 293] width 163 height 13
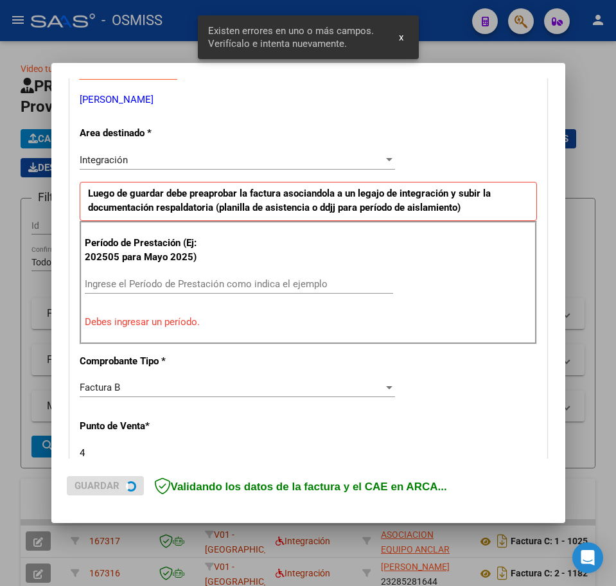
scroll to position [257, 0]
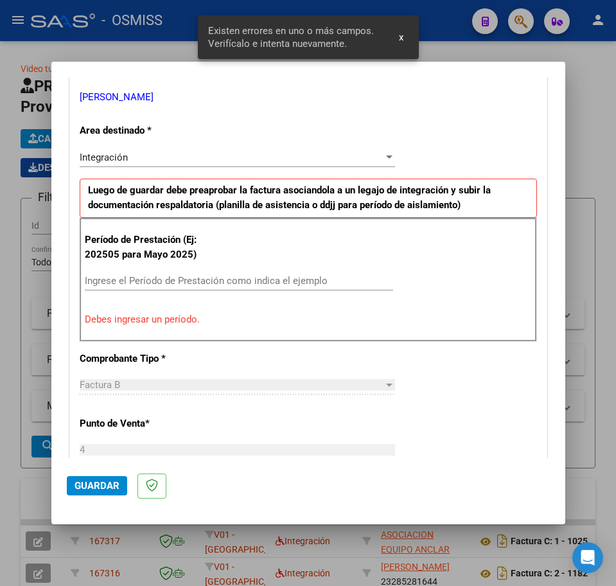
click at [152, 279] on input "Ingrese el Período de Prestación como indica el ejemplo" at bounding box center [239, 281] width 309 height 12
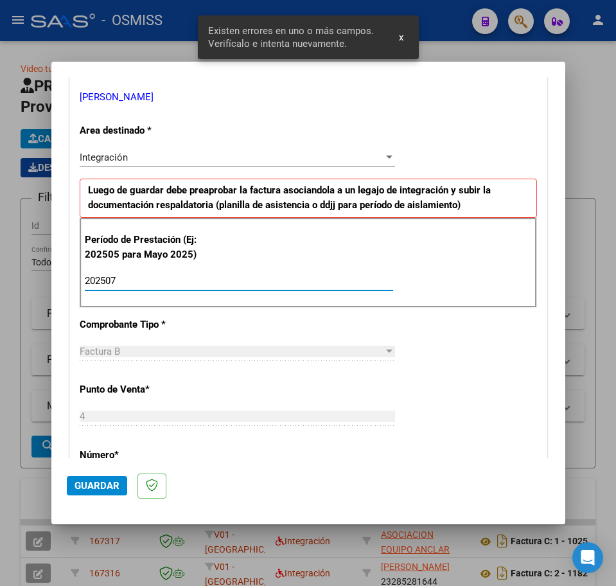
type input "202507"
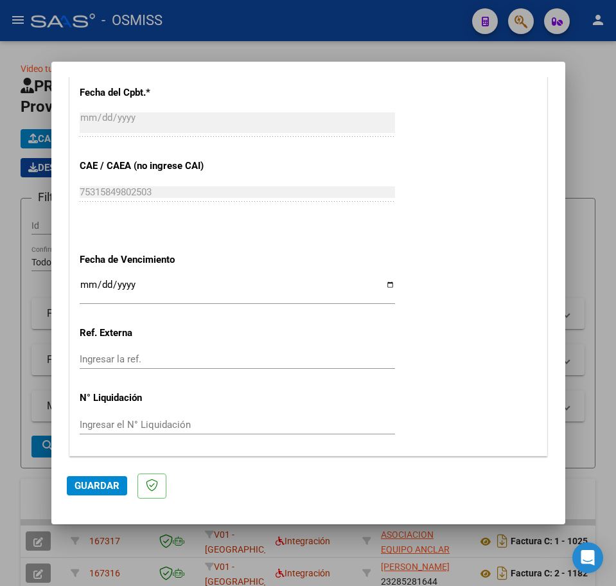
scroll to position [789, 0]
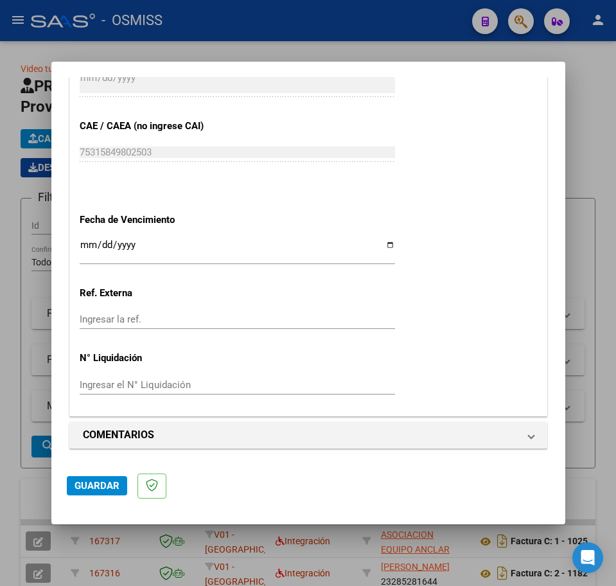
click at [82, 244] on input "Ingresar la fecha" at bounding box center [238, 250] width 316 height 21
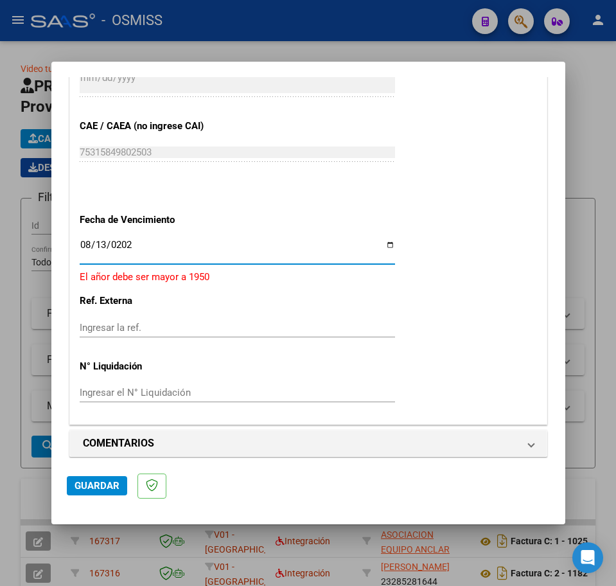
type input "[DATE]"
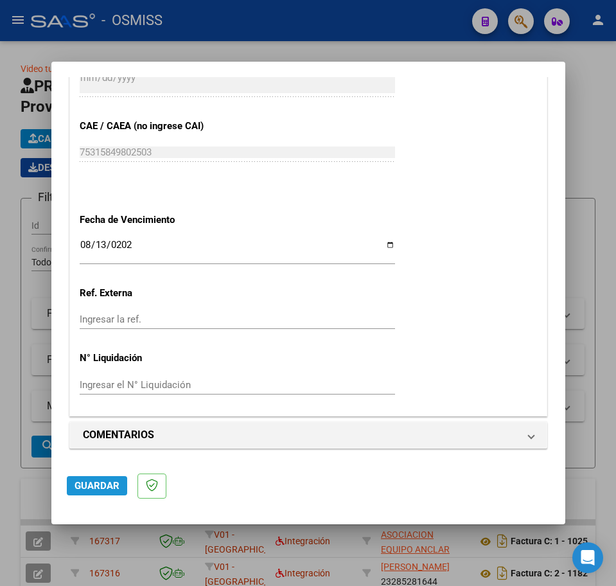
click at [94, 490] on span "Guardar" at bounding box center [97, 486] width 45 height 12
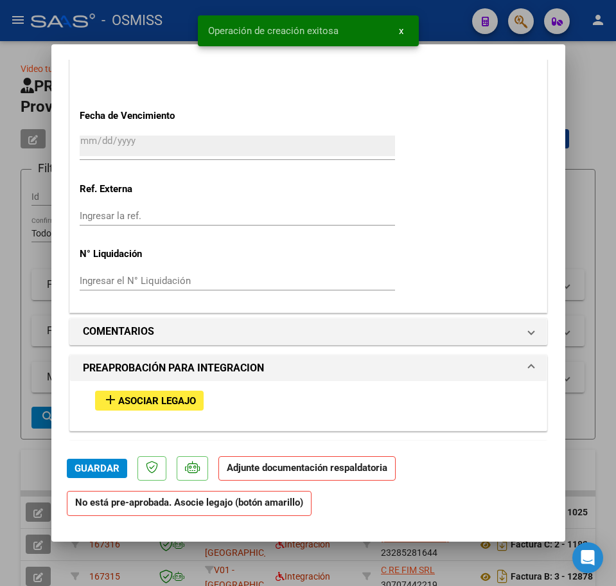
scroll to position [884, 0]
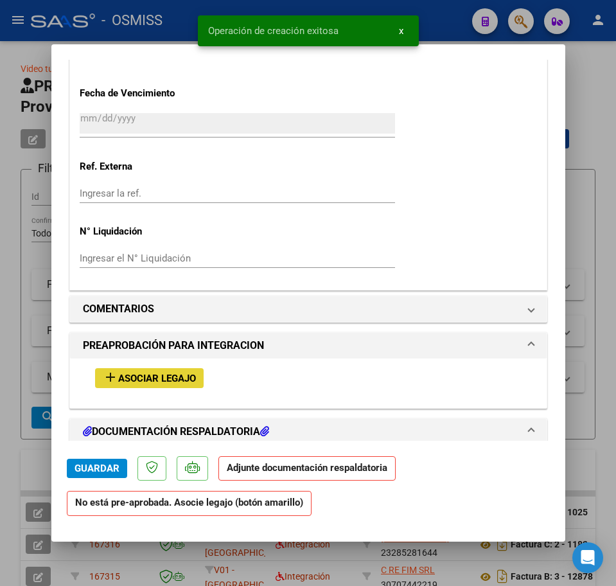
click at [132, 379] on span "Asociar Legajo" at bounding box center [157, 379] width 78 height 12
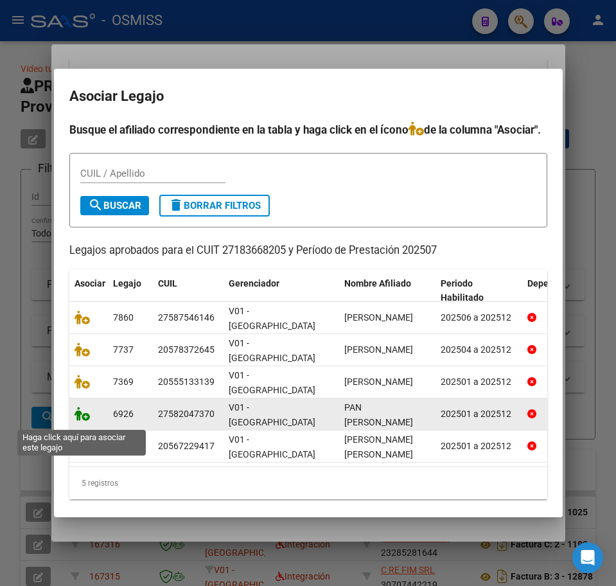
click at [85, 421] on icon at bounding box center [82, 414] width 15 height 14
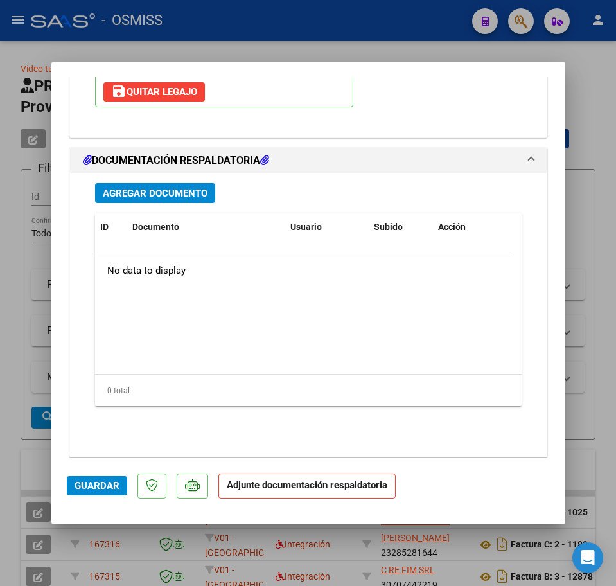
scroll to position [1381, 0]
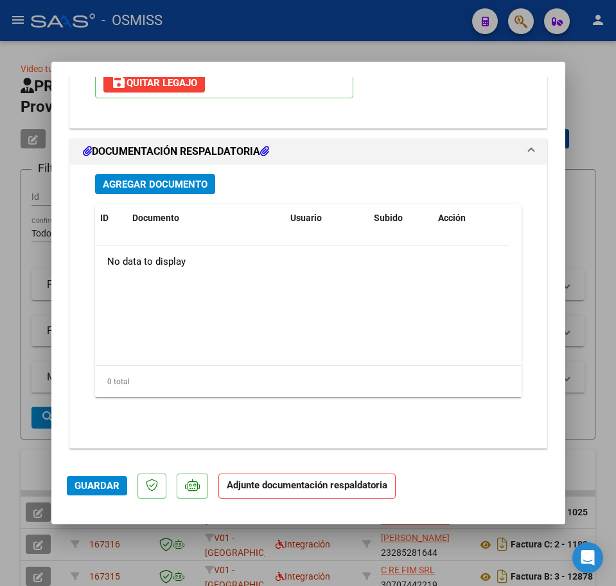
click at [127, 188] on span "Agregar Documento" at bounding box center [155, 185] width 105 height 12
click at [193, 188] on span "Agregar Documento" at bounding box center [155, 185] width 105 height 12
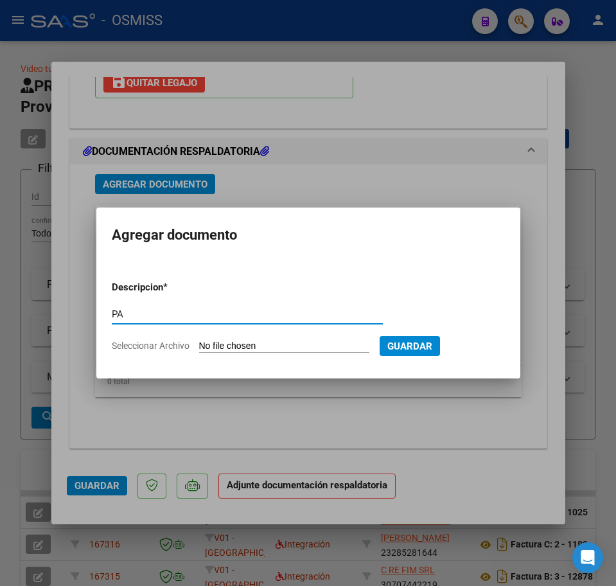
type input "PA"
click at [228, 343] on input "Seleccionar Archivo" at bounding box center [284, 347] width 170 height 12
type input "C:\fakepath\Pan [PERSON_NAME] corregida.pdf"
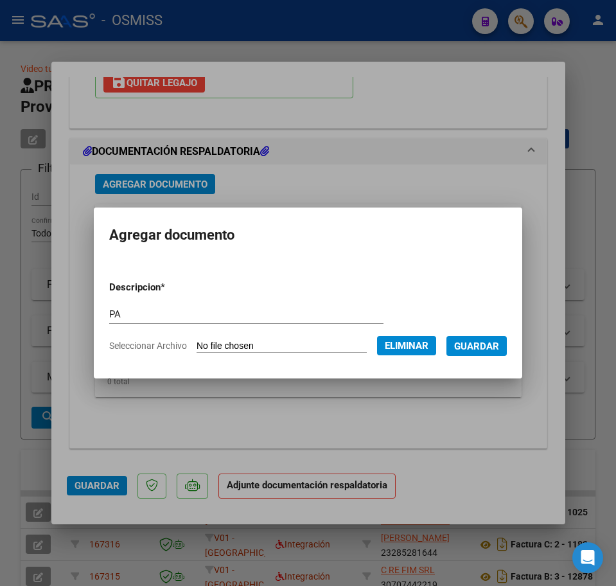
click at [492, 347] on span "Guardar" at bounding box center [476, 347] width 45 height 12
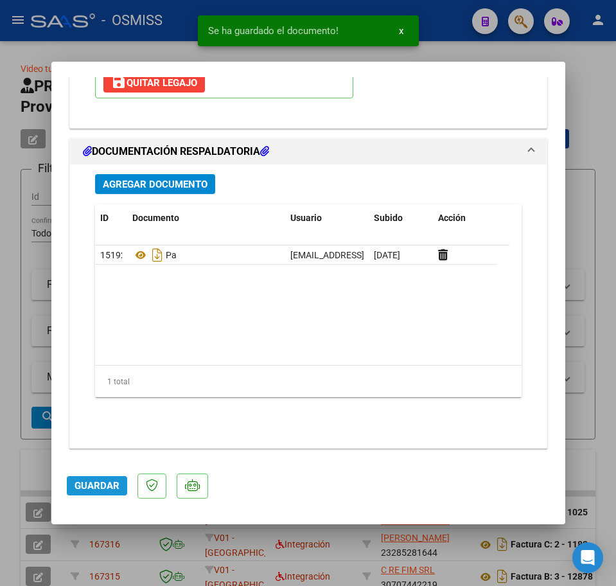
click at [112, 488] on span "Guardar" at bounding box center [97, 486] width 45 height 12
type input "$ 0,00"
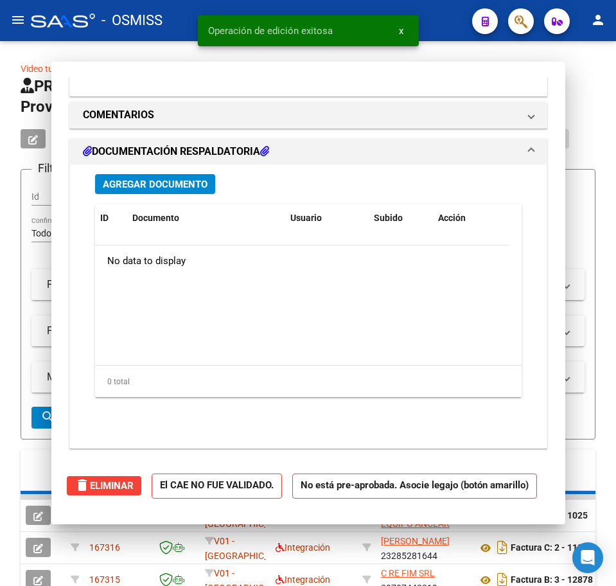
scroll to position [1227, 0]
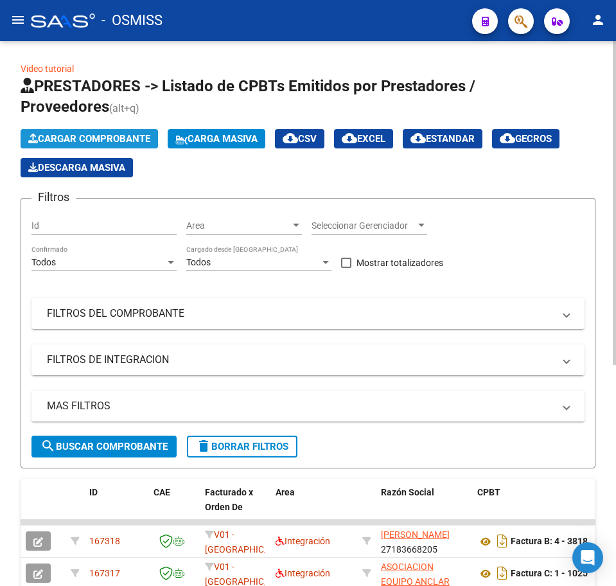
click at [57, 142] on span "Cargar Comprobante" at bounding box center [89, 139] width 122 height 12
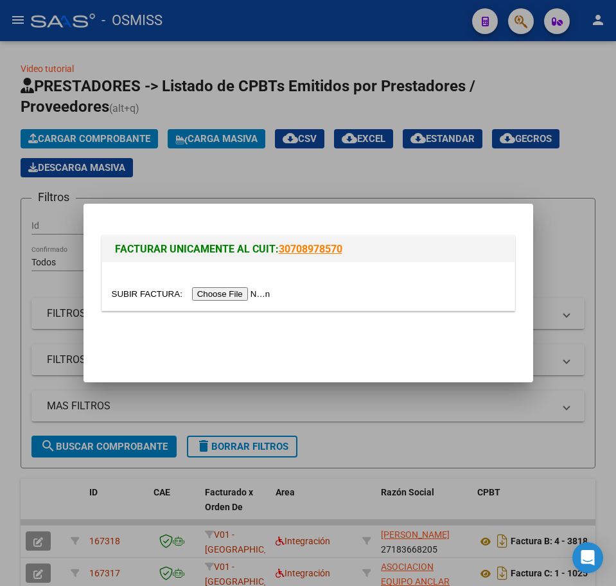
click at [222, 294] on input "file" at bounding box center [193, 293] width 163 height 13
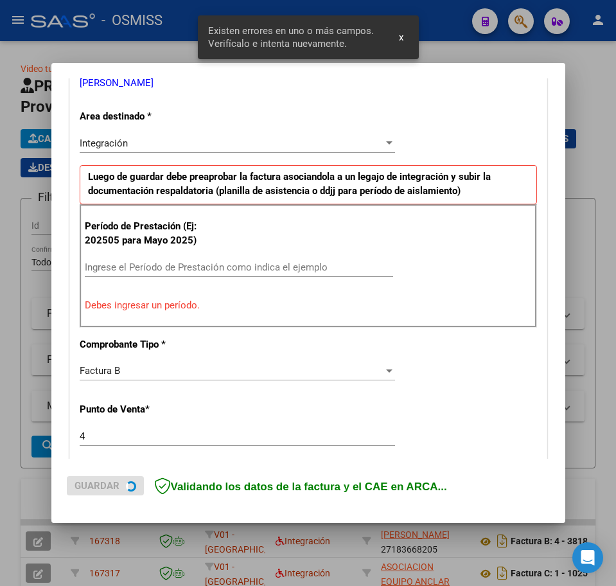
scroll to position [336, 0]
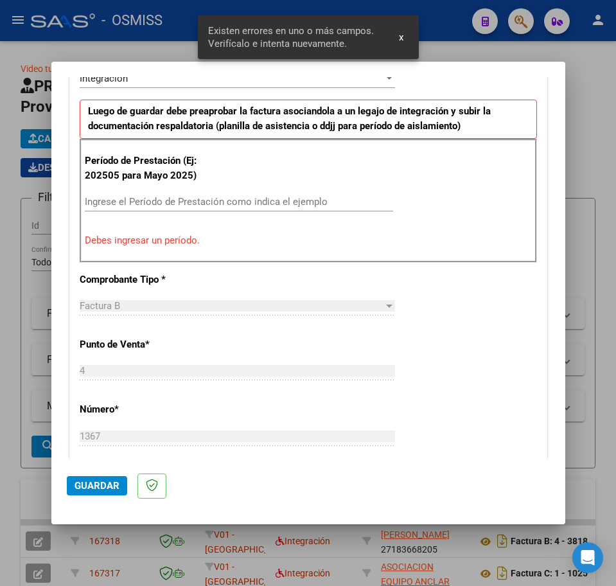
click at [117, 212] on div "Ingrese el Período de Prestación como indica el ejemplo" at bounding box center [239, 207] width 309 height 31
click at [112, 204] on input "Ingrese el Período de Prestación como indica el ejemplo" at bounding box center [239, 202] width 309 height 12
type input "202507"
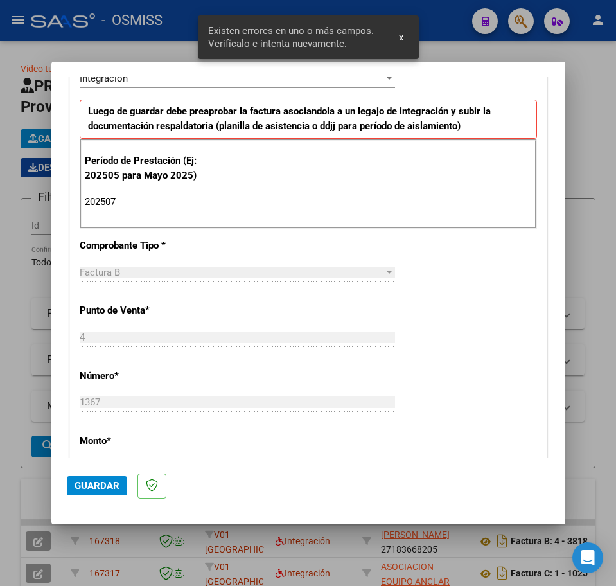
scroll to position [771, 0]
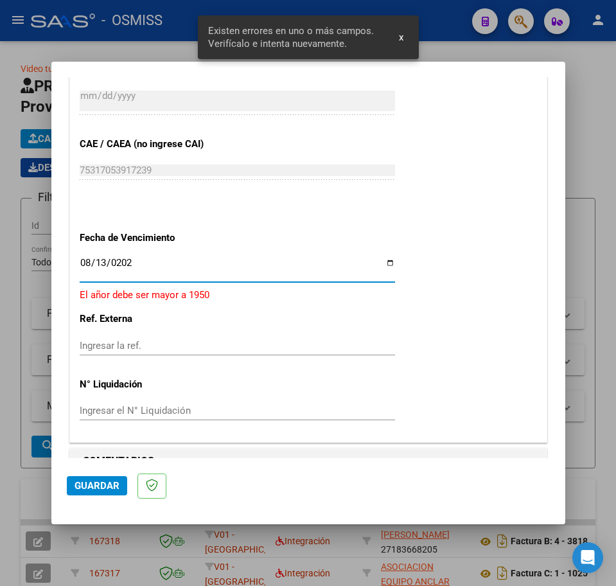
type input "[DATE]"
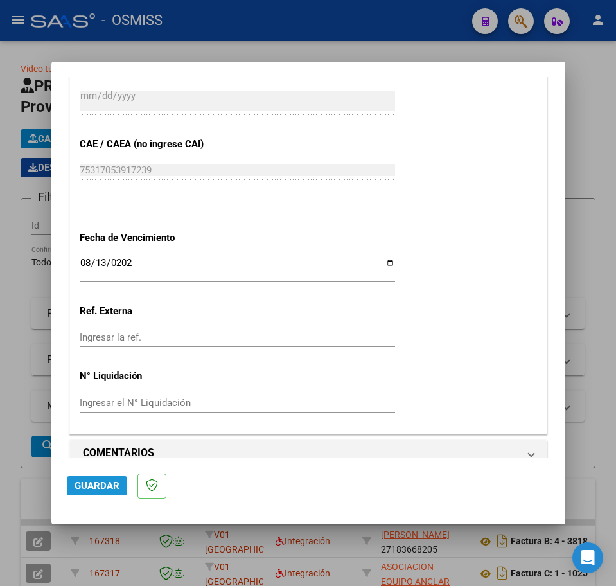
click at [86, 489] on span "Guardar" at bounding box center [97, 486] width 45 height 12
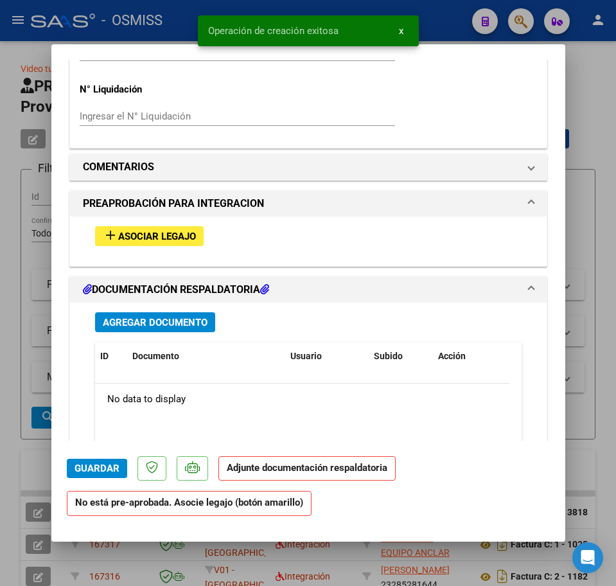
scroll to position [1045, 0]
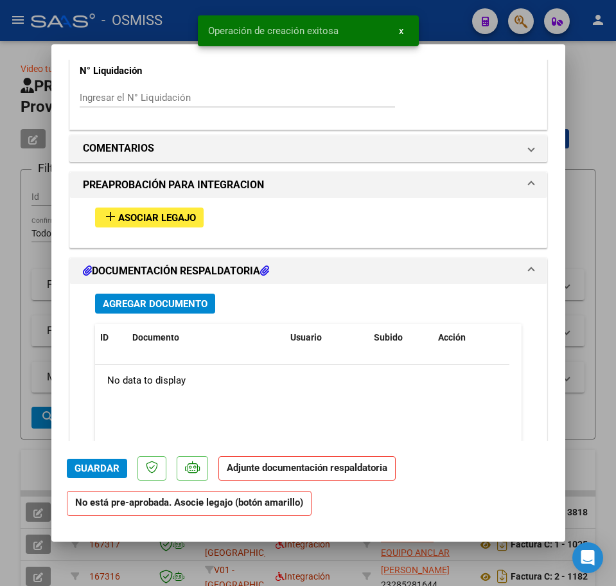
click at [120, 219] on span "Asociar Legajo" at bounding box center [157, 218] width 78 height 12
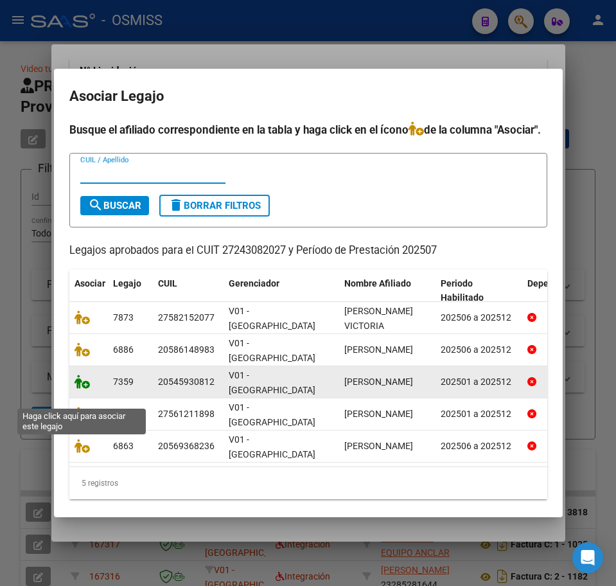
click at [84, 389] on icon at bounding box center [82, 382] width 15 height 14
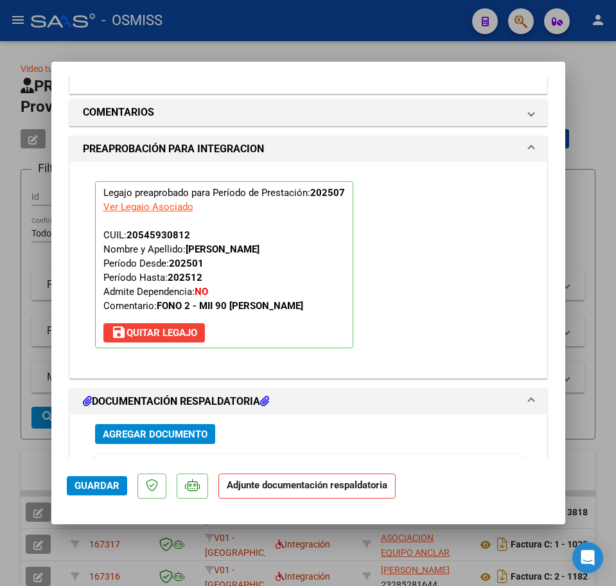
scroll to position [1239, 0]
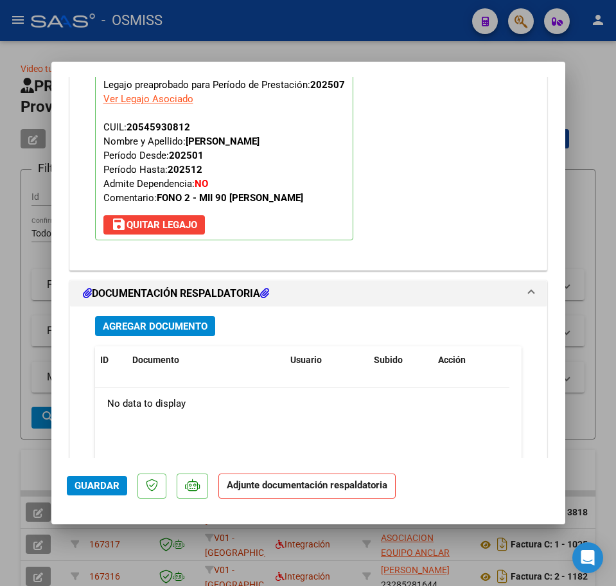
click at [175, 315] on div "Agregar Documento ID Documento Usuario Subido Acción No data to display 0 total…" at bounding box center [308, 443] width 446 height 273
click at [175, 323] on span "Agregar Documento" at bounding box center [155, 327] width 105 height 12
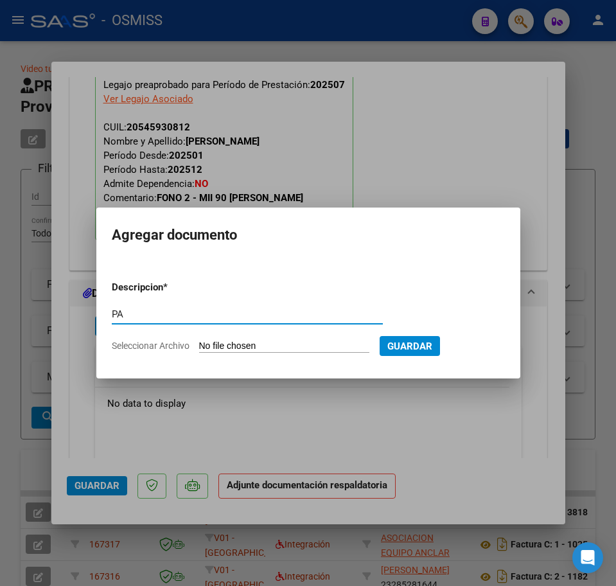
type input "PA"
click at [243, 341] on input "Seleccionar Archivo" at bounding box center [284, 347] width 170 height 12
type input "C:\fakepath\PL.pdf"
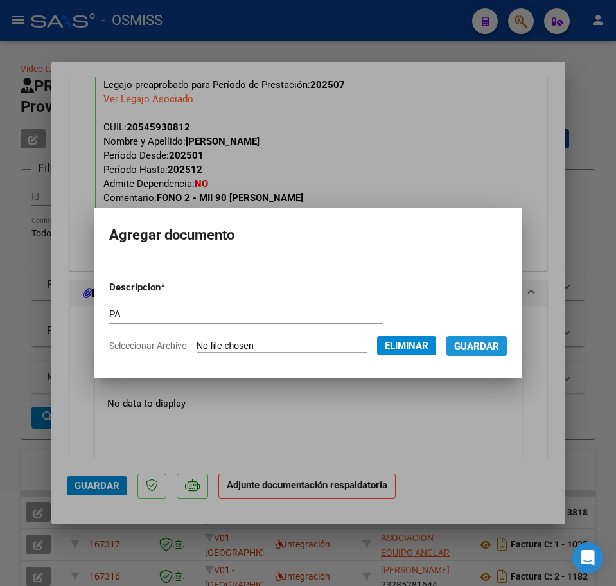
click at [483, 349] on span "Guardar" at bounding box center [476, 347] width 45 height 12
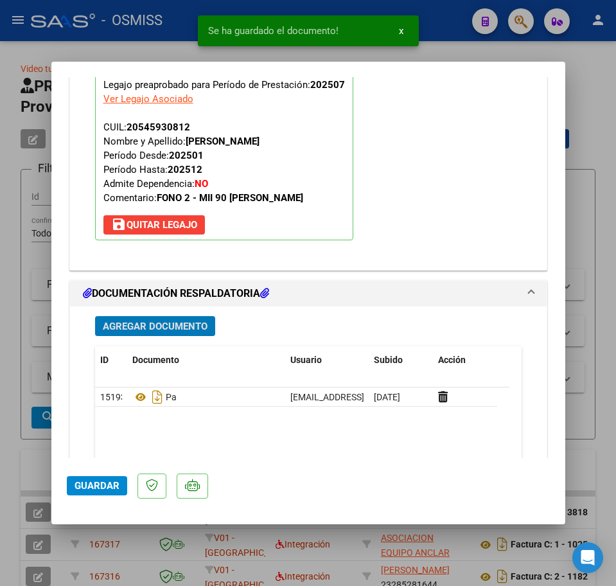
click at [105, 478] on button "Guardar" at bounding box center [97, 485] width 60 height 19
type input "$ 0,00"
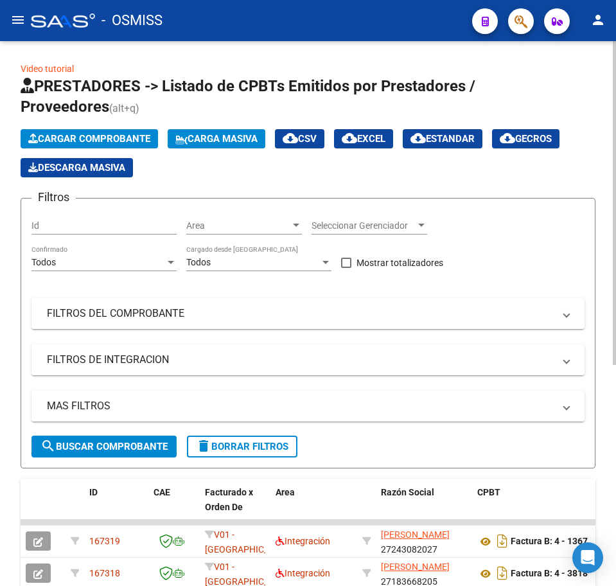
click at [69, 135] on span "Cargar Comprobante" at bounding box center [89, 139] width 122 height 12
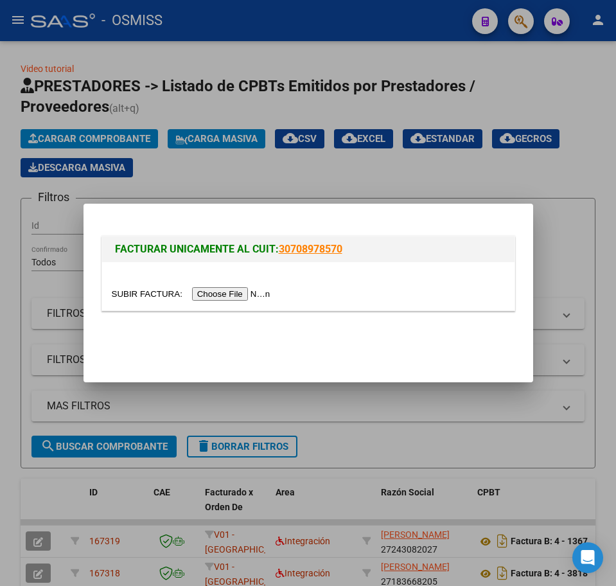
click at [213, 293] on input "file" at bounding box center [193, 293] width 163 height 13
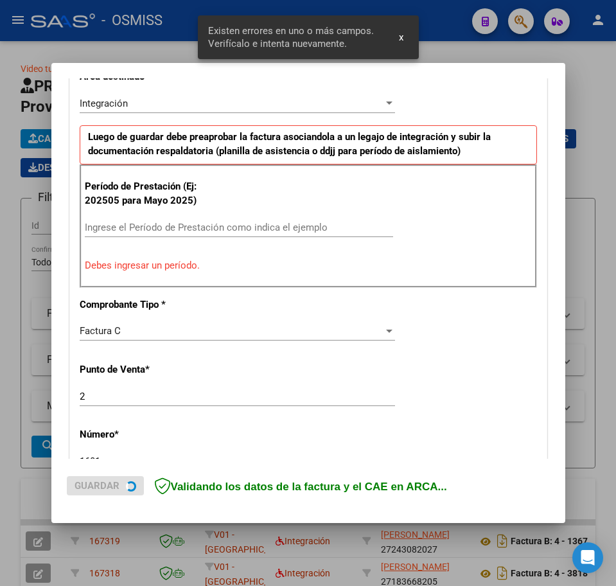
scroll to position [312, 0]
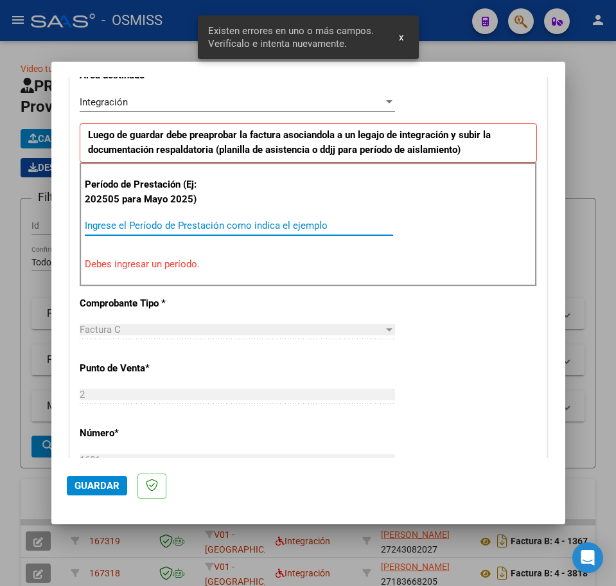
click at [132, 222] on input "Ingrese el Período de Prestación como indica el ejemplo" at bounding box center [239, 226] width 309 height 12
type input "202507"
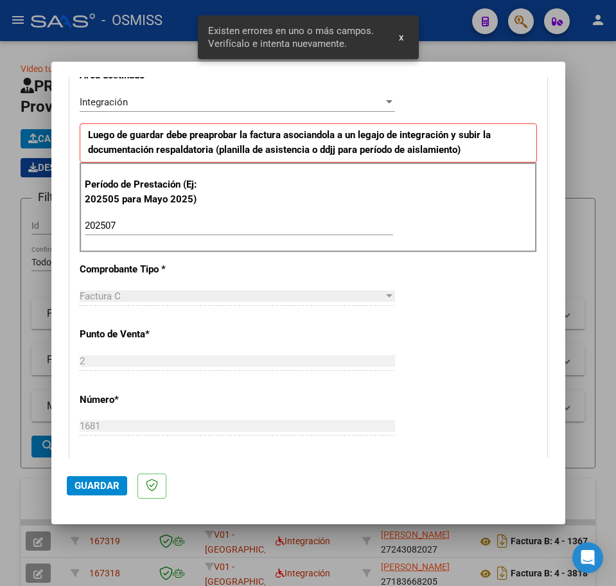
scroll to position [771, 0]
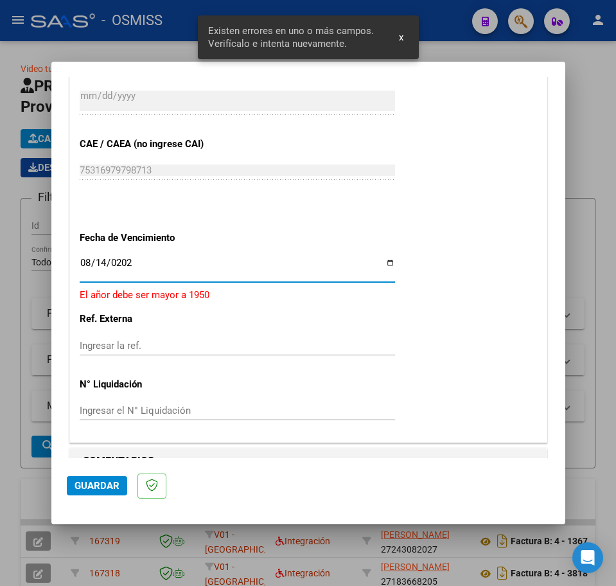
type input "[DATE]"
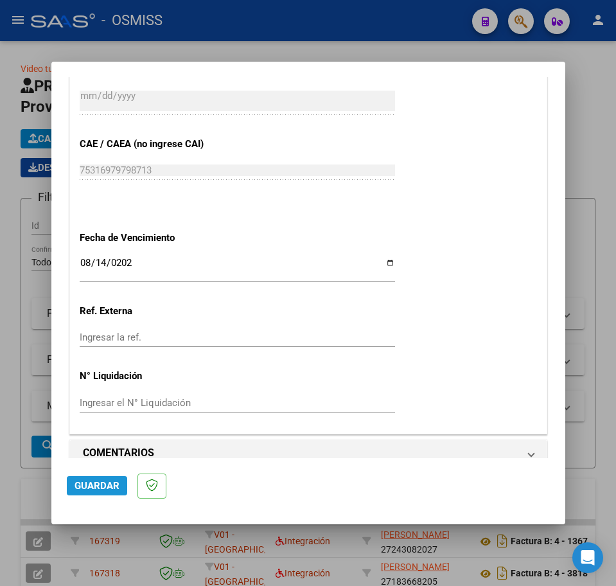
click at [103, 491] on span "Guardar" at bounding box center [97, 486] width 45 height 12
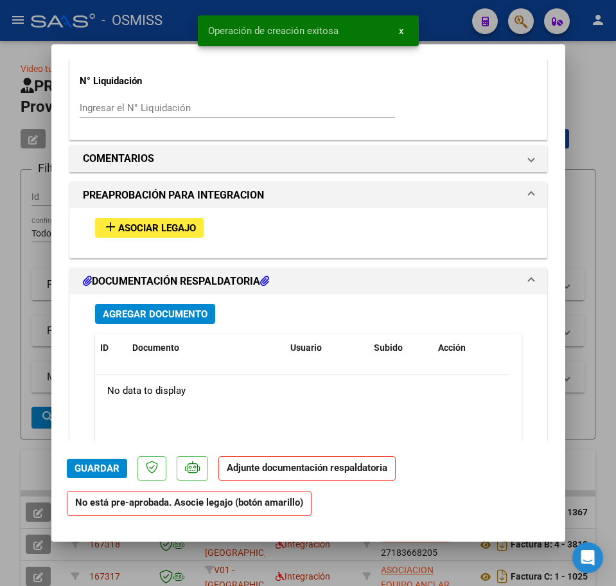
scroll to position [1045, 0]
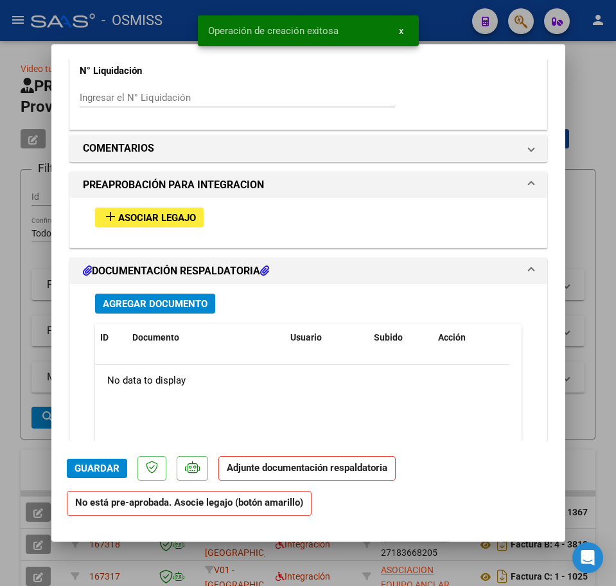
click at [140, 220] on span "Asociar Legajo" at bounding box center [157, 218] width 78 height 12
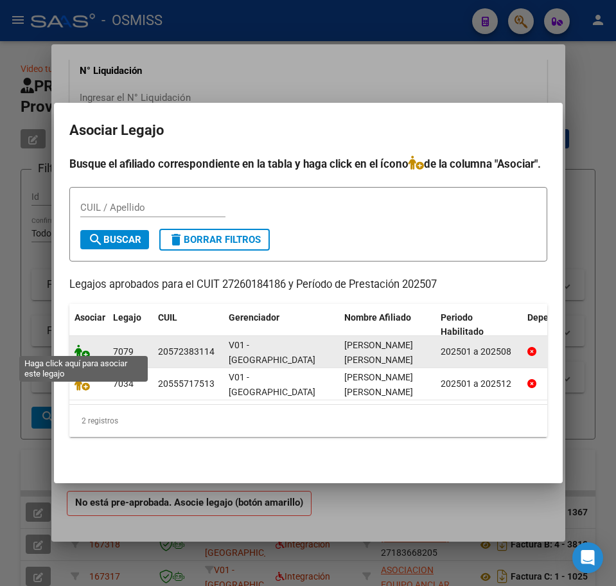
click at [83, 348] on icon at bounding box center [82, 352] width 15 height 14
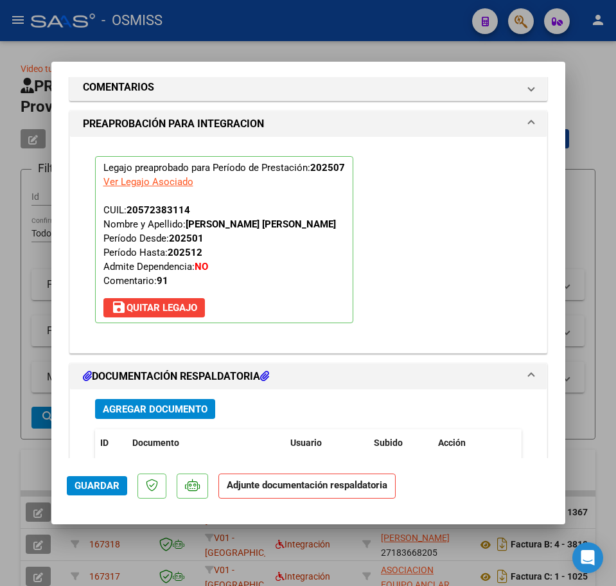
scroll to position [1320, 0]
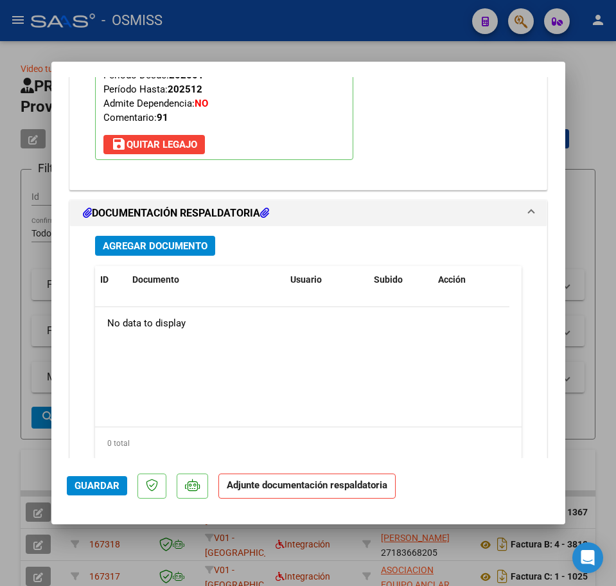
click at [139, 242] on span "Agregar Documento" at bounding box center [155, 246] width 105 height 12
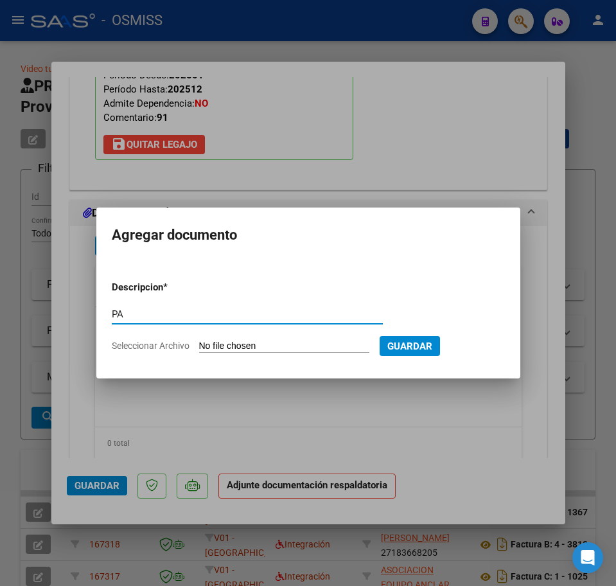
type input "PA"
click at [296, 346] on input "Seleccionar Archivo" at bounding box center [284, 347] width 170 height 12
type input "C:\fakepath\PL.pdf"
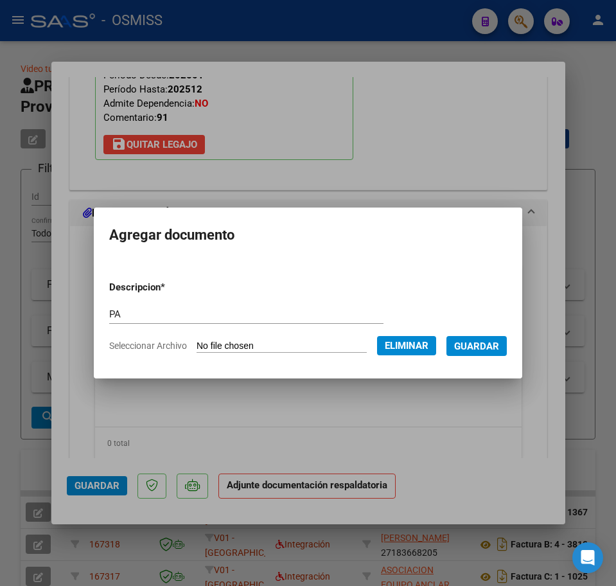
click at [498, 350] on span "Guardar" at bounding box center [476, 347] width 45 height 12
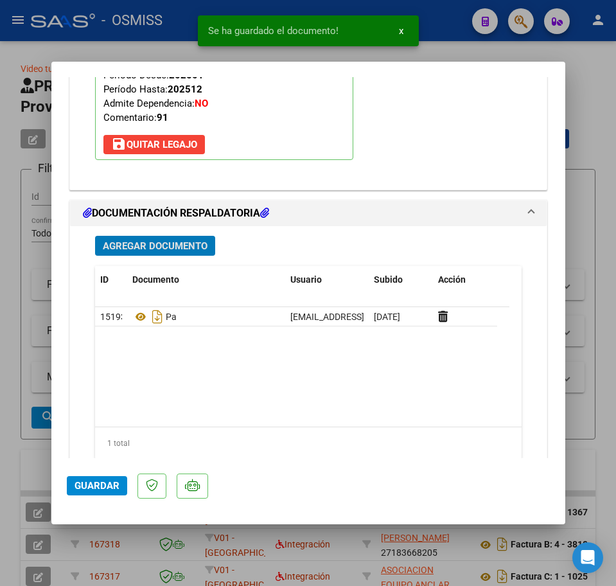
click at [100, 493] on button "Guardar" at bounding box center [97, 485] width 60 height 19
type input "$ 0,00"
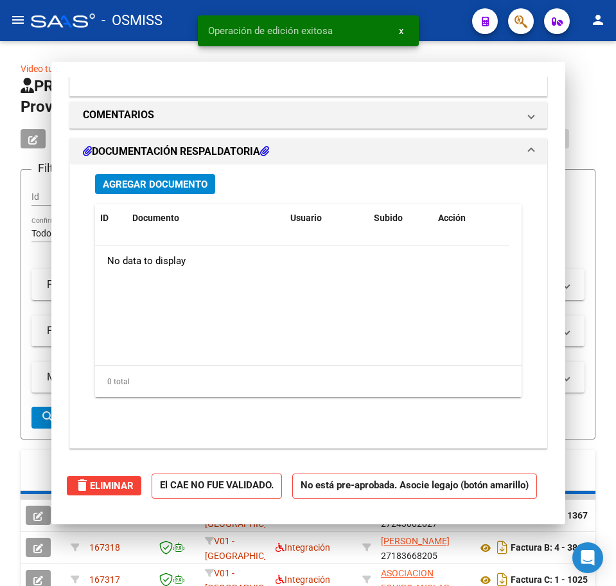
scroll to position [1165, 0]
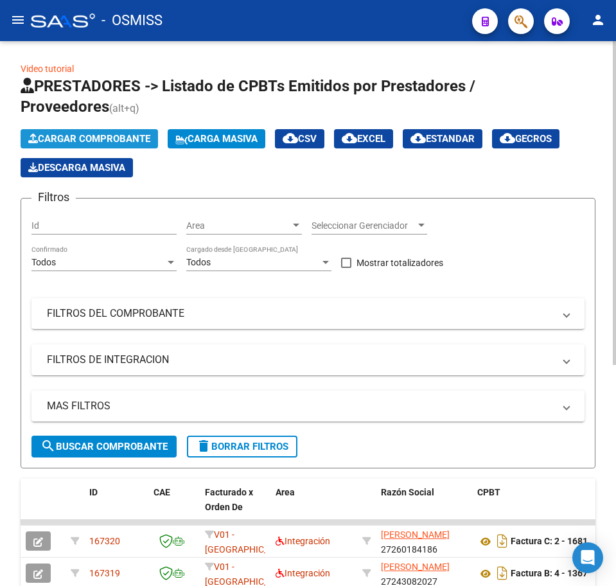
click at [42, 138] on span "Cargar Comprobante" at bounding box center [89, 139] width 122 height 12
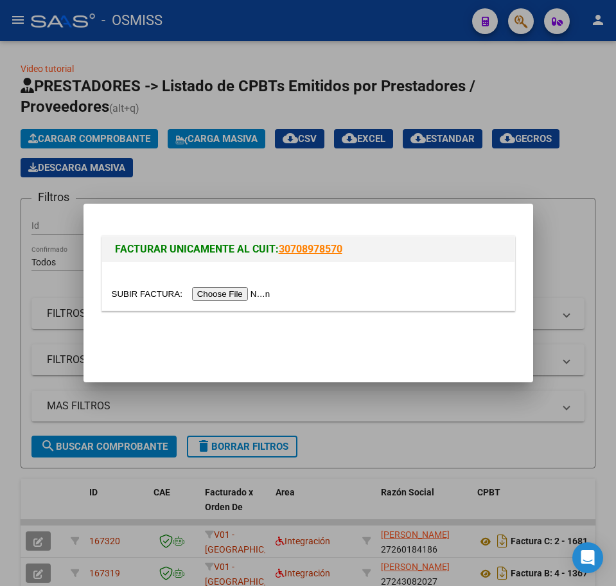
click at [208, 295] on input "file" at bounding box center [193, 293] width 163 height 13
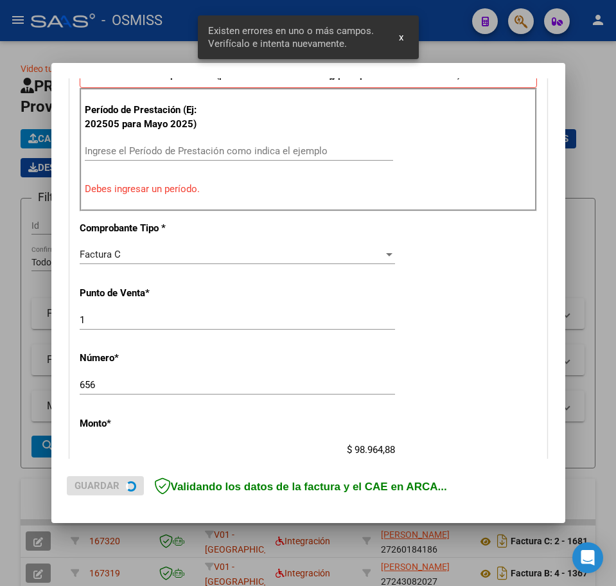
scroll to position [393, 0]
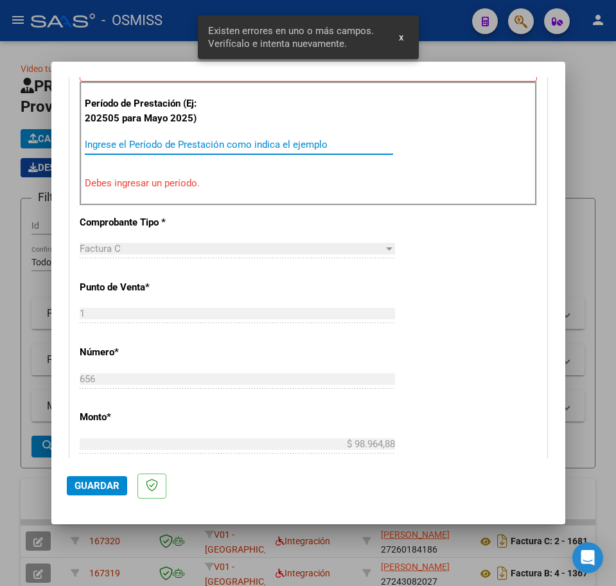
click at [126, 147] on input "Ingrese el Período de Prestación como indica el ejemplo" at bounding box center [239, 145] width 309 height 12
type input "202507"
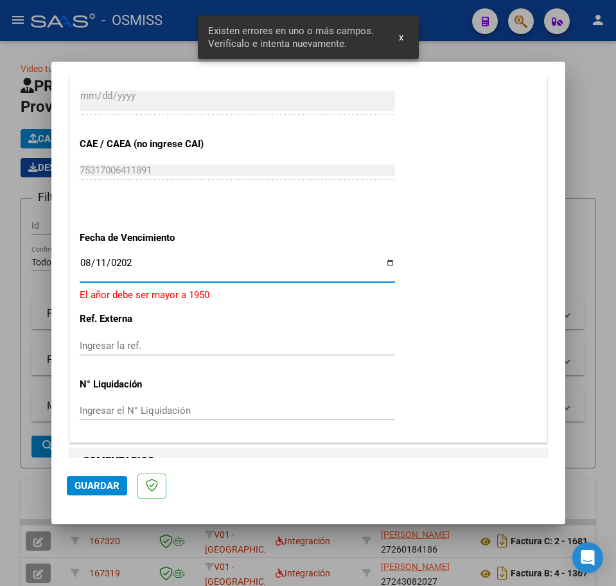
type input "[DATE]"
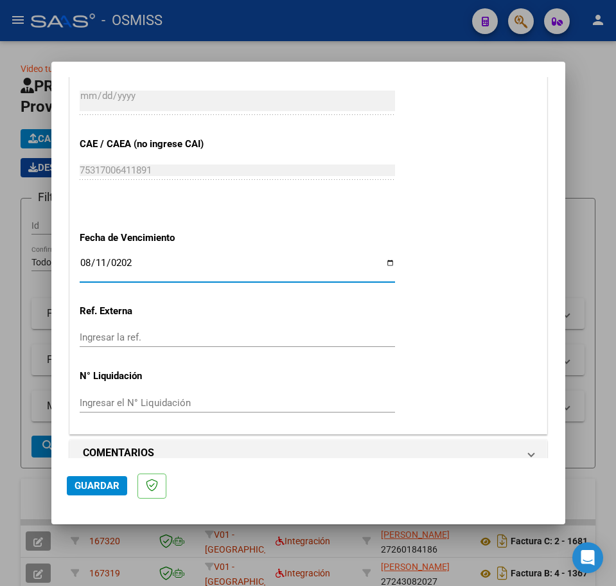
click at [94, 487] on span "Guardar" at bounding box center [97, 486] width 45 height 12
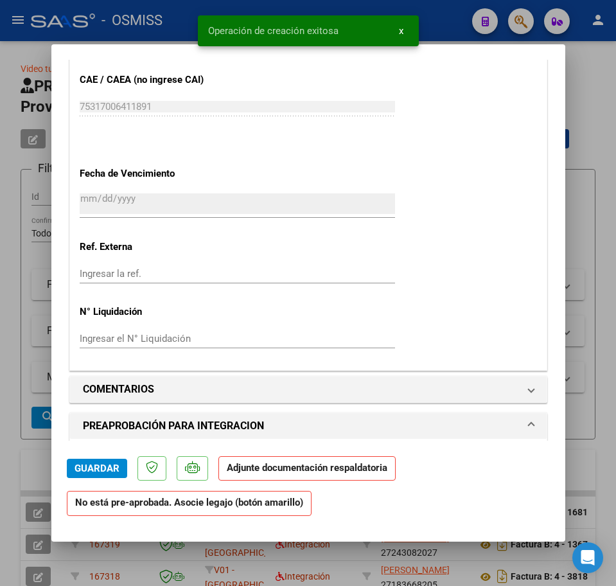
scroll to position [1125, 0]
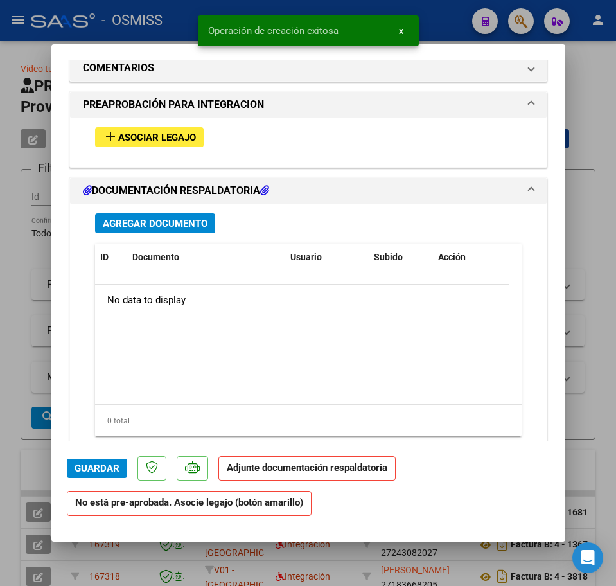
click at [117, 136] on mat-icon "add" at bounding box center [110, 136] width 15 height 15
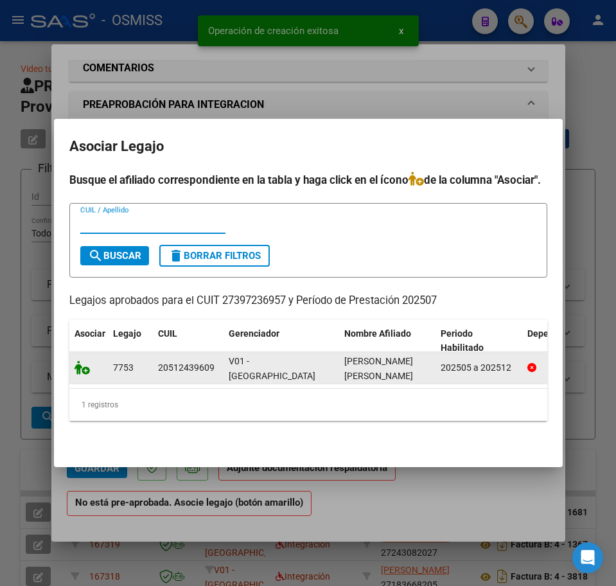
click at [84, 363] on icon at bounding box center [82, 368] width 15 height 14
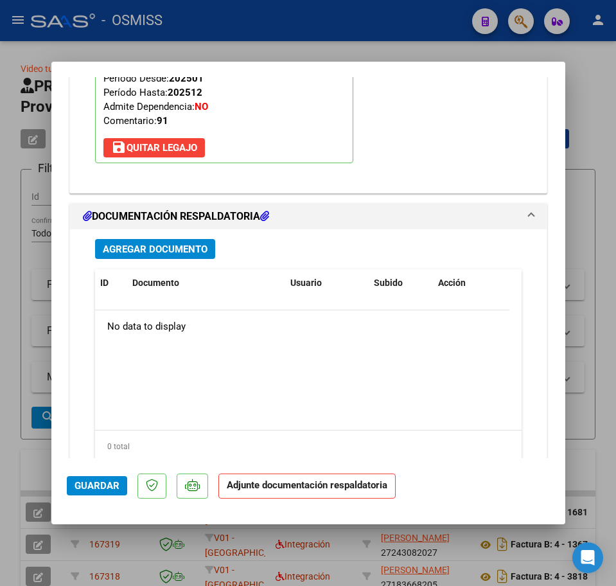
scroll to position [1319, 0]
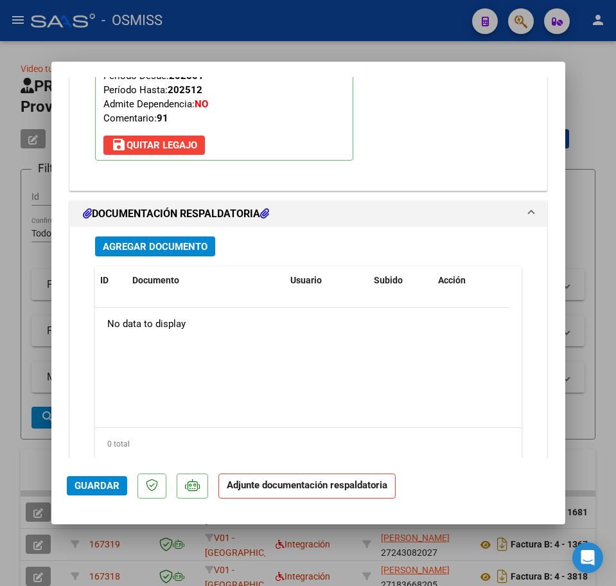
click at [133, 251] on span "Agregar Documento" at bounding box center [155, 247] width 105 height 12
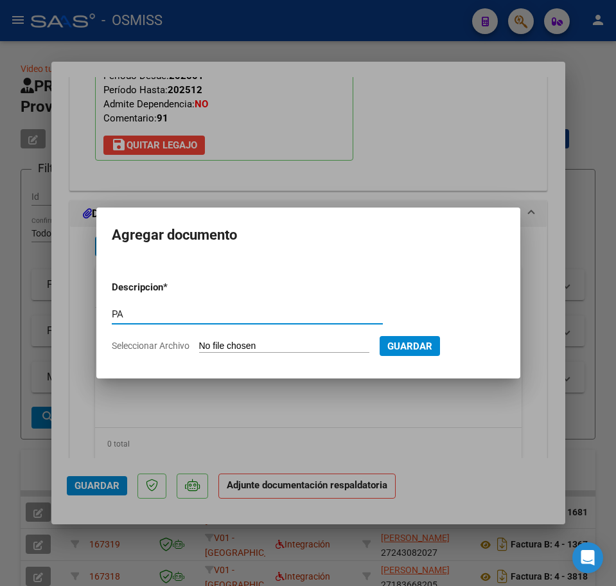
type input "PA"
click at [242, 350] on input "Seleccionar Archivo" at bounding box center [284, 347] width 170 height 12
type input "C:\fakepath\PL.pdf"
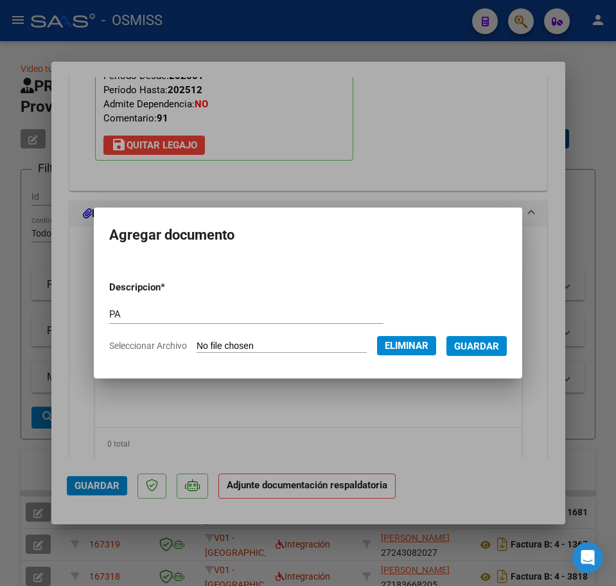
click at [483, 346] on span "Guardar" at bounding box center [476, 347] width 45 height 12
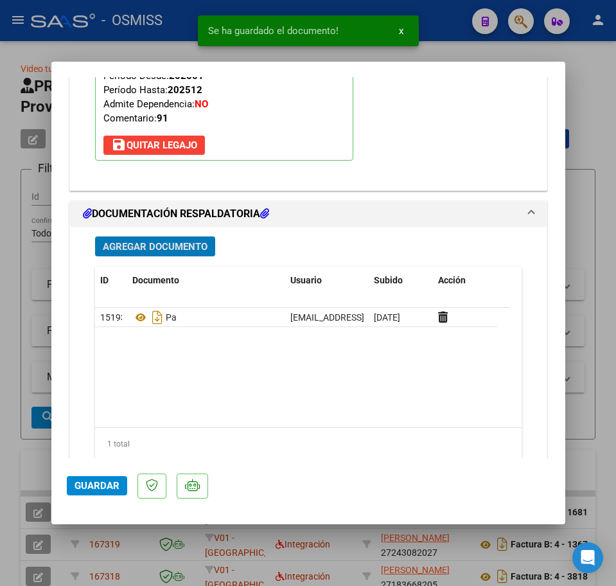
click at [92, 498] on mat-dialog-actions "Guardar" at bounding box center [308, 483] width 483 height 51
click at [92, 486] on span "Guardar" at bounding box center [97, 486] width 45 height 12
type input "$ 0,00"
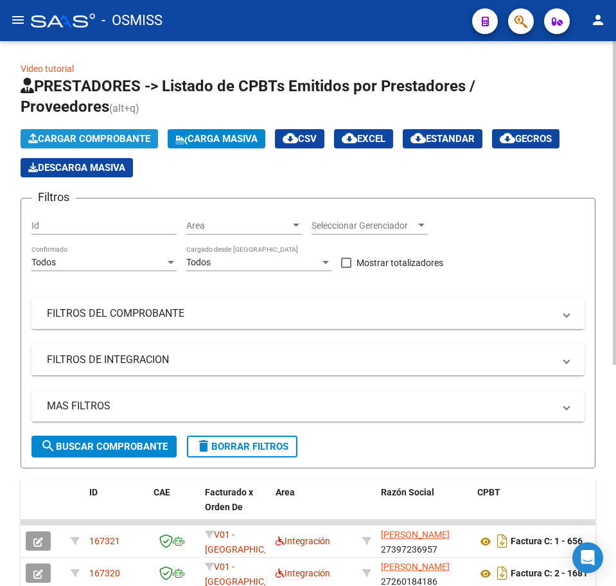
click at [52, 141] on span "Cargar Comprobante" at bounding box center [89, 139] width 122 height 12
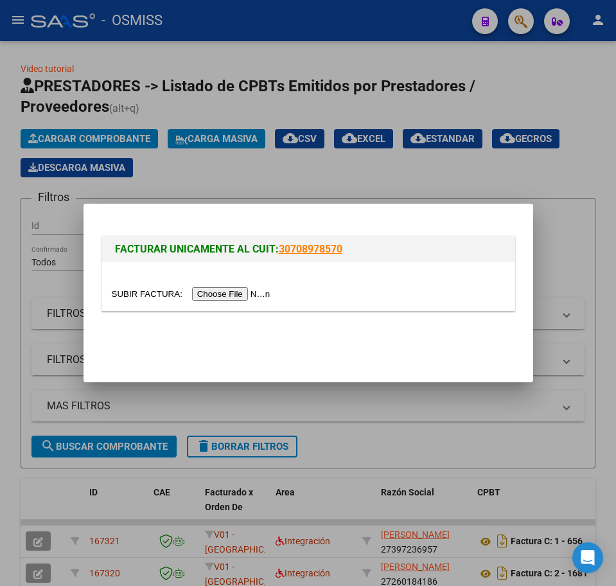
click at [208, 296] on input "file" at bounding box center [193, 293] width 163 height 13
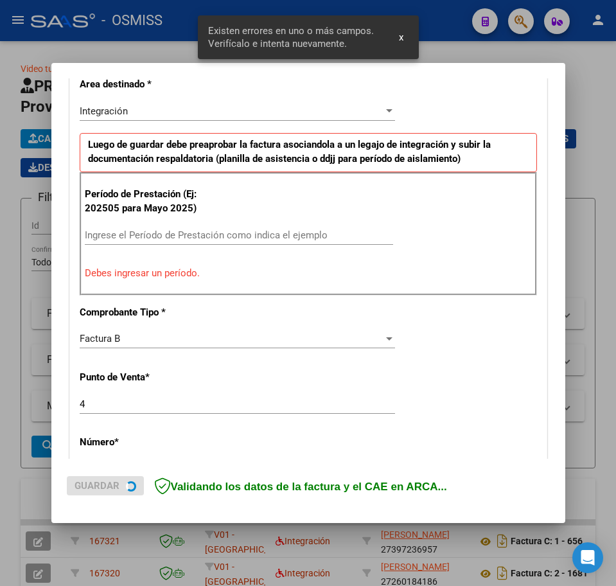
scroll to position [329, 0]
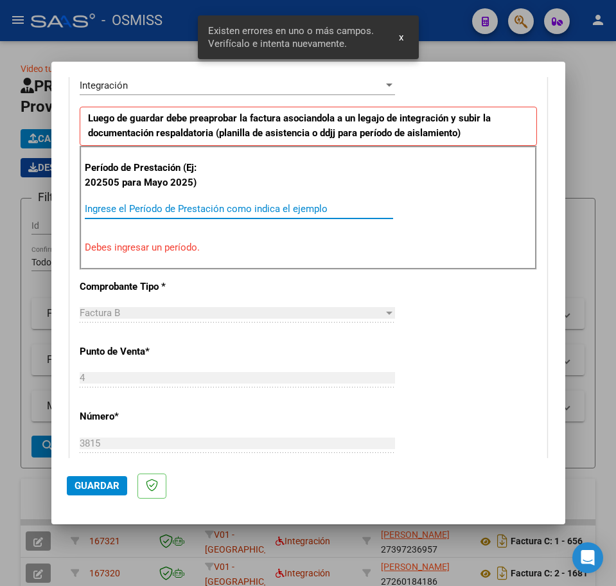
click at [113, 211] on input "Ingrese el Período de Prestación como indica el ejemplo" at bounding box center [239, 209] width 309 height 12
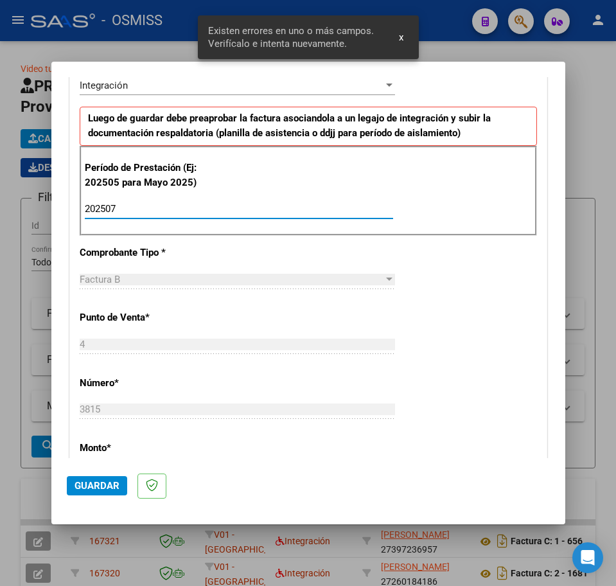
type input "202507"
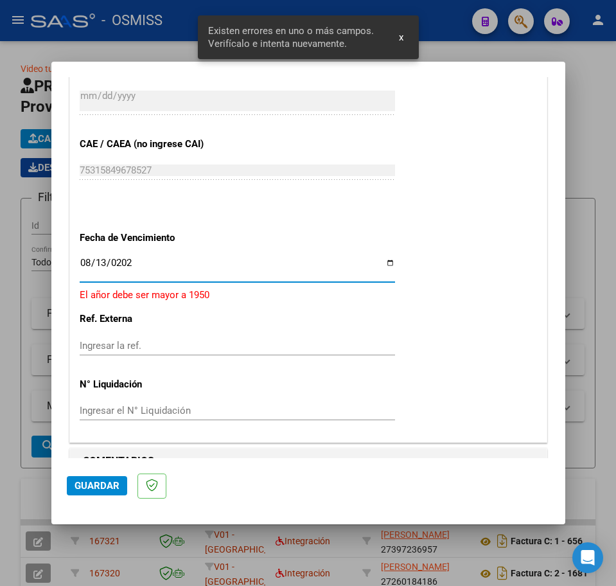
type input "[DATE]"
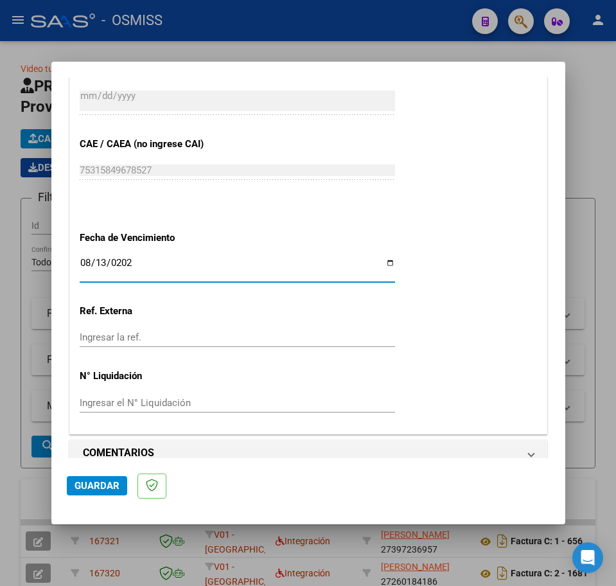
click at [101, 480] on button "Guardar" at bounding box center [97, 485] width 60 height 19
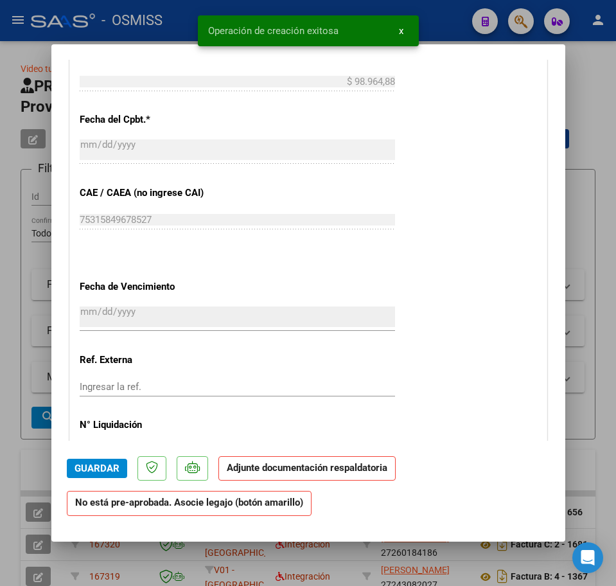
scroll to position [884, 0]
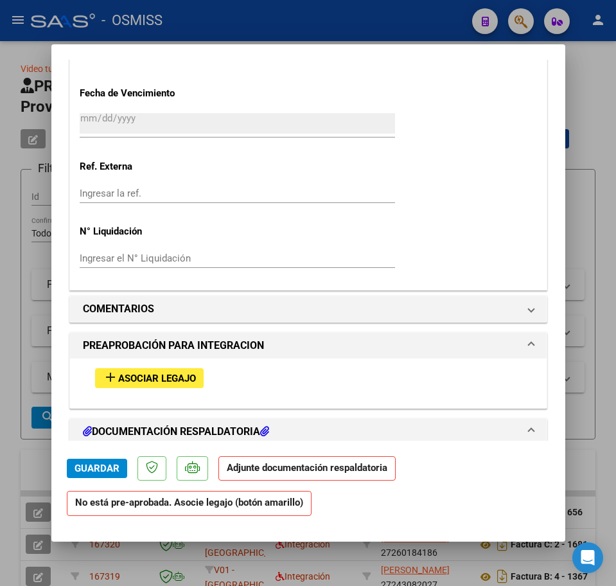
click at [152, 382] on span "Asociar Legajo" at bounding box center [157, 379] width 78 height 12
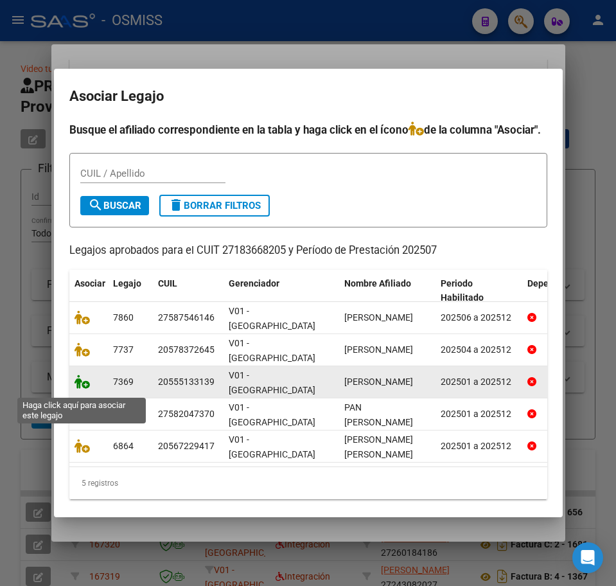
click at [83, 389] on icon at bounding box center [82, 382] width 15 height 14
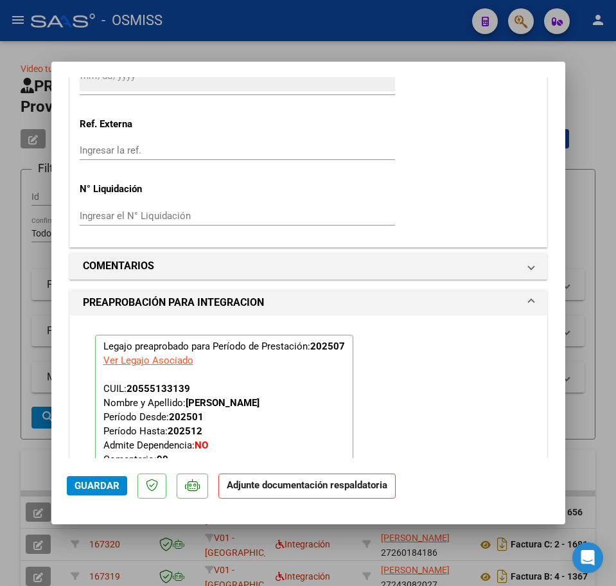
scroll to position [1320, 0]
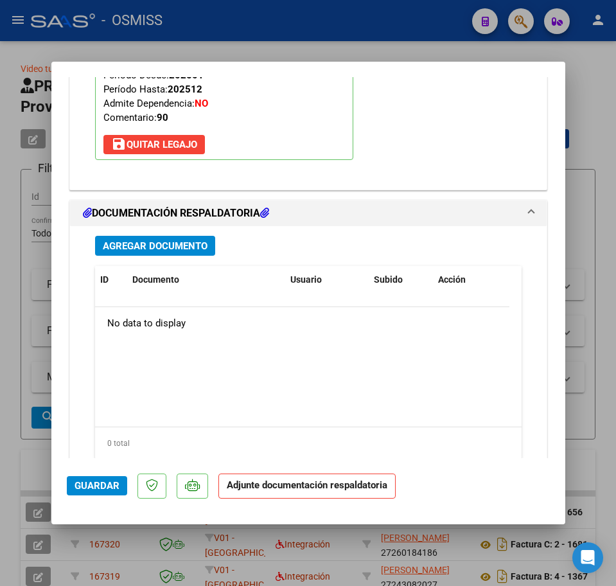
click at [167, 245] on span "Agregar Documento" at bounding box center [155, 246] width 105 height 12
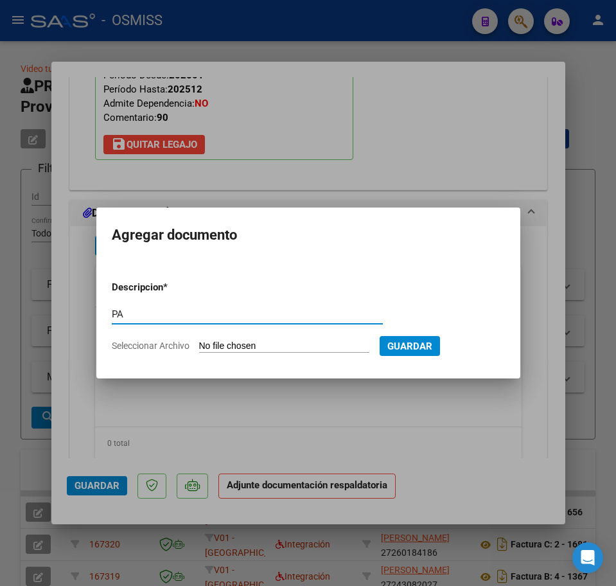
type input "PA"
click at [245, 350] on input "Seleccionar Archivo" at bounding box center [284, 347] width 170 height 12
type input "C:\fakepath\PL.pdf"
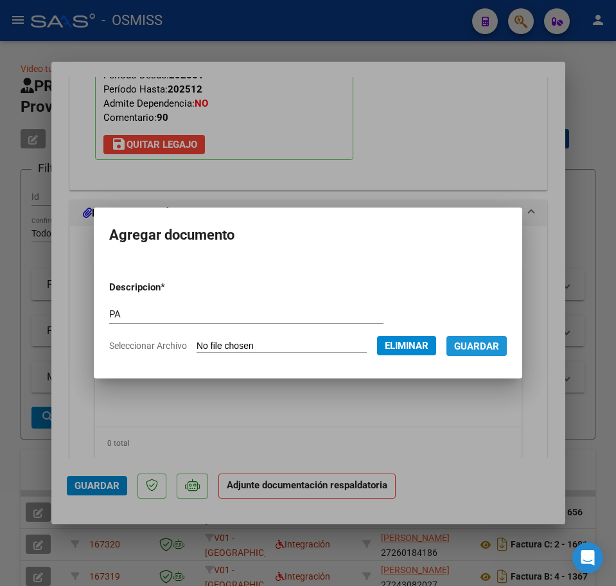
click at [499, 347] on span "Guardar" at bounding box center [476, 347] width 45 height 12
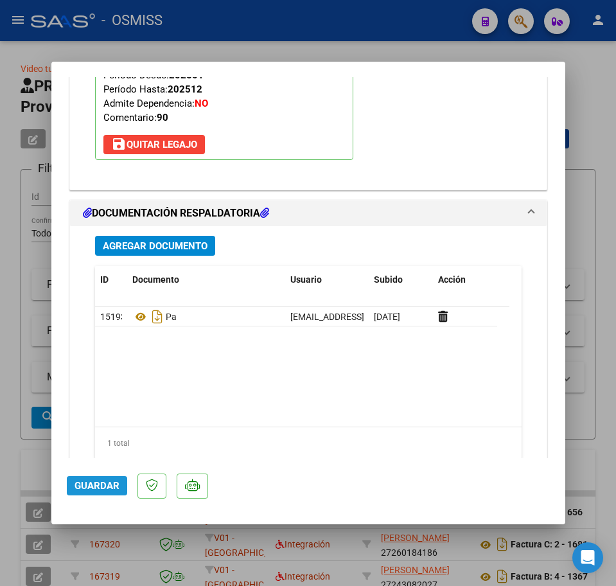
click at [116, 481] on span "Guardar" at bounding box center [97, 486] width 45 height 12
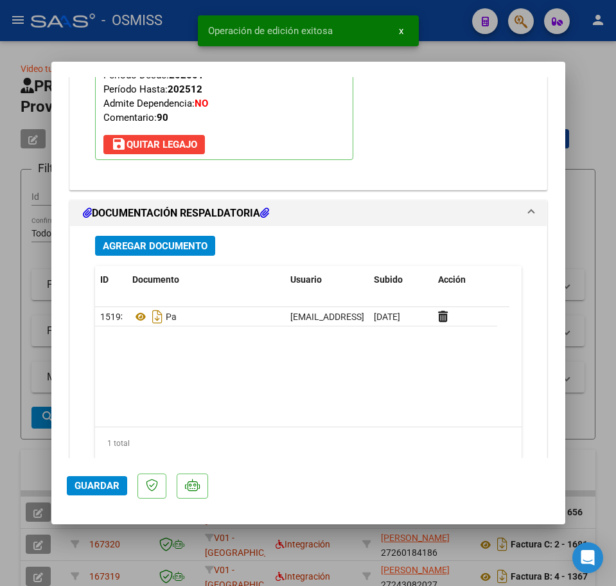
type input "$ 0,00"
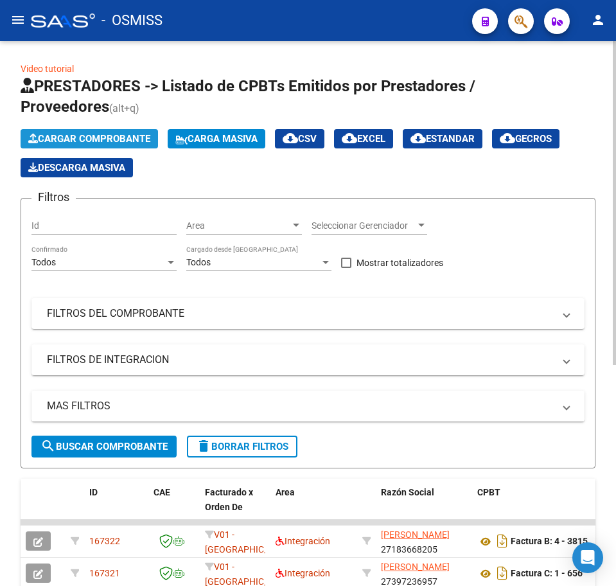
click at [42, 141] on span "Cargar Comprobante" at bounding box center [89, 139] width 122 height 12
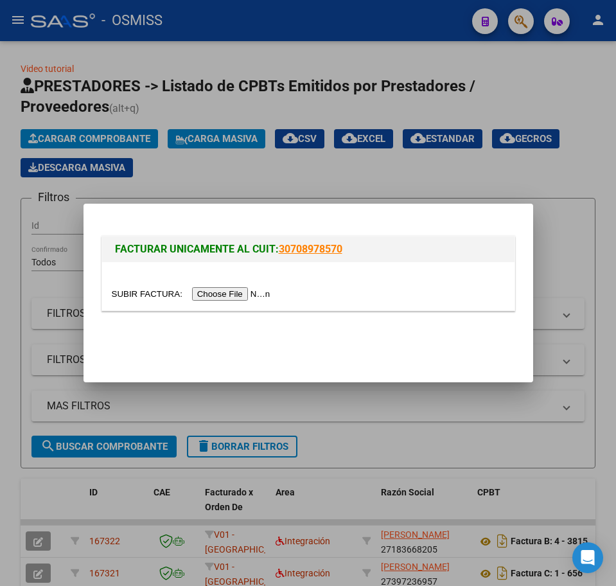
click at [244, 292] on input "file" at bounding box center [193, 293] width 163 height 13
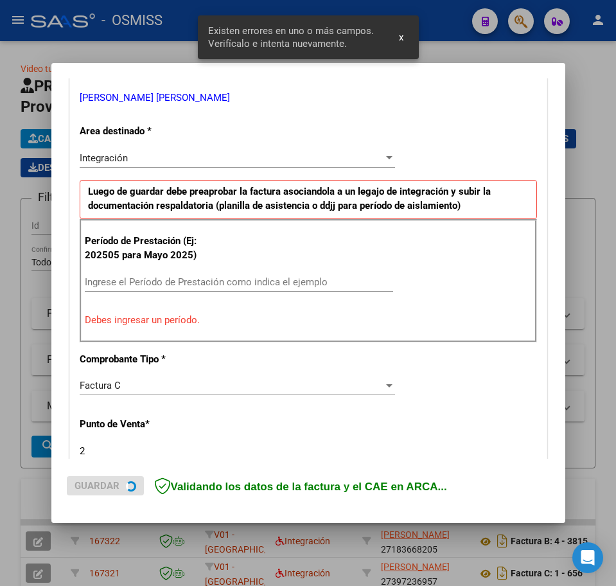
scroll to position [337, 0]
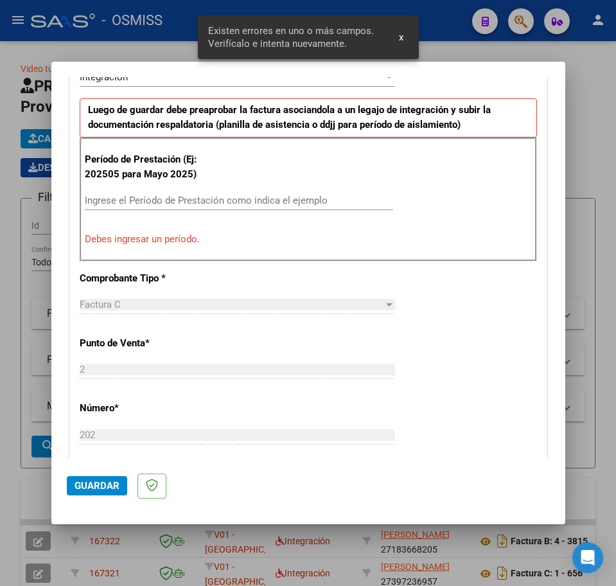
click at [118, 190] on div "Período de Prestación (Ej: 202505 para [DATE]) Ingrese el Período de Prestación…" at bounding box center [309, 199] width 458 height 123
click at [120, 204] on input "Ingrese el Período de Prestación como indica el ejemplo" at bounding box center [239, 201] width 309 height 12
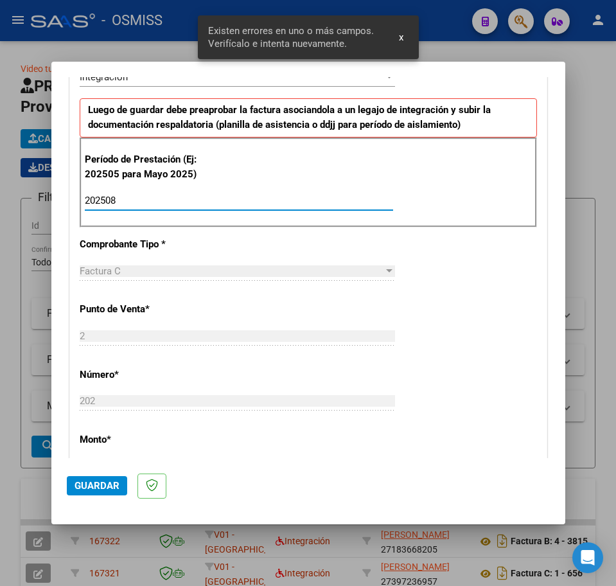
type input "202508"
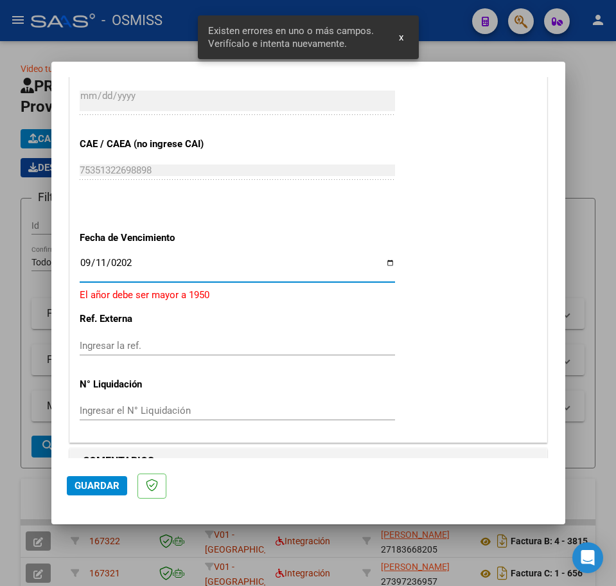
type input "[DATE]"
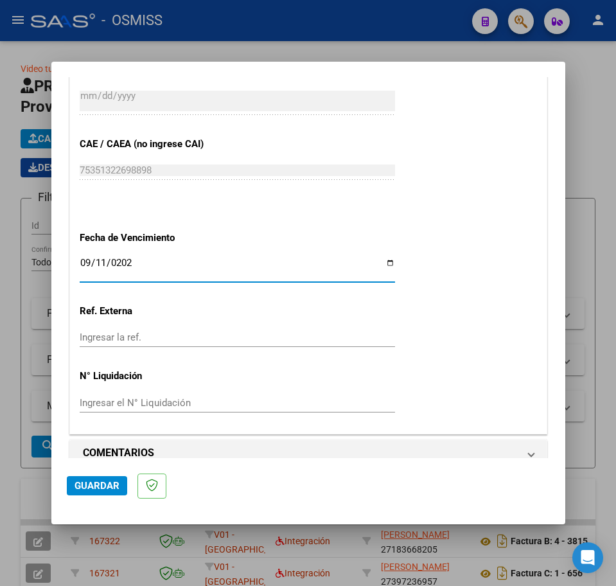
click at [104, 485] on span "Guardar" at bounding box center [97, 486] width 45 height 12
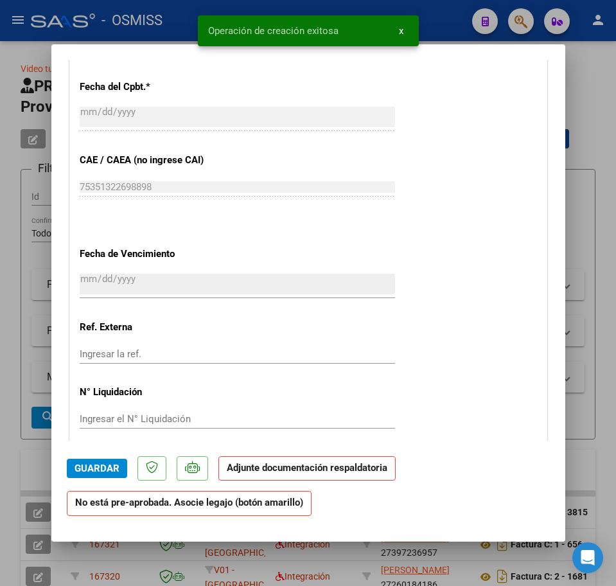
scroll to position [884, 0]
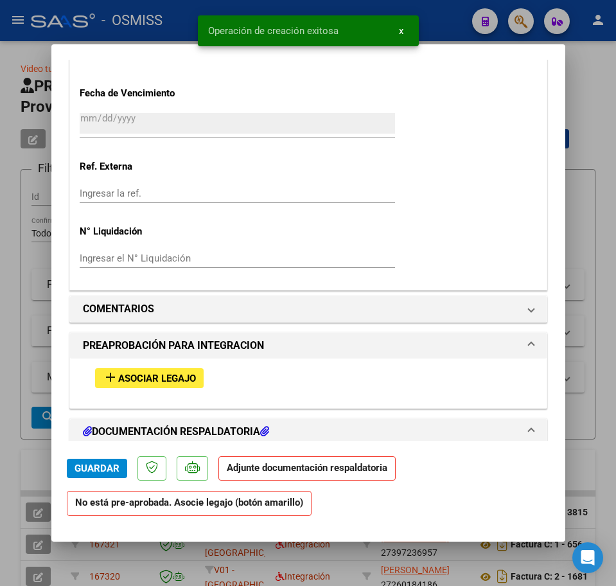
click at [161, 379] on span "Asociar Legajo" at bounding box center [157, 379] width 78 height 12
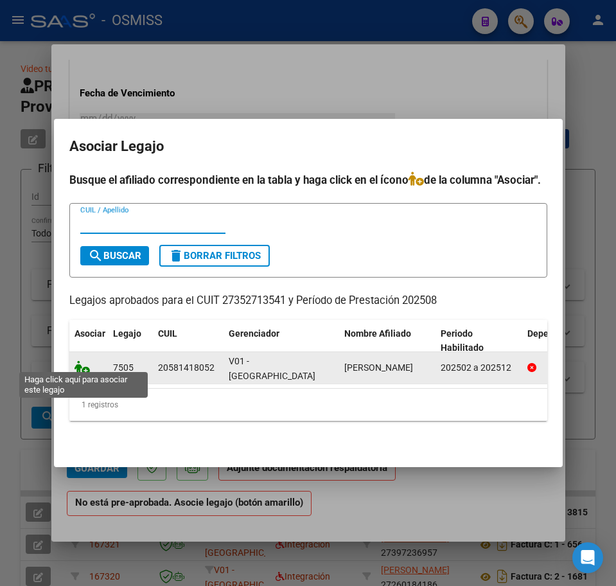
click at [80, 363] on icon at bounding box center [82, 368] width 15 height 14
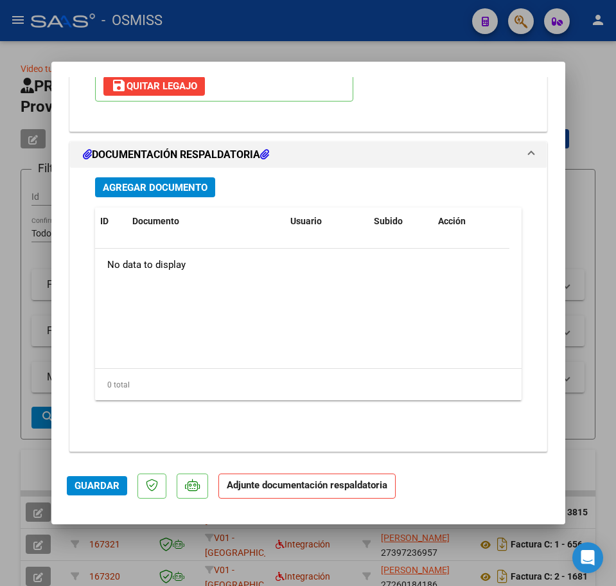
scroll to position [1381, 0]
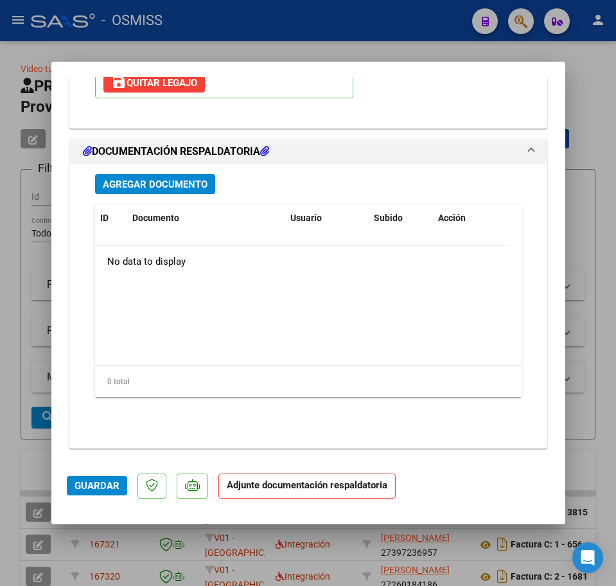
click at [141, 190] on span "Agregar Documento" at bounding box center [155, 185] width 105 height 12
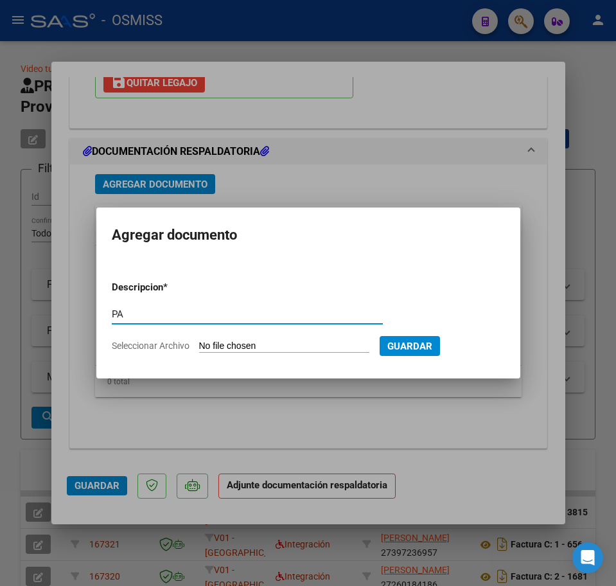
type input "PA"
click at [213, 342] on input "Seleccionar Archivo" at bounding box center [284, 347] width 170 height 12
type input "C:\fakepath\PLANILLA DE ASISTENCIA A TRATAMIENTO INDIVIDUAL (1) - [PERSON_NAME]…"
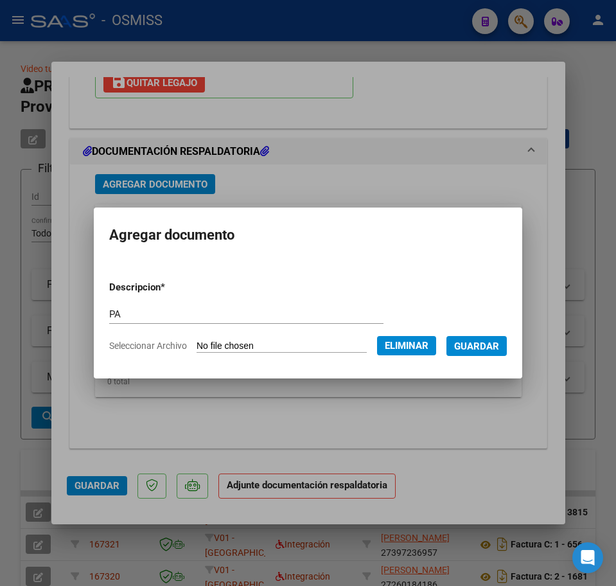
click at [491, 344] on span "Guardar" at bounding box center [476, 347] width 45 height 12
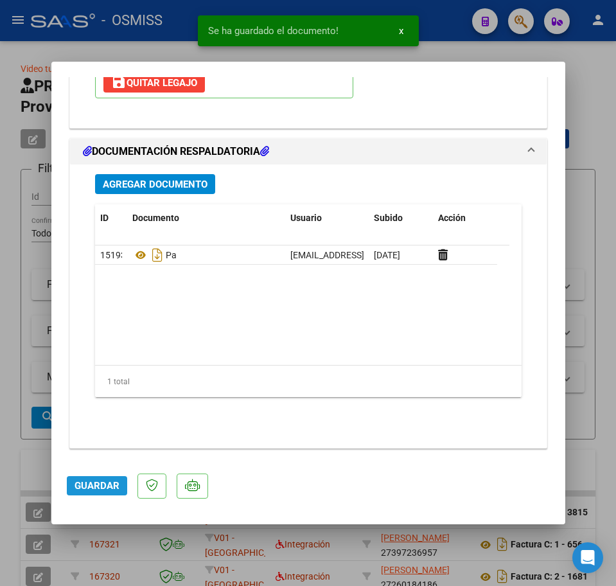
click at [106, 483] on span "Guardar" at bounding box center [97, 486] width 45 height 12
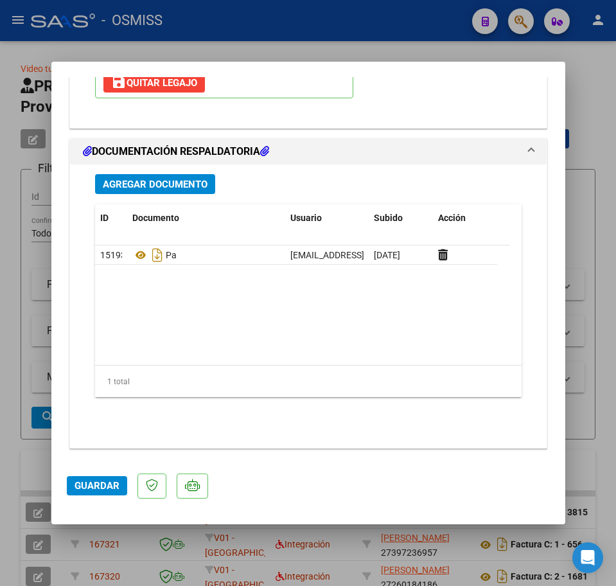
click at [95, 487] on span "Guardar" at bounding box center [97, 486] width 45 height 12
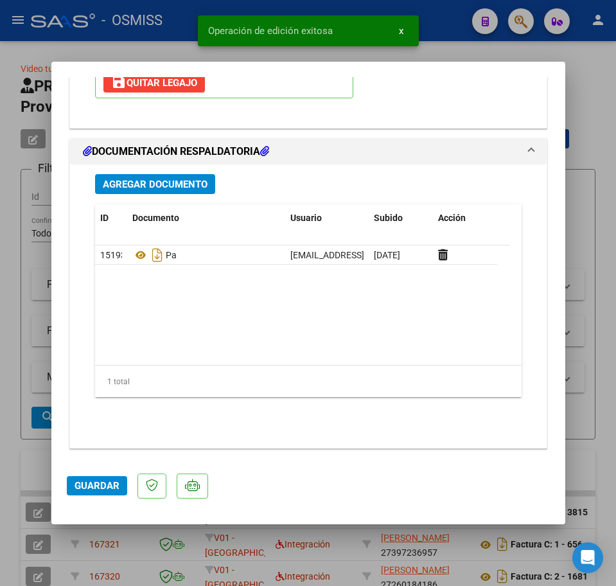
type input "$ 0,00"
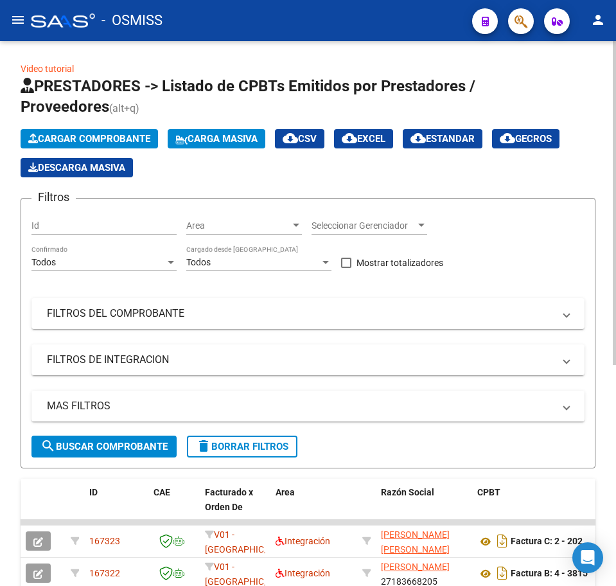
click at [84, 138] on span "Cargar Comprobante" at bounding box center [89, 139] width 122 height 12
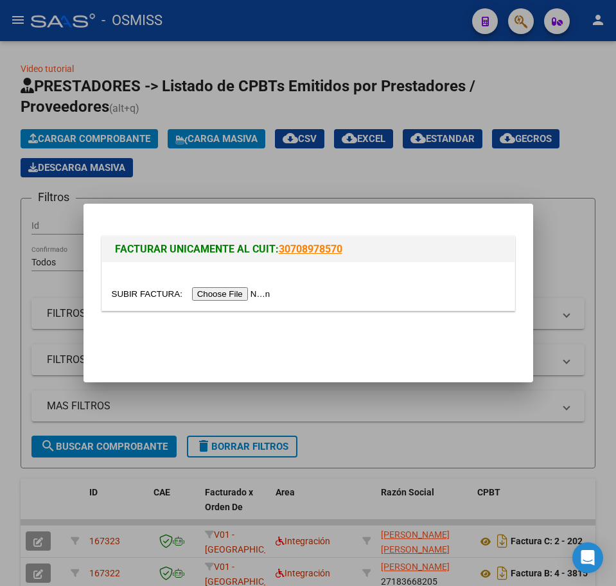
click at [217, 294] on input "file" at bounding box center [193, 293] width 163 height 13
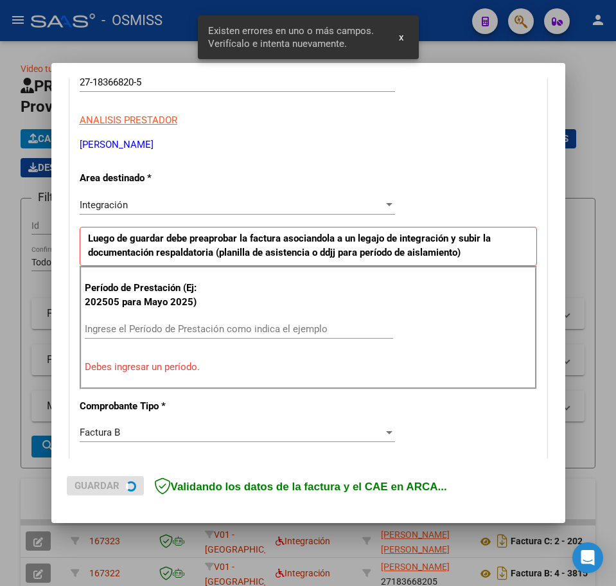
scroll to position [257, 0]
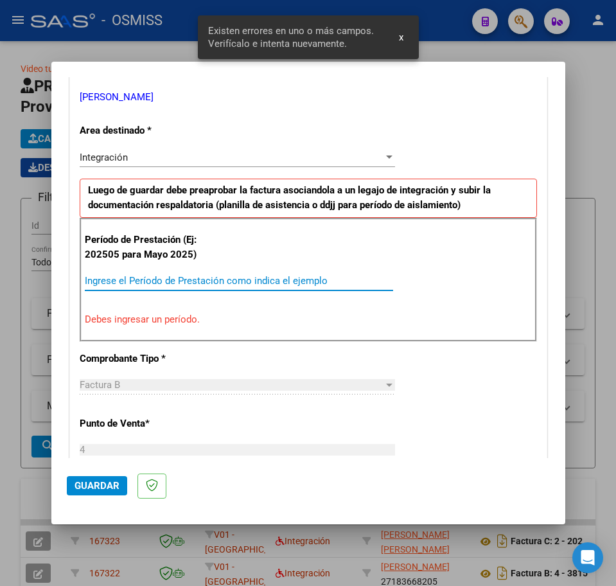
click at [125, 283] on input "Ingrese el Período de Prestación como indica el ejemplo" at bounding box center [239, 281] width 309 height 12
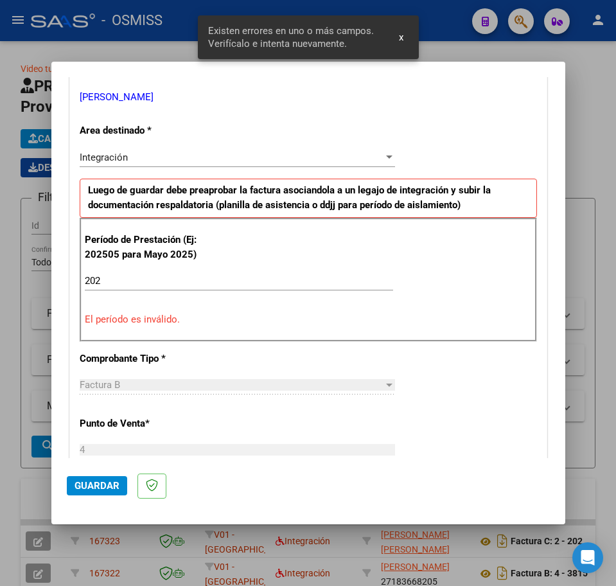
scroll to position [337, 0]
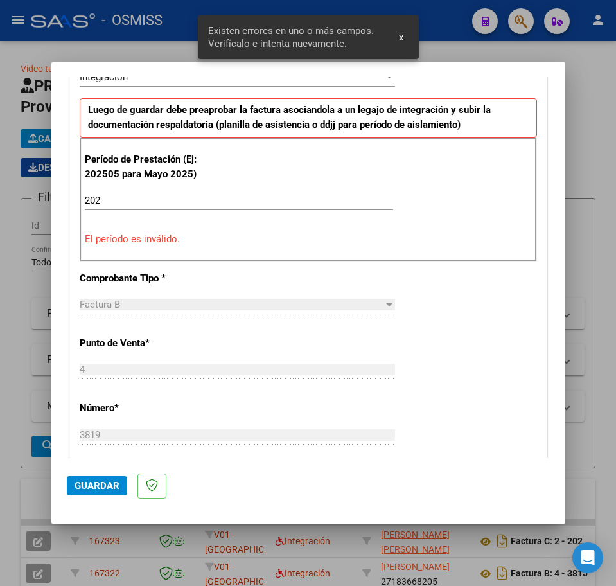
click at [132, 197] on input "202" at bounding box center [239, 201] width 309 height 12
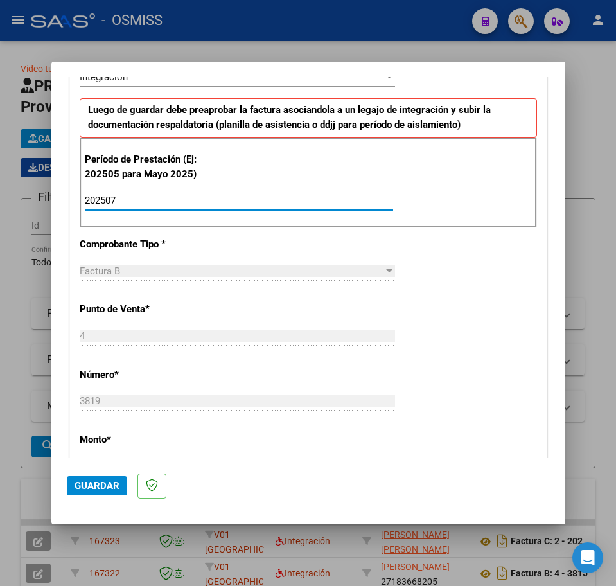
scroll to position [771, 0]
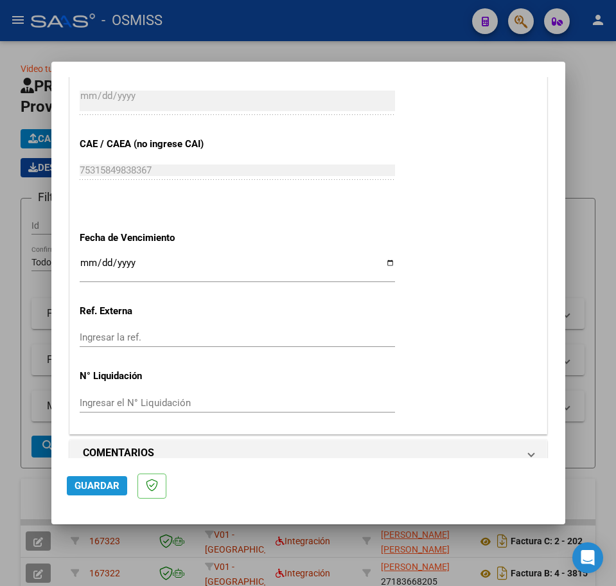
click at [99, 478] on button "Guardar" at bounding box center [97, 485] width 60 height 19
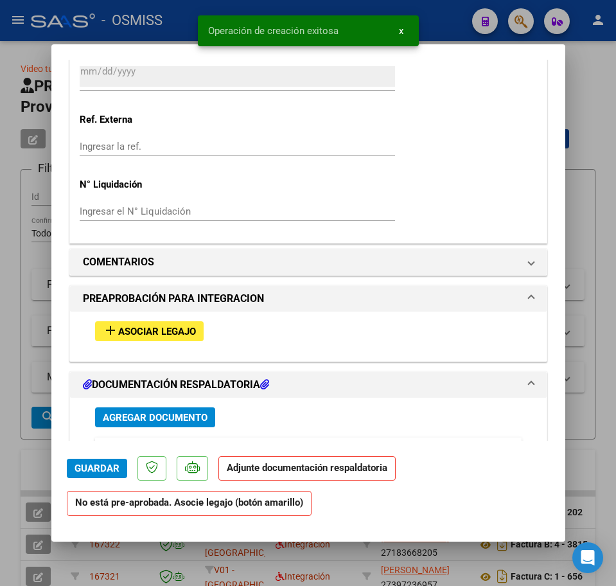
scroll to position [964, 0]
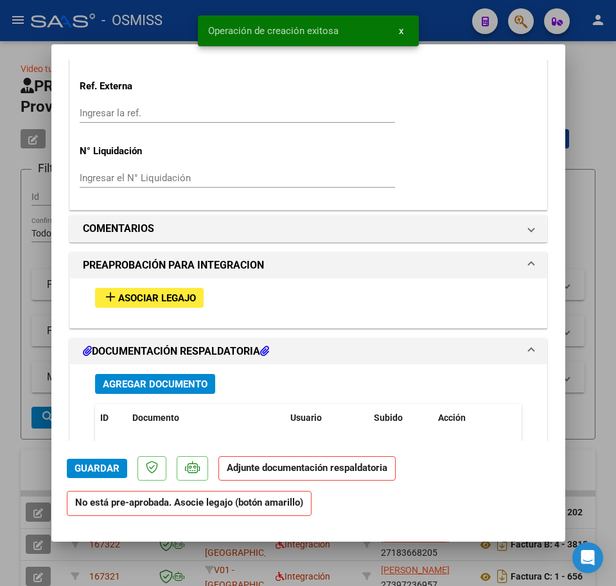
click at [126, 298] on span "Asociar Legajo" at bounding box center [157, 298] width 78 height 12
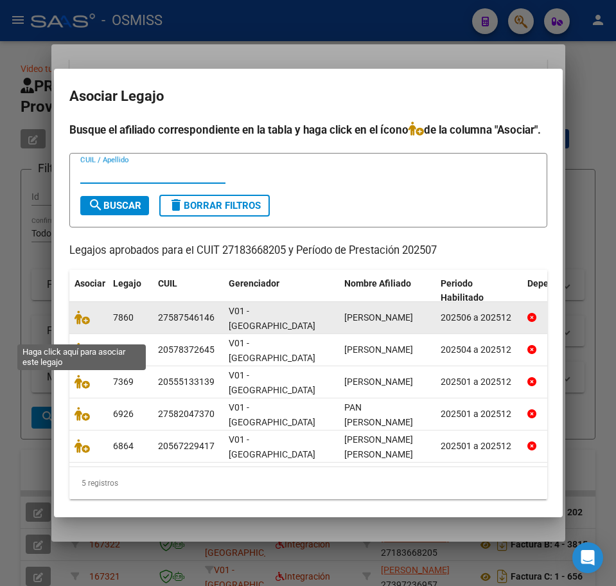
click at [70, 332] on datatable-body-cell at bounding box center [88, 317] width 39 height 31
click at [76, 325] on icon at bounding box center [82, 317] width 15 height 14
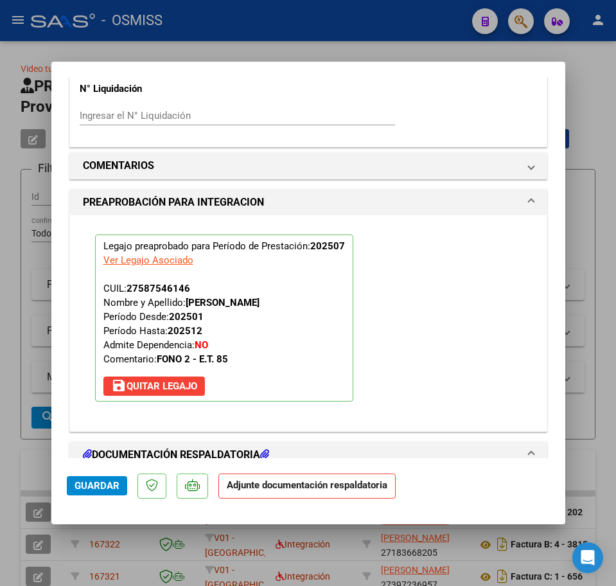
scroll to position [1239, 0]
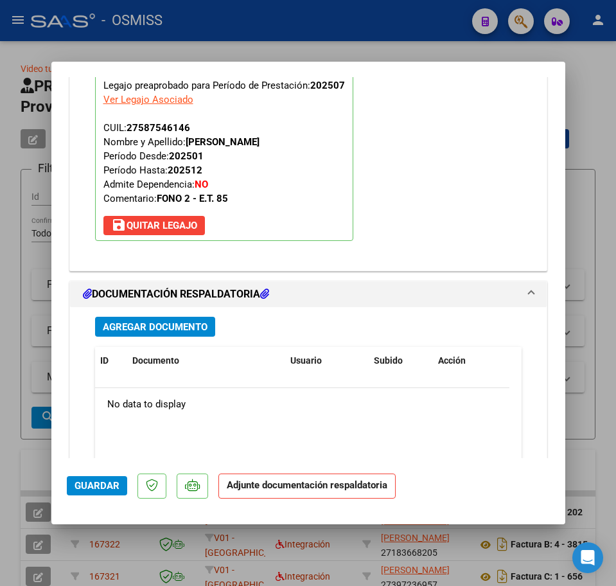
click at [133, 325] on span "Agregar Documento" at bounding box center [155, 327] width 105 height 12
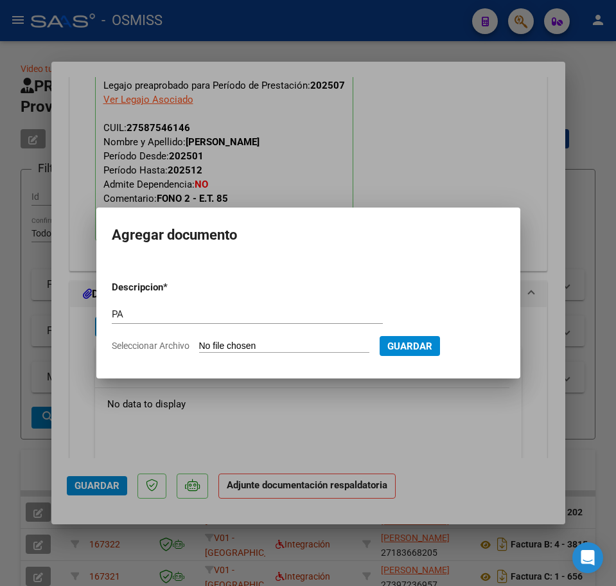
click at [220, 341] on input "Seleccionar Archivo" at bounding box center [284, 347] width 170 height 12
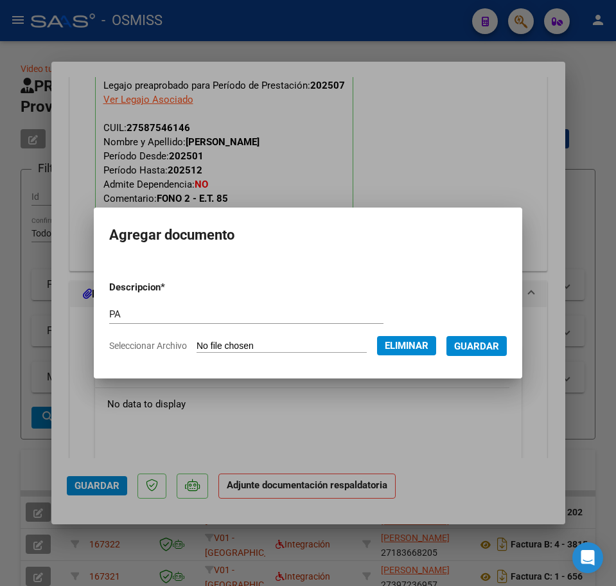
click at [484, 348] on span "Guardar" at bounding box center [476, 347] width 45 height 12
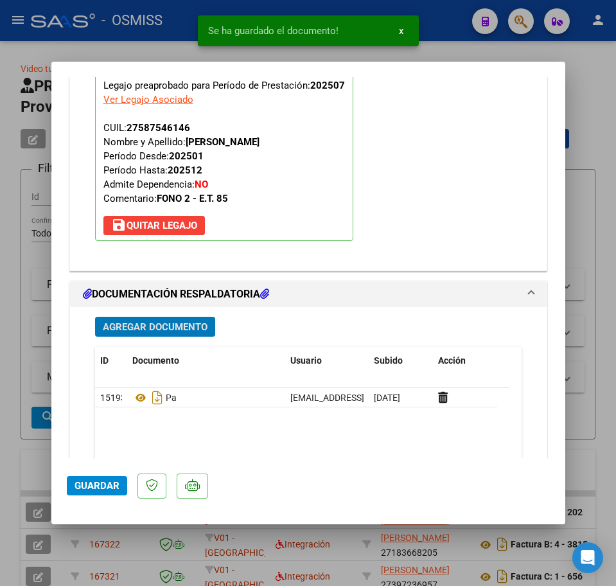
click at [82, 487] on span "Guardar" at bounding box center [97, 486] width 45 height 12
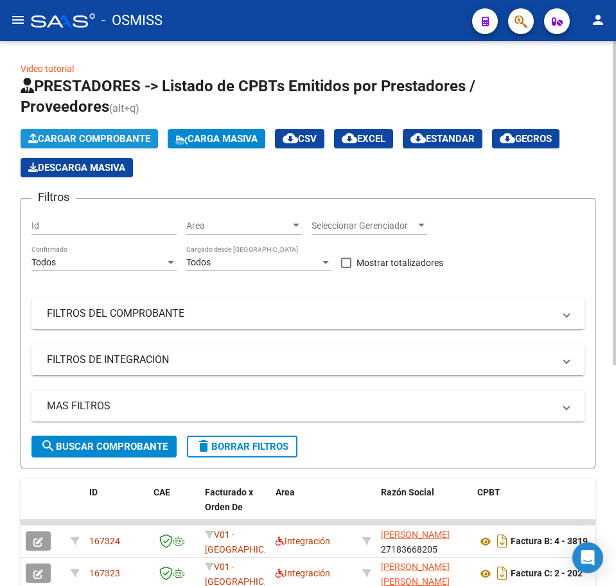
click at [64, 134] on span "Cargar Comprobante" at bounding box center [89, 139] width 122 height 12
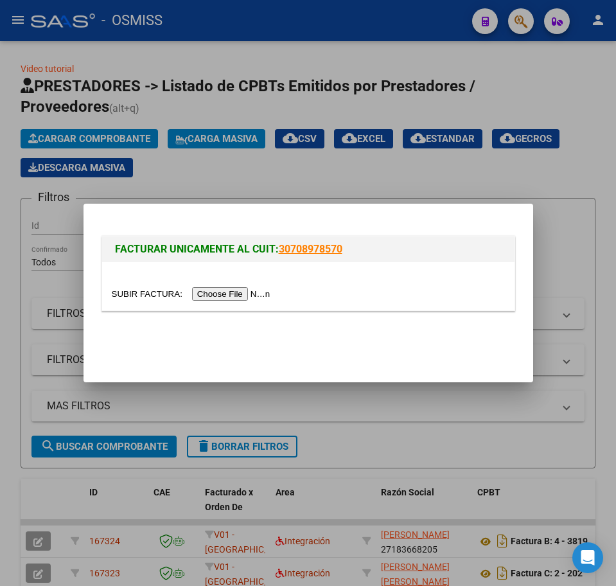
click at [215, 297] on input "file" at bounding box center [193, 293] width 163 height 13
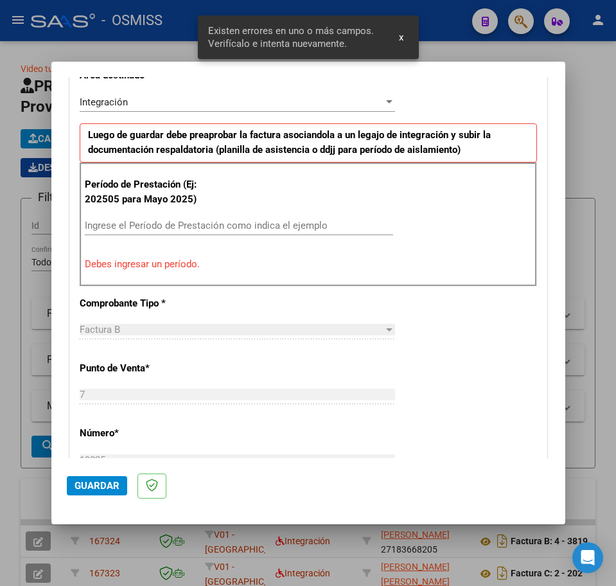
scroll to position [257, 0]
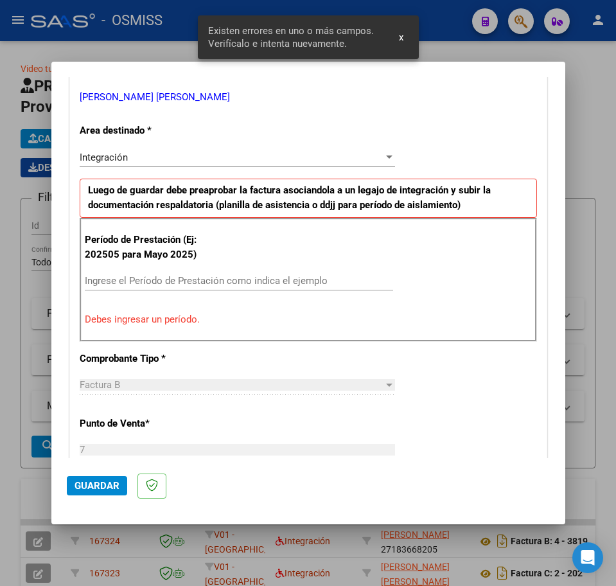
click at [118, 282] on input "Ingrese el Período de Prestación como indica el ejemplo" at bounding box center [239, 281] width 309 height 12
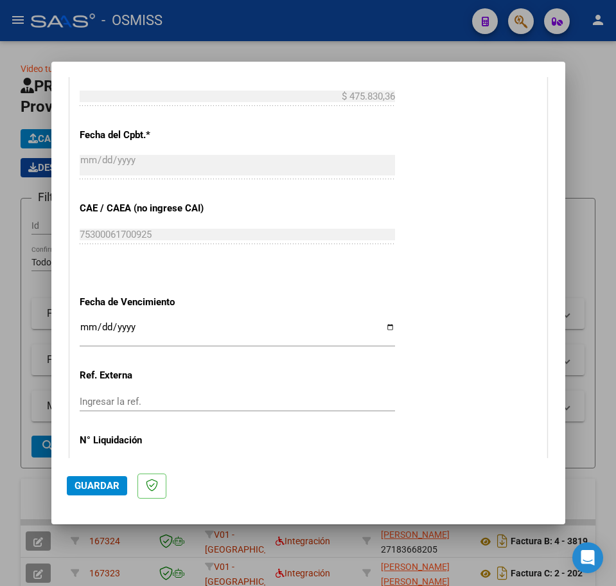
scroll to position [789, 0]
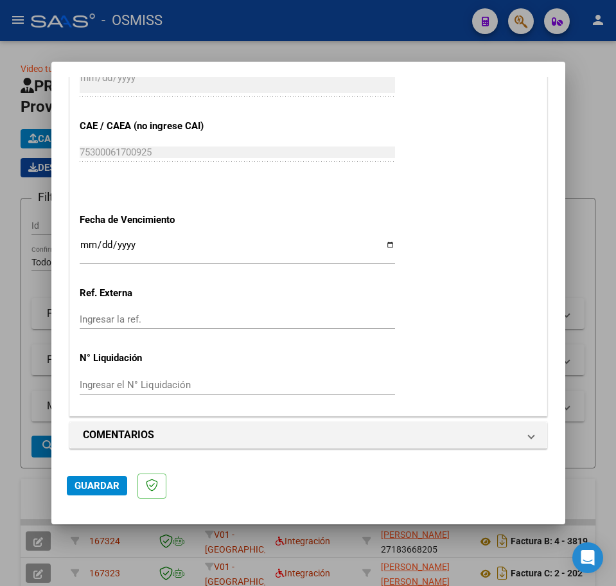
click at [87, 248] on input "Ingresar la fecha" at bounding box center [238, 250] width 316 height 21
click at [84, 489] on span "Guardar" at bounding box center [97, 486] width 45 height 12
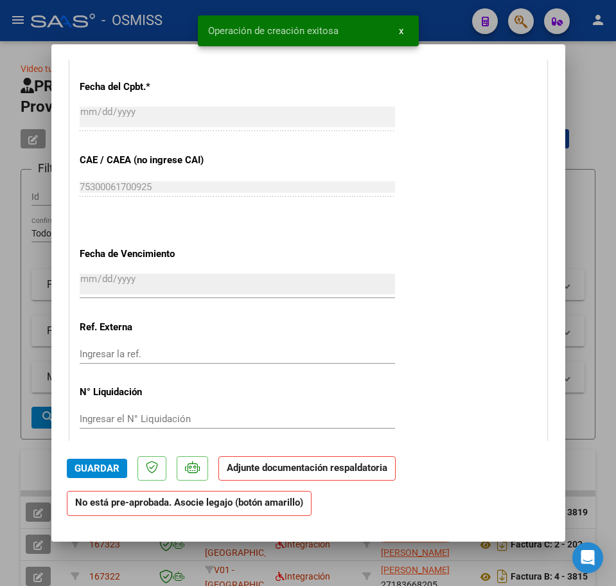
scroll to position [964, 0]
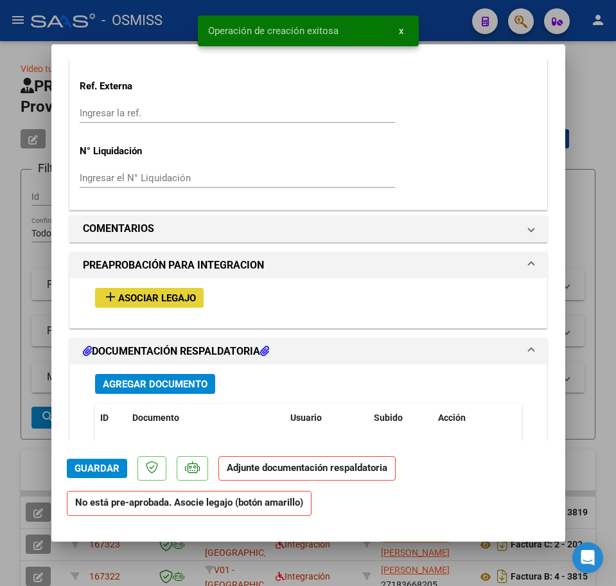
click at [153, 300] on span "Asociar Legajo" at bounding box center [157, 298] width 78 height 12
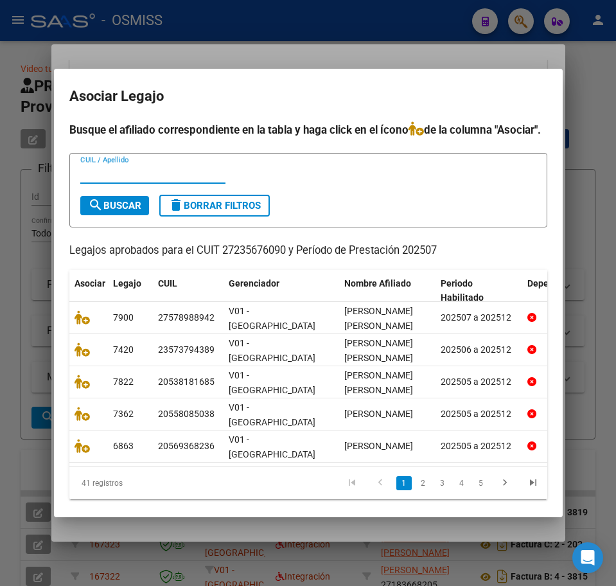
click at [139, 179] on input "CUIL / Apellido" at bounding box center [152, 174] width 145 height 12
click at [112, 211] on span "search Buscar" at bounding box center [114, 206] width 53 height 12
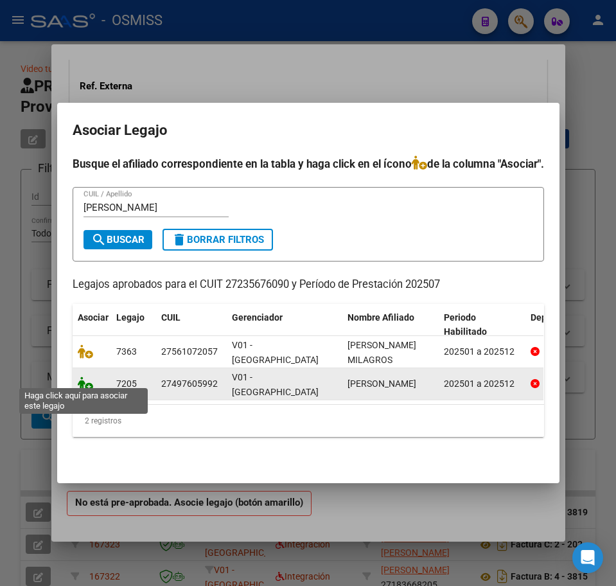
click at [80, 377] on icon at bounding box center [85, 384] width 15 height 14
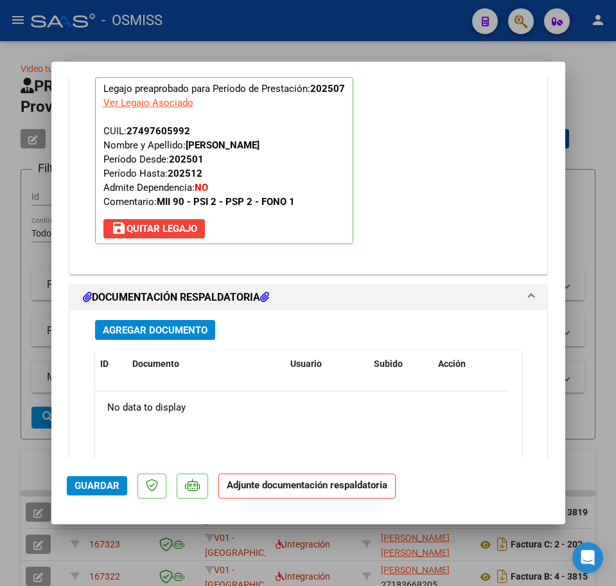
scroll to position [1319, 0]
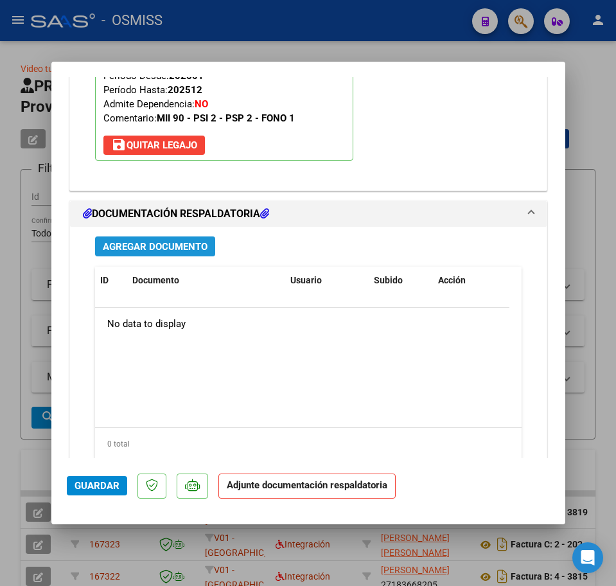
click at [164, 247] on span "Agregar Documento" at bounding box center [155, 247] width 105 height 12
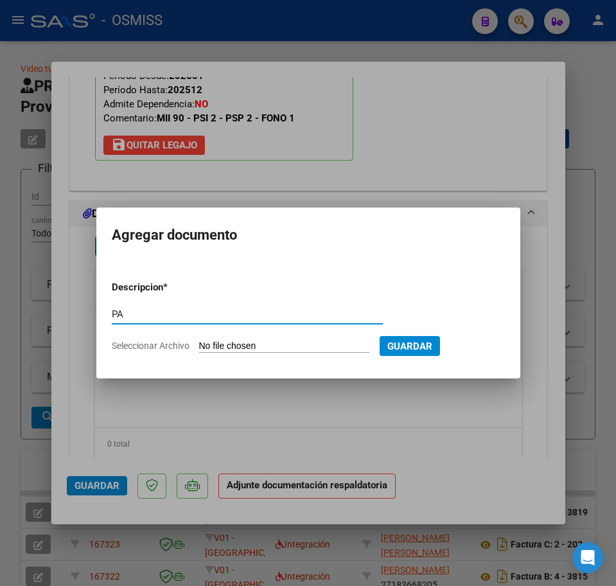
click at [229, 345] on input "Seleccionar Archivo" at bounding box center [284, 347] width 170 height 12
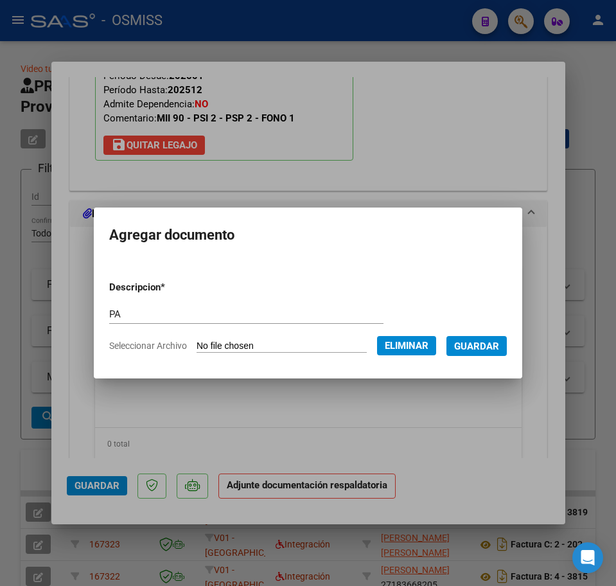
click at [494, 347] on span "Guardar" at bounding box center [476, 347] width 45 height 12
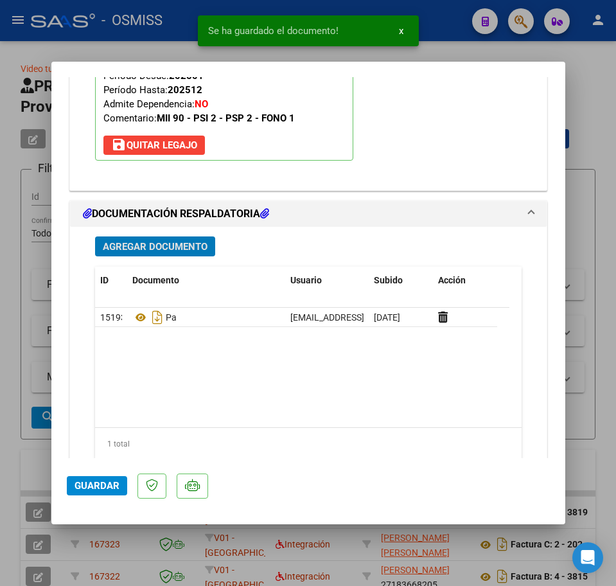
click at [87, 483] on span "Guardar" at bounding box center [97, 486] width 45 height 12
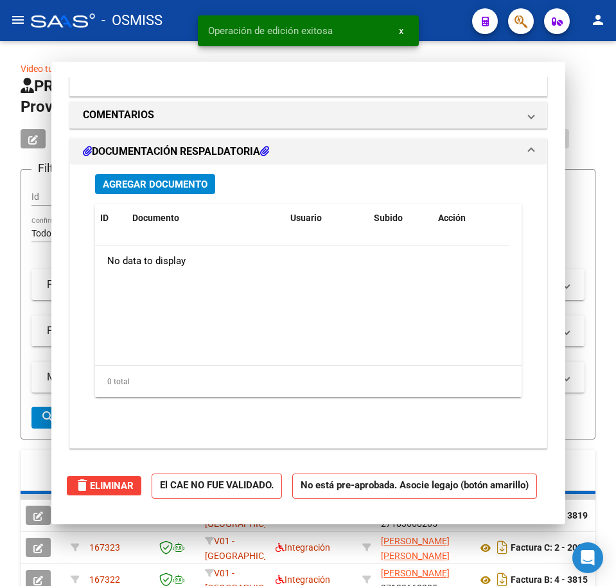
scroll to position [1164, 0]
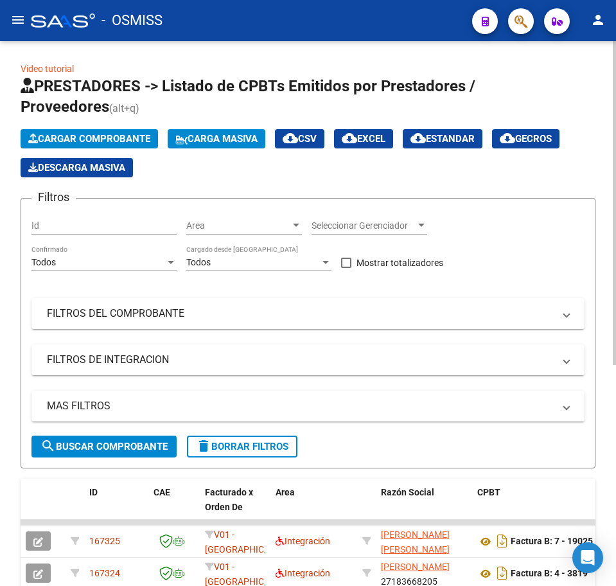
click at [85, 136] on span "Cargar Comprobante" at bounding box center [89, 139] width 122 height 12
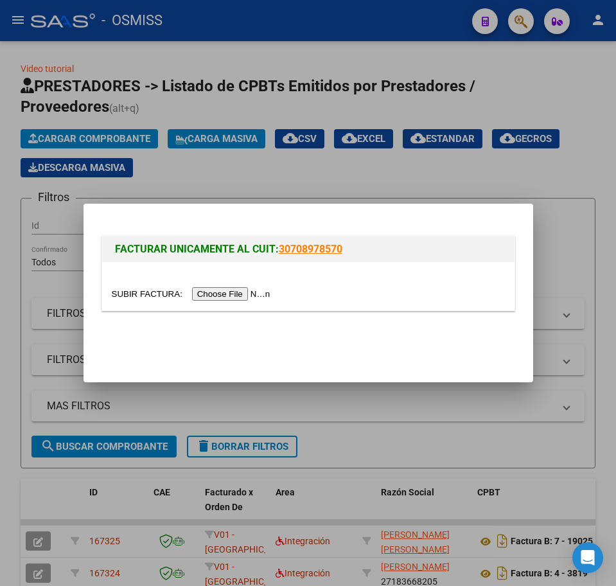
click at [225, 297] on input "file" at bounding box center [193, 293] width 163 height 13
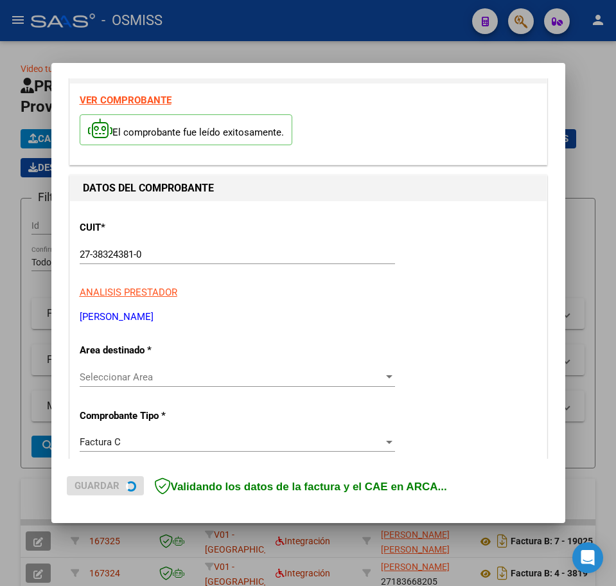
scroll to position [161, 0]
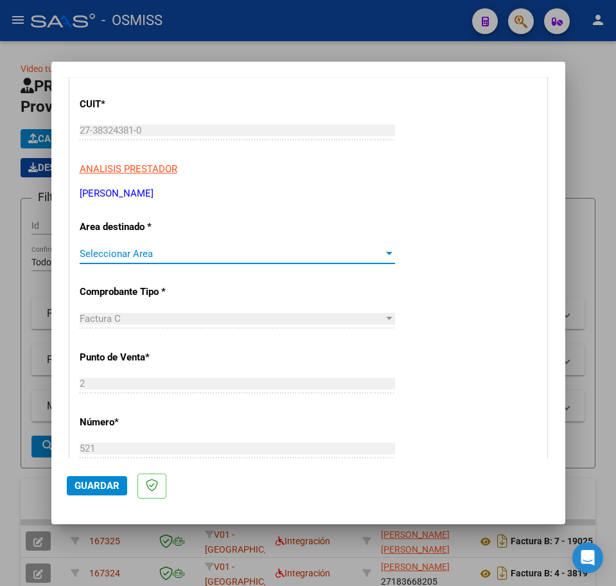
click at [158, 256] on span "Seleccionar Area" at bounding box center [232, 254] width 304 height 12
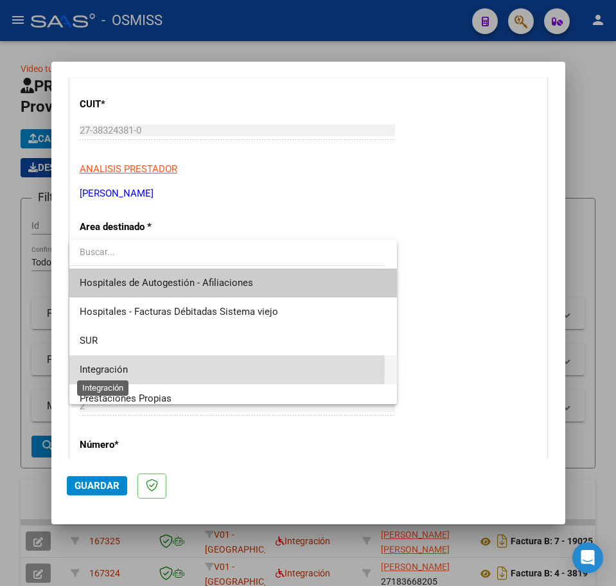
click at [96, 367] on span "Integración" at bounding box center [104, 370] width 48 height 12
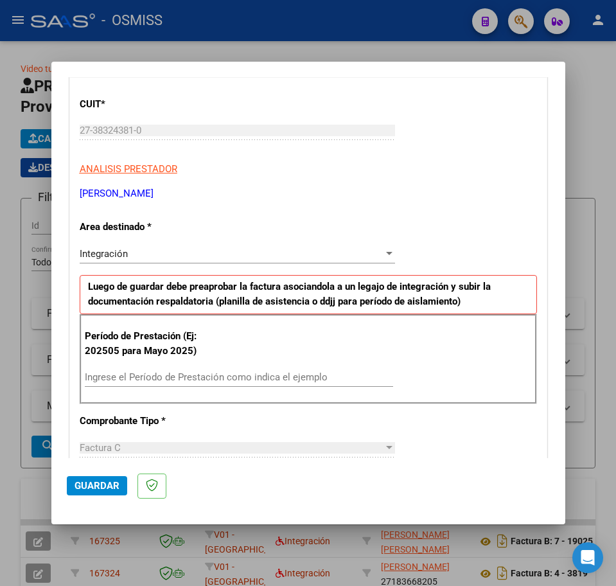
click at [126, 370] on div "Ingrese el Período de Prestación como indica el ejemplo" at bounding box center [239, 377] width 309 height 19
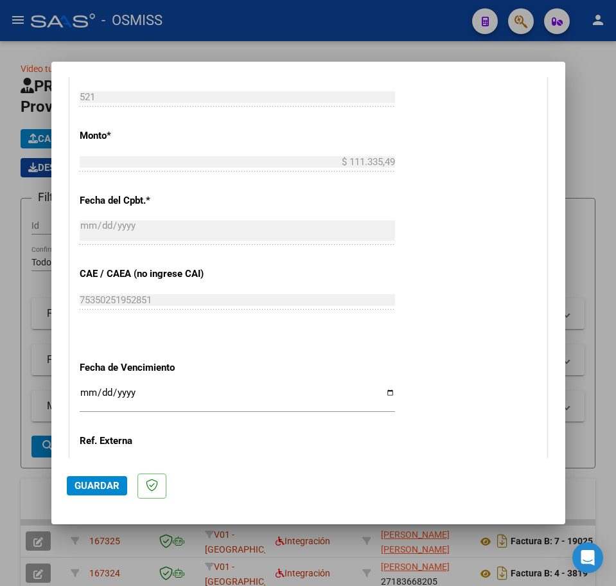
scroll to position [643, 0]
click at [87, 390] on input "Ingresar la fecha" at bounding box center [238, 396] width 316 height 21
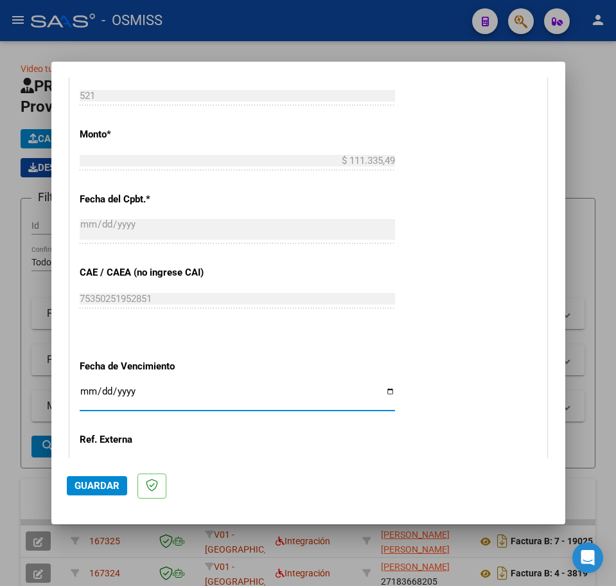
click at [107, 478] on button "Guardar" at bounding box center [97, 485] width 60 height 19
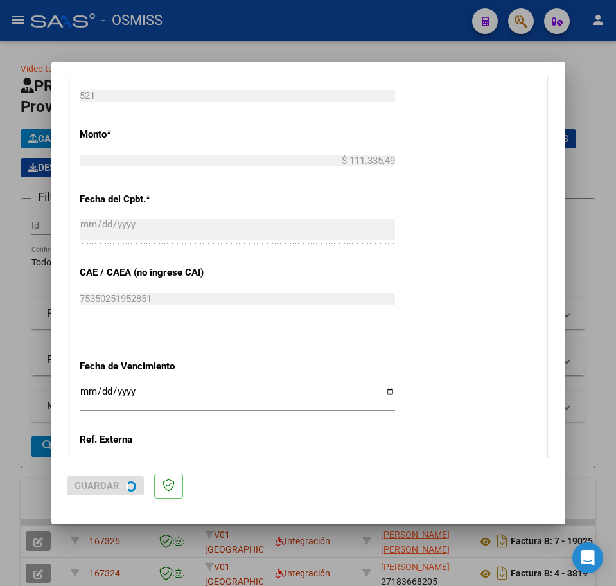
scroll to position [0, 0]
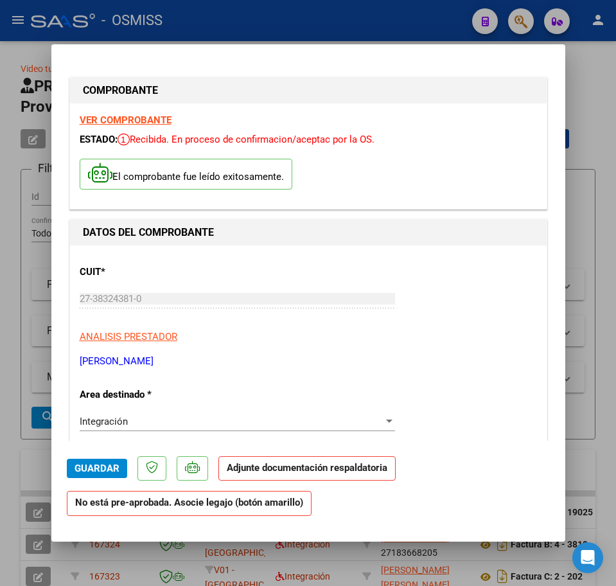
click at [84, 471] on span "Guardar" at bounding box center [97, 469] width 45 height 12
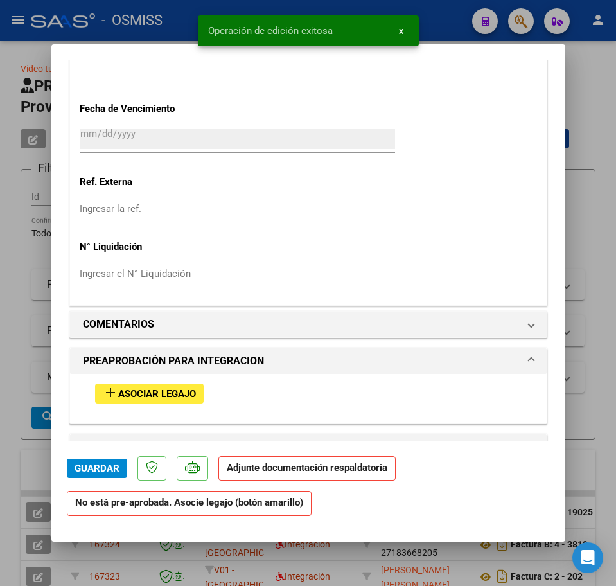
scroll to position [1045, 0]
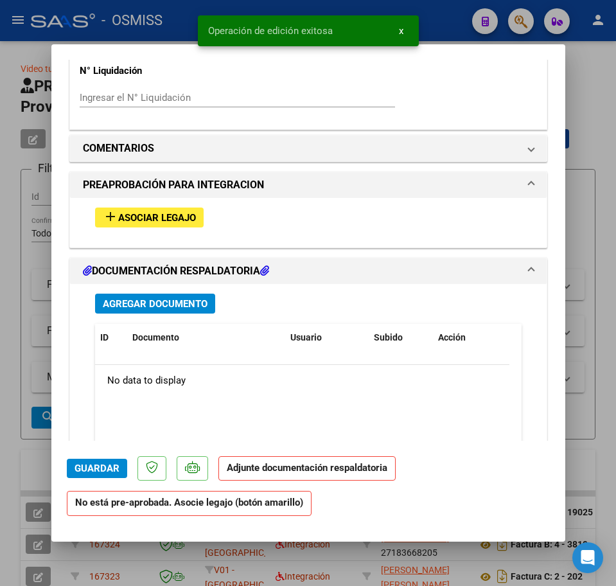
click at [154, 216] on span "Asociar Legajo" at bounding box center [157, 218] width 78 height 12
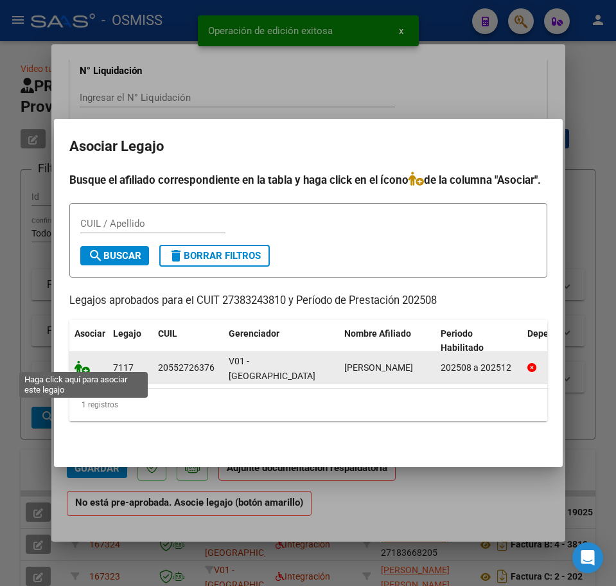
click at [86, 361] on icon at bounding box center [82, 368] width 15 height 14
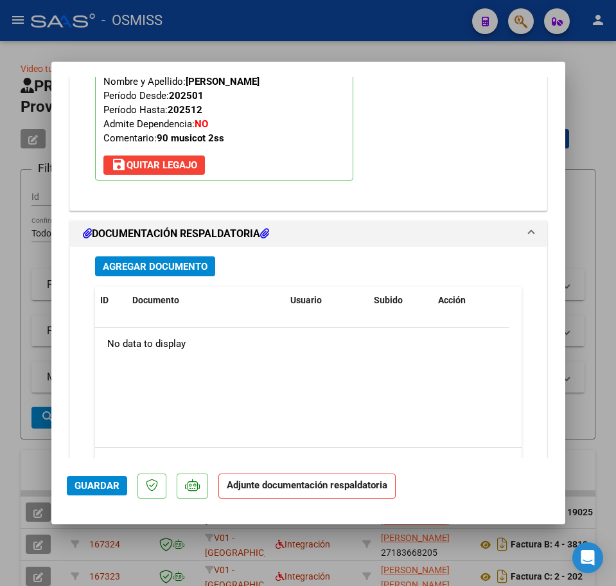
scroll to position [1381, 0]
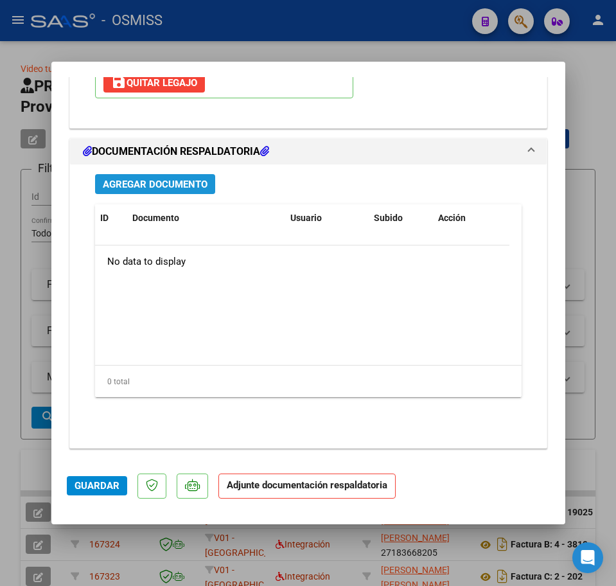
click at [148, 180] on span "Agregar Documento" at bounding box center [155, 185] width 105 height 12
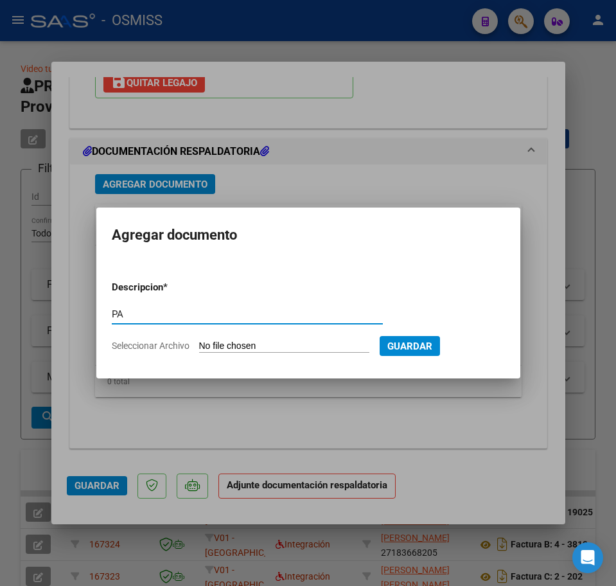
click at [251, 348] on input "Seleccionar Archivo" at bounding box center [284, 347] width 170 height 12
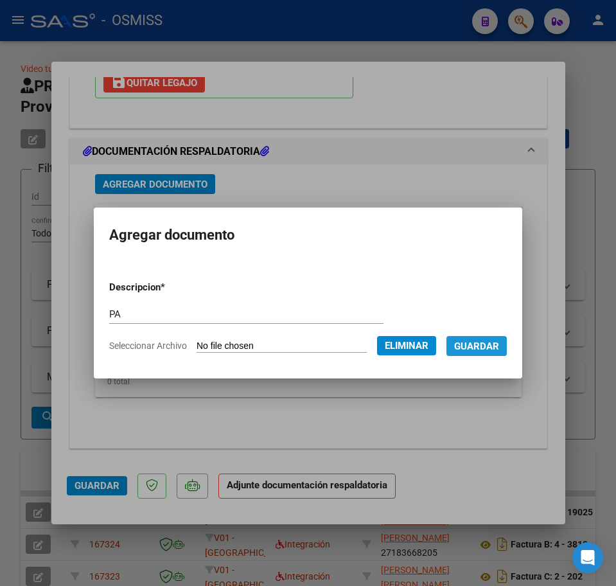
click at [500, 352] on button "Guardar" at bounding box center [477, 346] width 60 height 20
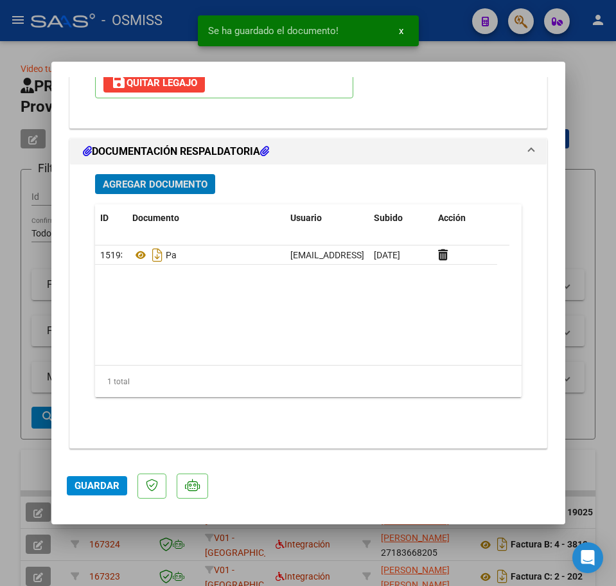
click at [116, 484] on span "Guardar" at bounding box center [97, 486] width 45 height 12
